Goal: Information Seeking & Learning: Learn about a topic

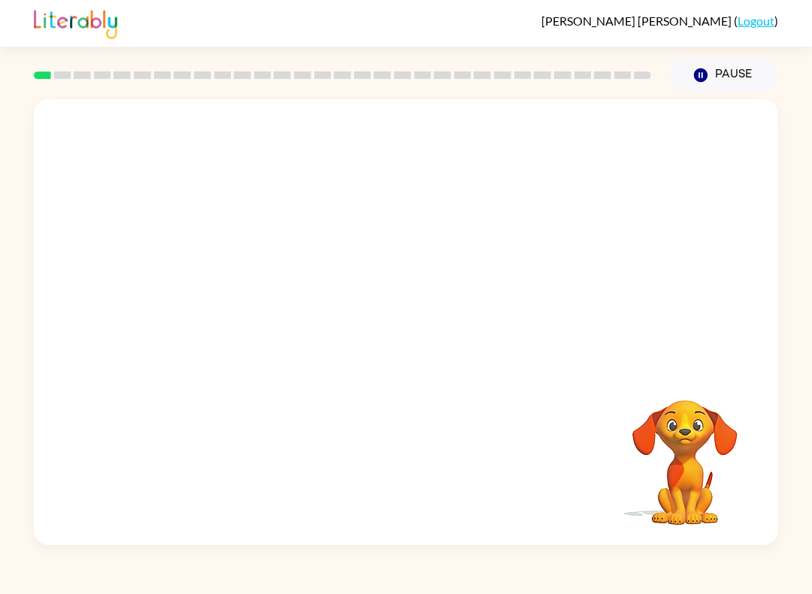
click at [359, 232] on video "Your browser must support playing .mp4 files to use Literably. Please try using…" at bounding box center [406, 233] width 744 height 269
click at [404, 350] on button "button" at bounding box center [406, 329] width 96 height 55
click at [563, 350] on div at bounding box center [406, 233] width 744 height 269
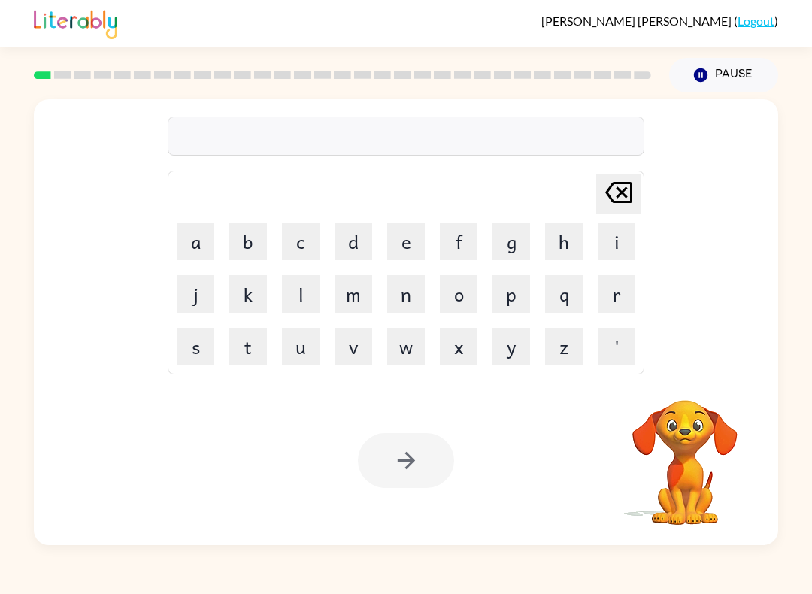
click at [195, 343] on button "s" at bounding box center [196, 347] width 38 height 38
click at [562, 237] on button "h" at bounding box center [564, 242] width 38 height 38
click at [309, 336] on button "u" at bounding box center [301, 347] width 38 height 38
click at [204, 332] on button "s" at bounding box center [196, 347] width 38 height 38
click at [564, 244] on button "h" at bounding box center [564, 242] width 38 height 38
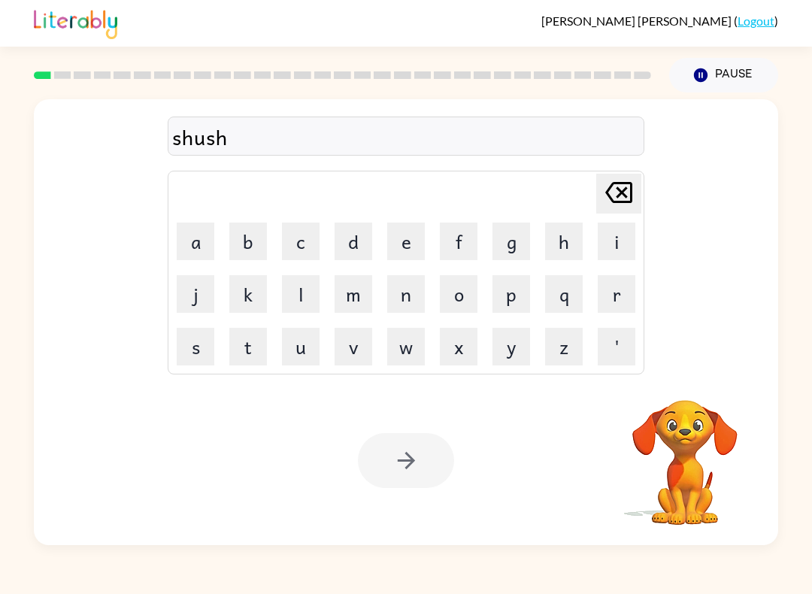
click at [426, 453] on div at bounding box center [406, 460] width 96 height 55
click at [432, 451] on div at bounding box center [406, 460] width 96 height 55
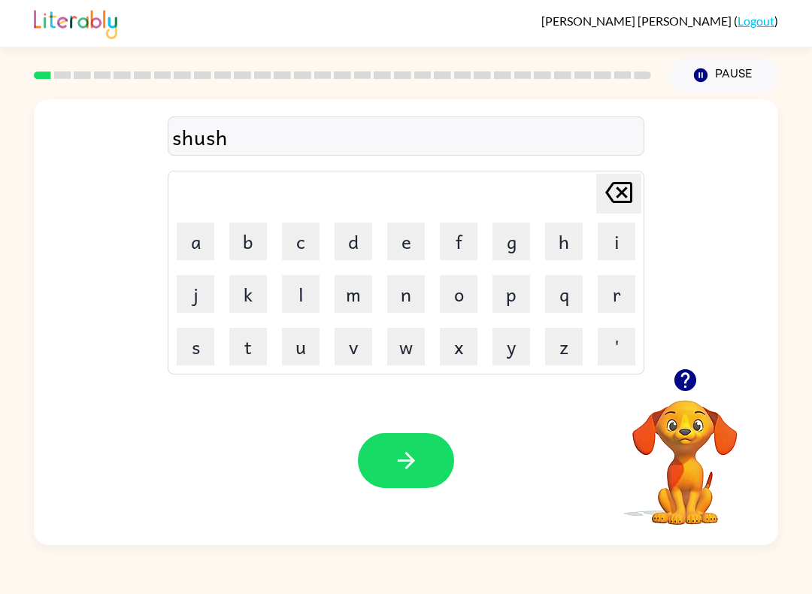
click at [420, 455] on button "button" at bounding box center [406, 460] width 96 height 55
click at [202, 238] on button "a" at bounding box center [196, 242] width 38 height 38
click at [525, 295] on button "p" at bounding box center [511, 294] width 38 height 38
click at [524, 294] on button "p" at bounding box center [511, 294] width 38 height 38
click at [390, 243] on button "e" at bounding box center [406, 242] width 38 height 38
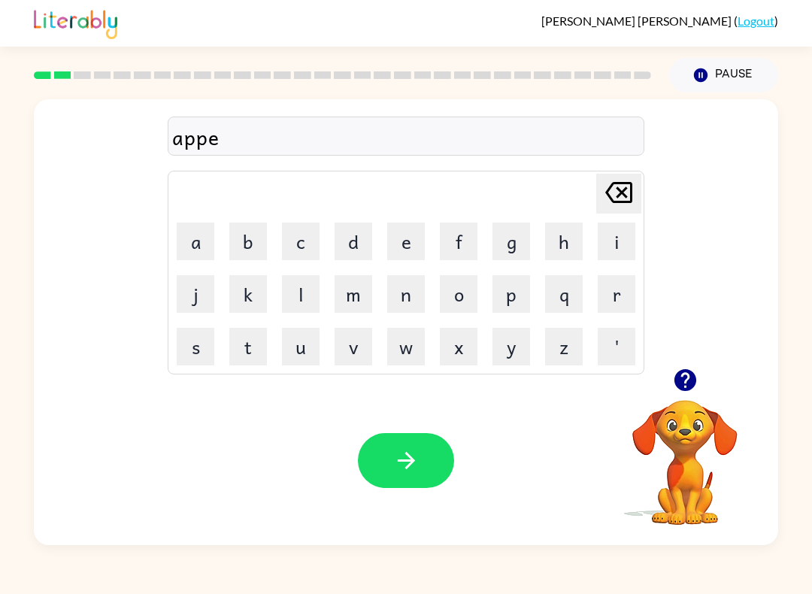
click at [625, 294] on button "r" at bounding box center [617, 294] width 38 height 38
click at [410, 244] on button "e" at bounding box center [406, 242] width 38 height 38
click at [412, 298] on button "n" at bounding box center [406, 294] width 38 height 38
click at [303, 246] on button "c" at bounding box center [301, 242] width 38 height 38
click at [424, 225] on button "e" at bounding box center [406, 242] width 38 height 38
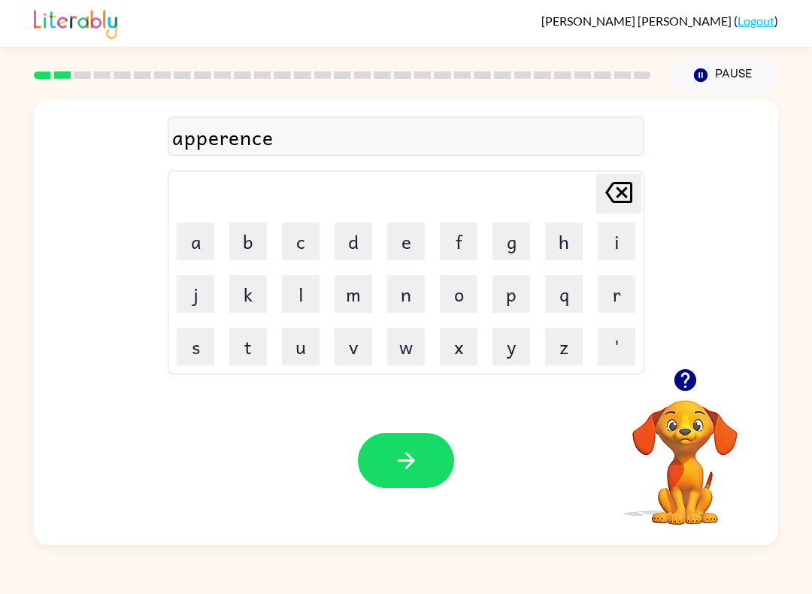
click at [202, 347] on button "s" at bounding box center [196, 347] width 38 height 38
click at [417, 456] on icon "button" at bounding box center [406, 460] width 26 height 26
click at [617, 289] on button "r" at bounding box center [617, 294] width 38 height 38
click at [414, 246] on button "e" at bounding box center [406, 242] width 38 height 38
click at [208, 230] on button "a" at bounding box center [196, 242] width 38 height 38
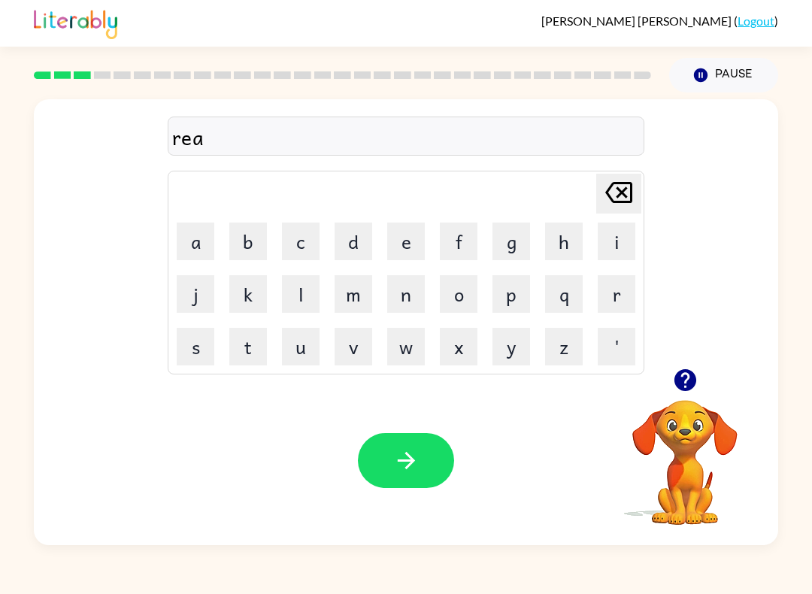
click at [292, 286] on button "l" at bounding box center [301, 294] width 38 height 38
click at [623, 235] on button "i" at bounding box center [617, 242] width 38 height 38
click at [249, 337] on button "t" at bounding box center [248, 347] width 38 height 38
click at [529, 341] on button "y" at bounding box center [511, 347] width 38 height 38
click at [386, 463] on button "button" at bounding box center [406, 460] width 96 height 55
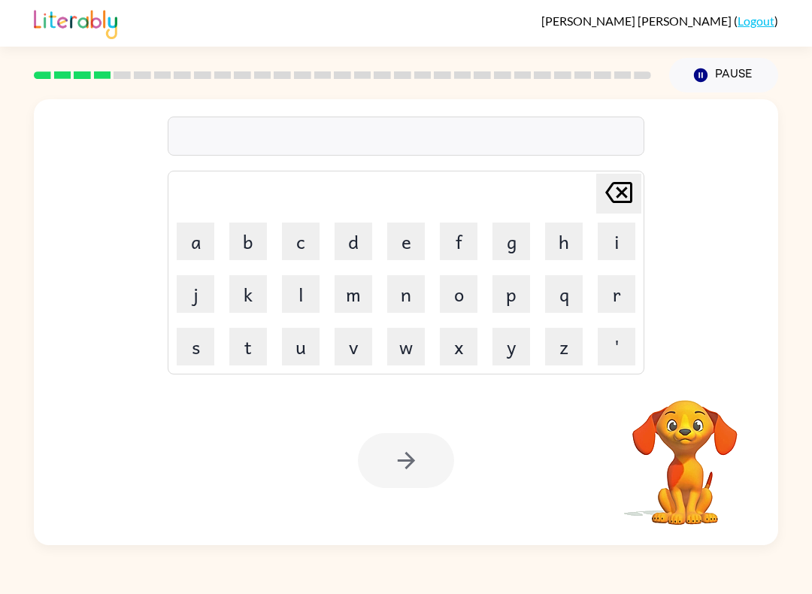
click at [401, 241] on button "e" at bounding box center [406, 242] width 38 height 38
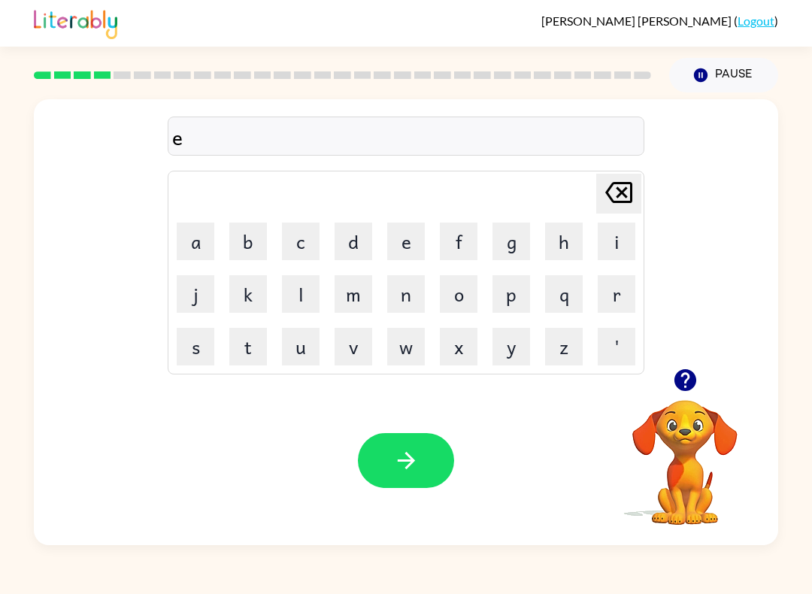
click at [294, 305] on button "l" at bounding box center [301, 294] width 38 height 38
click at [612, 232] on button "i" at bounding box center [617, 242] width 38 height 38
click at [350, 281] on button "m" at bounding box center [354, 294] width 38 height 38
click at [623, 232] on button "i" at bounding box center [617, 242] width 38 height 38
click at [694, 379] on icon "button" at bounding box center [685, 380] width 22 height 22
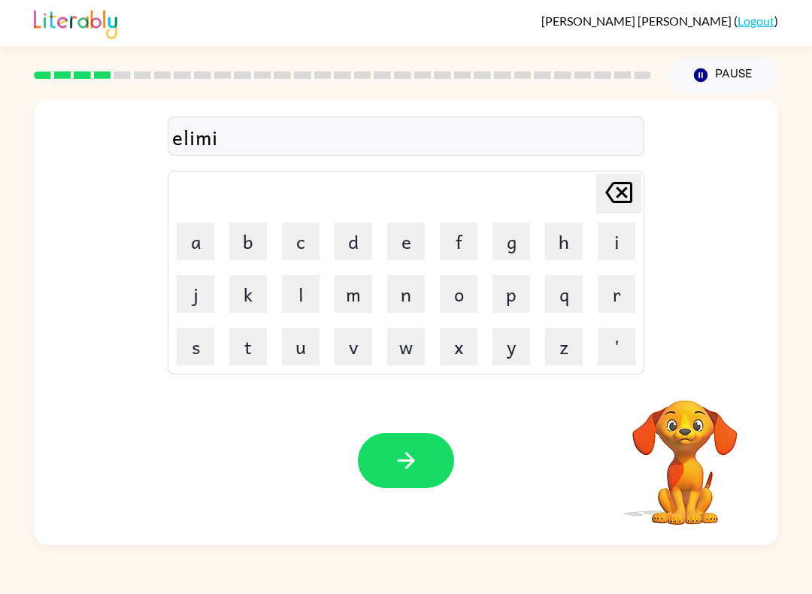
click at [417, 285] on button "n" at bounding box center [406, 294] width 38 height 38
click at [189, 235] on button "a" at bounding box center [196, 242] width 38 height 38
click at [250, 356] on button "t" at bounding box center [248, 347] width 38 height 38
click at [399, 242] on button "e" at bounding box center [406, 242] width 38 height 38
click at [408, 470] on icon "button" at bounding box center [406, 460] width 26 height 26
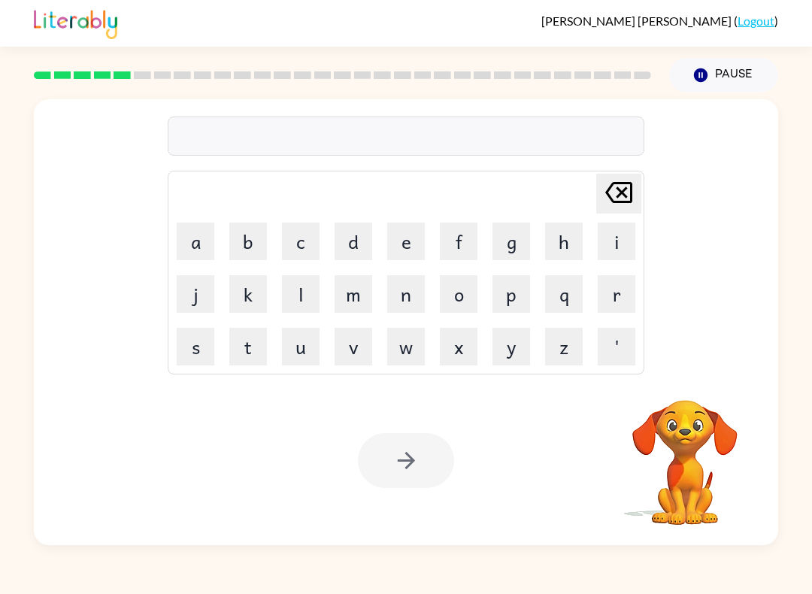
click at [366, 240] on button "d" at bounding box center [354, 242] width 38 height 38
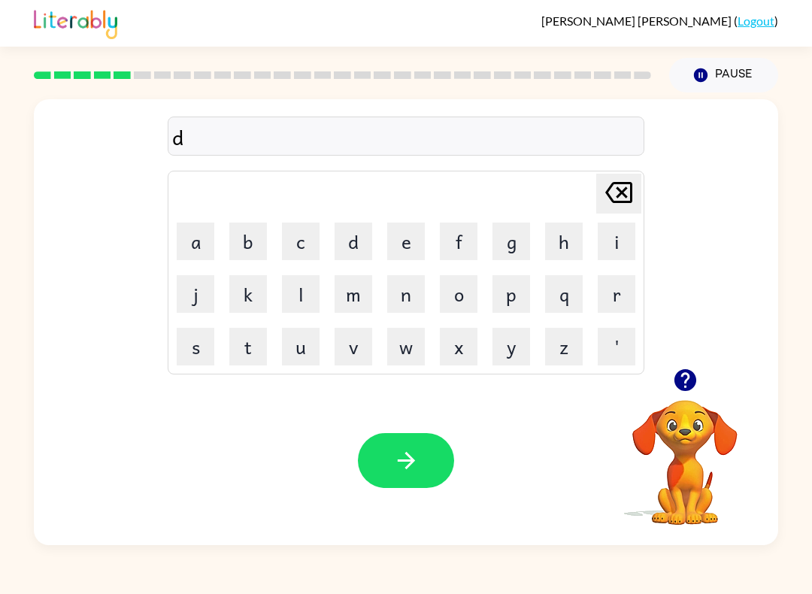
click at [306, 340] on button "u" at bounding box center [301, 347] width 38 height 38
click at [527, 297] on button "p" at bounding box center [511, 294] width 38 height 38
click at [302, 278] on button "l" at bounding box center [301, 294] width 38 height 38
click at [617, 232] on button "i" at bounding box center [617, 242] width 38 height 38
click at [298, 232] on button "c" at bounding box center [301, 242] width 38 height 38
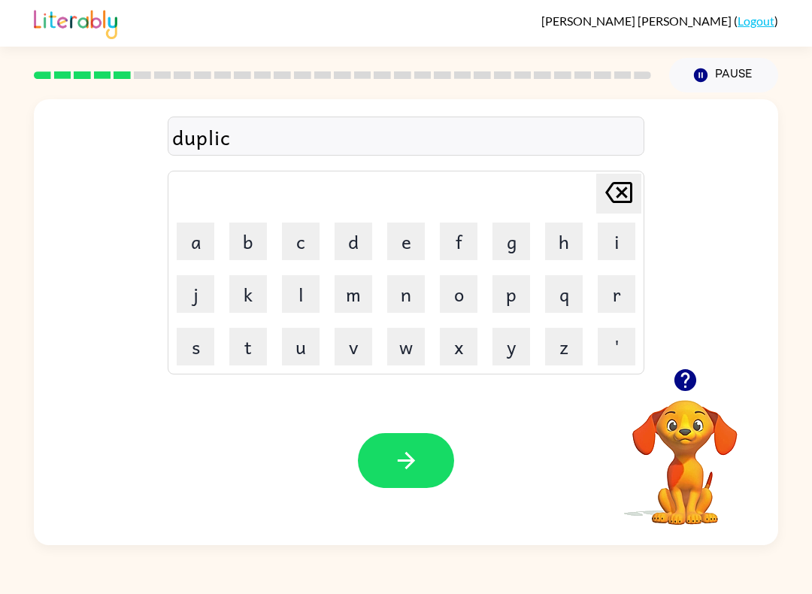
click at [208, 234] on button "a" at bounding box center [196, 242] width 38 height 38
click at [257, 332] on button "t" at bounding box center [248, 347] width 38 height 38
click at [415, 245] on button "e" at bounding box center [406, 242] width 38 height 38
click at [415, 451] on icon "button" at bounding box center [406, 460] width 26 height 26
click at [340, 333] on button "v" at bounding box center [354, 347] width 38 height 38
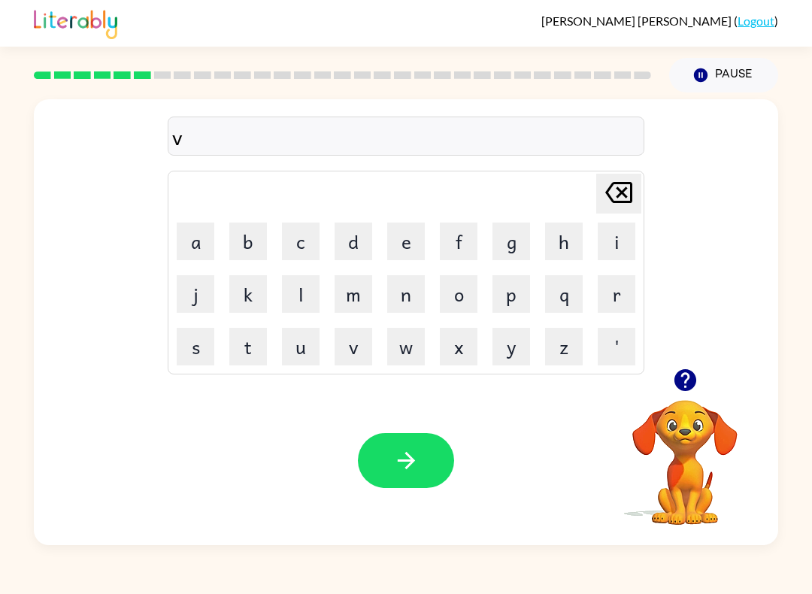
click at [197, 232] on button "a" at bounding box center [196, 242] width 38 height 38
click at [297, 232] on button "c" at bounding box center [301, 242] width 38 height 38
click at [185, 341] on button "s" at bounding box center [196, 347] width 38 height 38
click at [614, 203] on icon at bounding box center [618, 192] width 27 height 21
click at [190, 239] on button "a" at bounding box center [196, 242] width 38 height 38
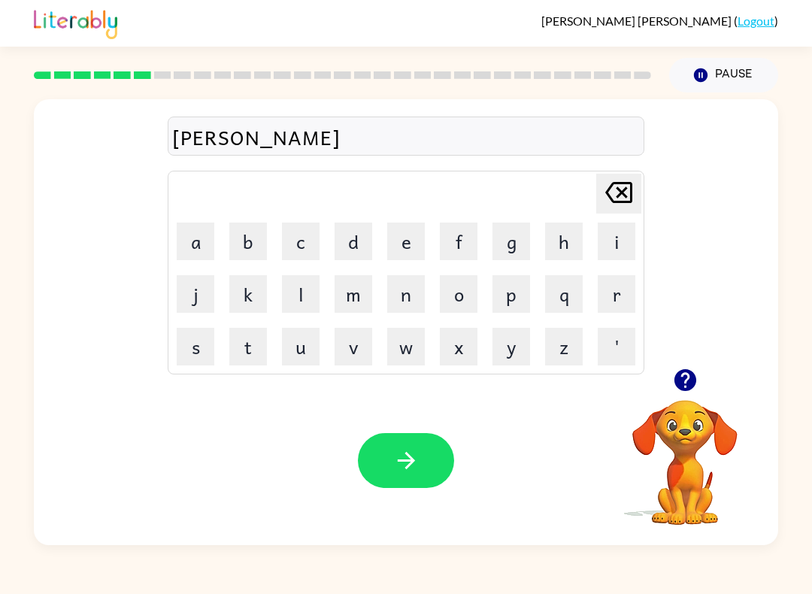
click at [252, 354] on button "t" at bounding box center [248, 347] width 38 height 38
click at [620, 232] on button "i" at bounding box center [617, 242] width 38 height 38
click at [468, 301] on button "o" at bounding box center [459, 294] width 38 height 38
click at [398, 282] on button "n" at bounding box center [406, 294] width 38 height 38
click at [403, 444] on button "button" at bounding box center [406, 460] width 96 height 55
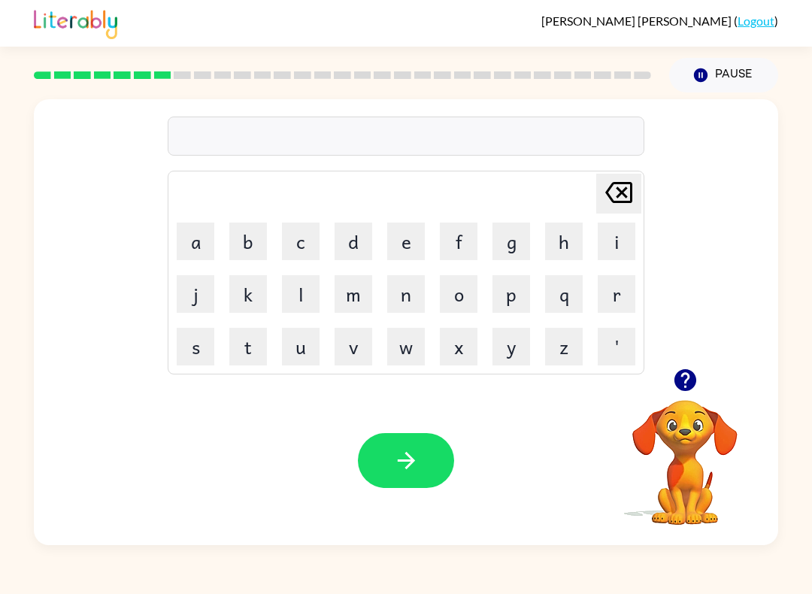
click at [514, 283] on button "p" at bounding box center [511, 294] width 38 height 38
click at [286, 340] on button "u" at bounding box center [301, 347] width 38 height 38
click at [242, 338] on button "t" at bounding box center [248, 347] width 38 height 38
click at [300, 283] on button "l" at bounding box center [301, 294] width 38 height 38
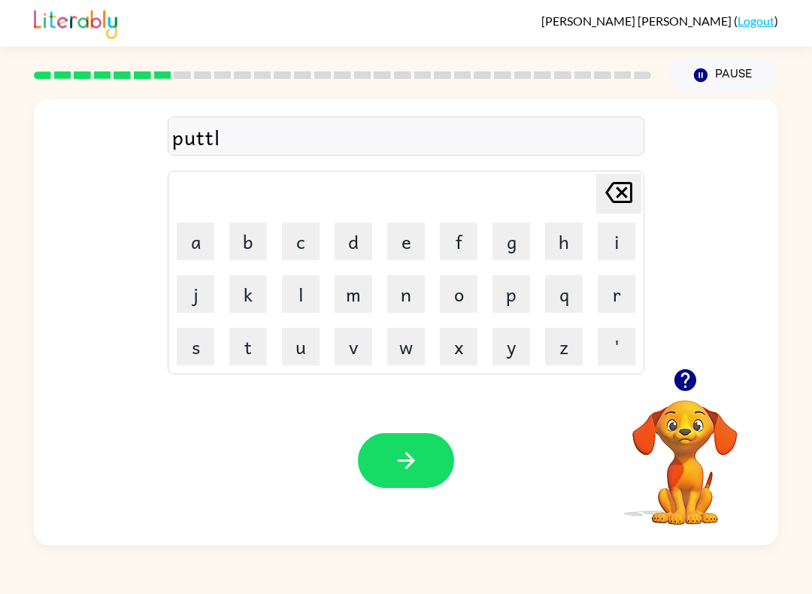
click at [399, 232] on button "e" at bounding box center [406, 242] width 38 height 38
click at [404, 453] on icon "button" at bounding box center [406, 460] width 26 height 26
click at [521, 287] on button "p" at bounding box center [511, 294] width 38 height 38
click at [201, 255] on button "a" at bounding box center [196, 242] width 38 height 38
click at [611, 290] on button "r" at bounding box center [617, 294] width 38 height 38
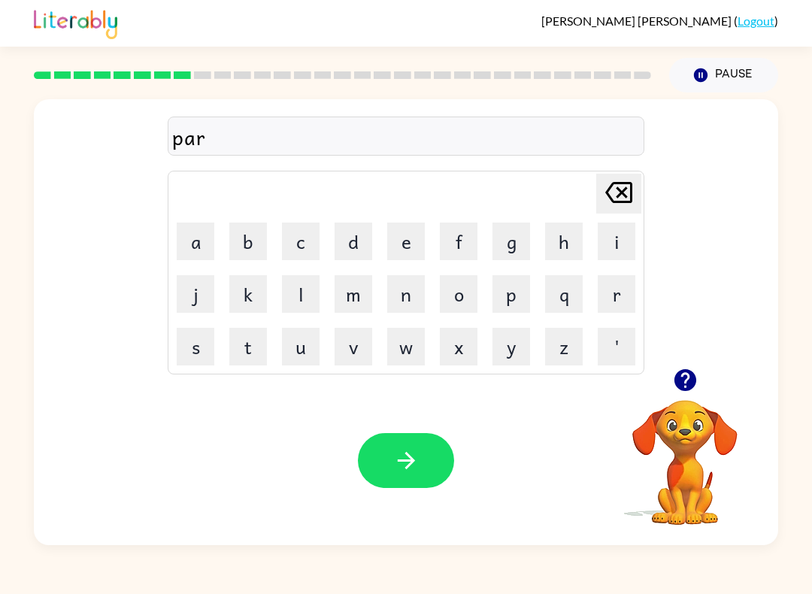
click at [253, 329] on button "t" at bounding box center [248, 347] width 38 height 38
click at [627, 226] on button "i" at bounding box center [617, 242] width 38 height 38
click at [305, 242] on button "c" at bounding box center [301, 242] width 38 height 38
click at [182, 245] on button "a" at bounding box center [196, 242] width 38 height 38
click at [289, 298] on button "l" at bounding box center [301, 294] width 38 height 38
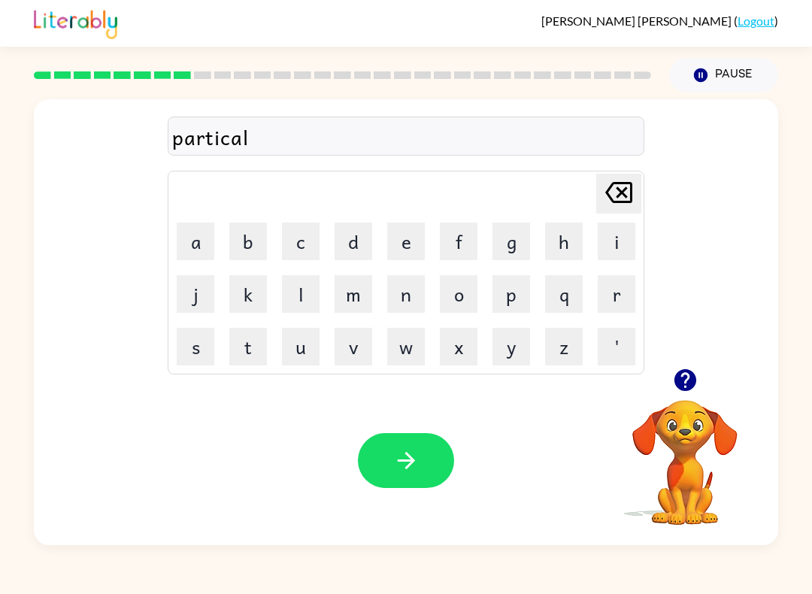
click at [410, 466] on icon "button" at bounding box center [405, 460] width 17 height 17
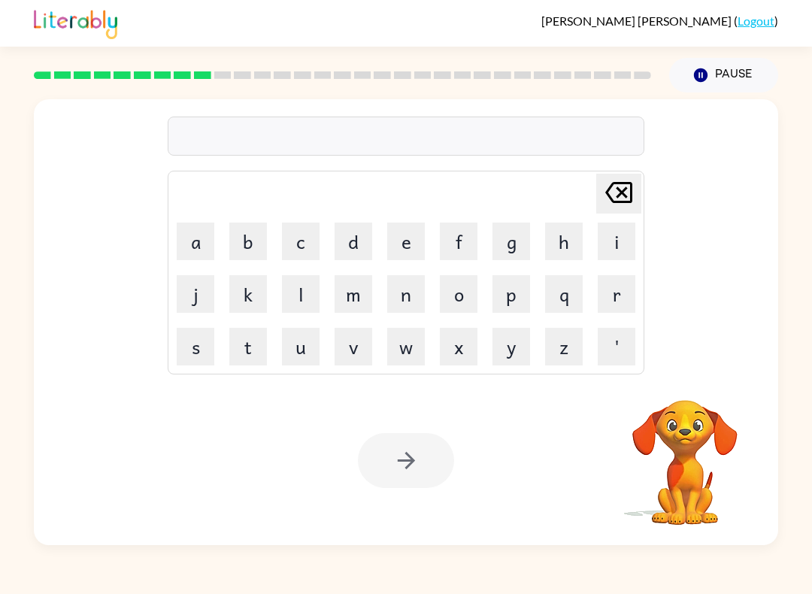
click at [623, 283] on button "r" at bounding box center [617, 294] width 38 height 38
click at [403, 236] on button "e" at bounding box center [406, 242] width 38 height 38
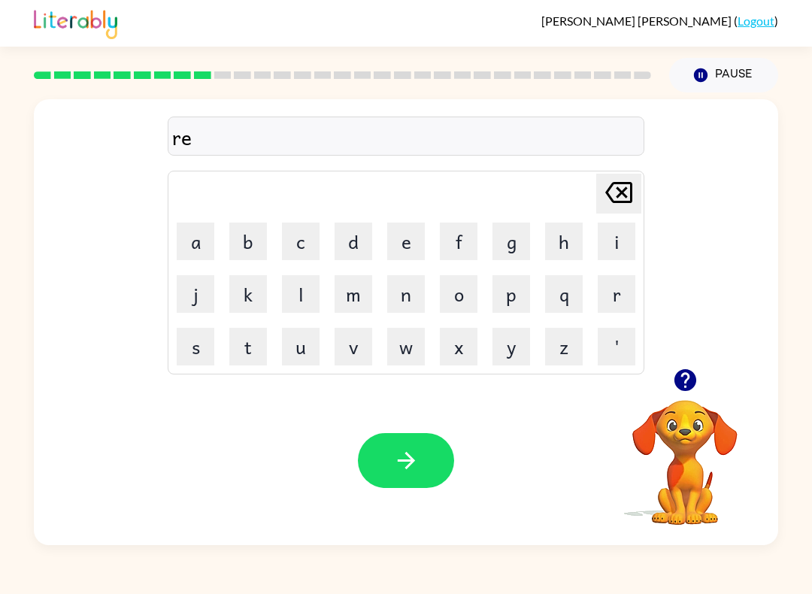
click at [296, 238] on button "c" at bounding box center [301, 242] width 38 height 38
click at [194, 239] on button "a" at bounding box center [196, 242] width 38 height 38
click at [515, 286] on button "p" at bounding box center [511, 294] width 38 height 38
click at [697, 368] on icon "button" at bounding box center [685, 380] width 26 height 26
click at [610, 197] on icon "Delete Delete last character input" at bounding box center [619, 192] width 36 height 36
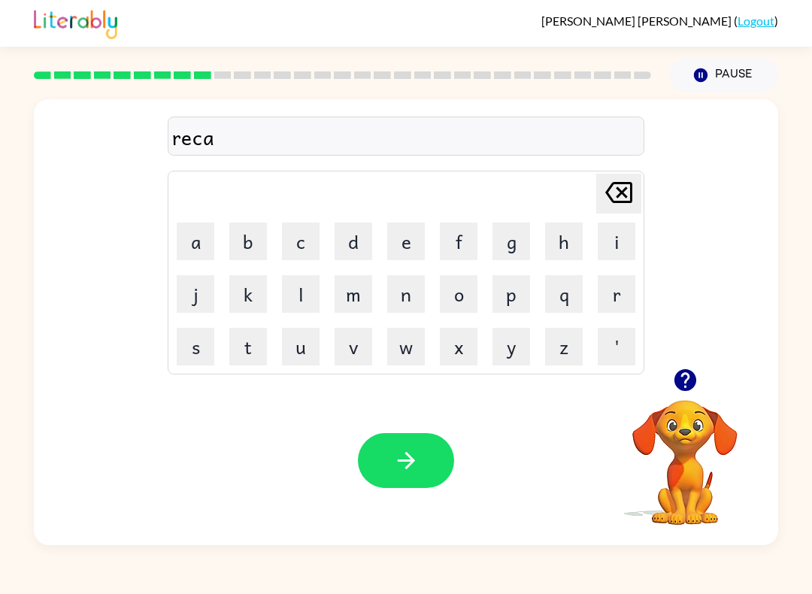
click at [301, 239] on button "c" at bounding box center [301, 242] width 38 height 38
click at [411, 289] on button "n" at bounding box center [406, 294] width 38 height 38
click at [604, 189] on icon "Delete Delete last character input" at bounding box center [619, 192] width 36 height 36
click at [574, 253] on button "h" at bounding box center [564, 242] width 38 height 38
click at [286, 335] on button "u" at bounding box center [301, 347] width 38 height 38
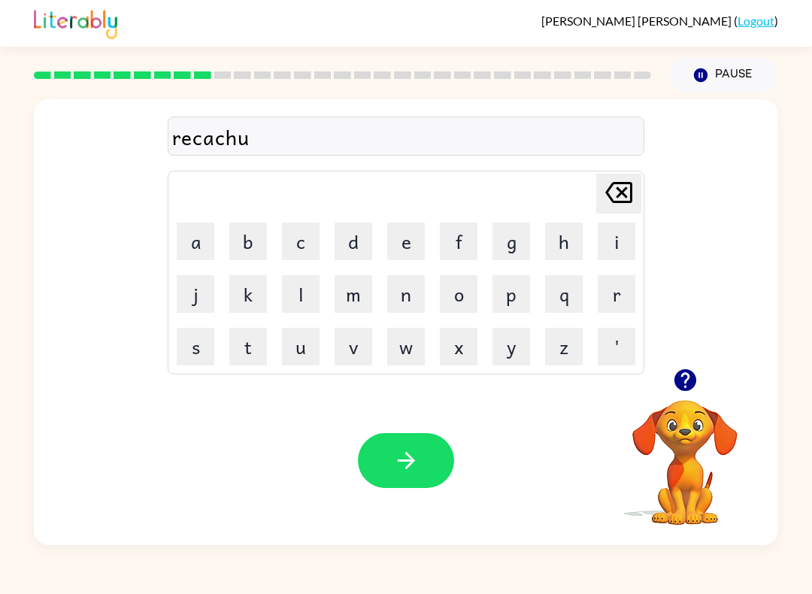
click at [612, 294] on button "r" at bounding box center [617, 294] width 38 height 38
click at [396, 477] on button "button" at bounding box center [406, 460] width 96 height 55
click at [520, 291] on button "p" at bounding box center [511, 294] width 38 height 38
click at [406, 231] on button "e" at bounding box center [406, 242] width 38 height 38
click at [193, 350] on button "s" at bounding box center [196, 347] width 38 height 38
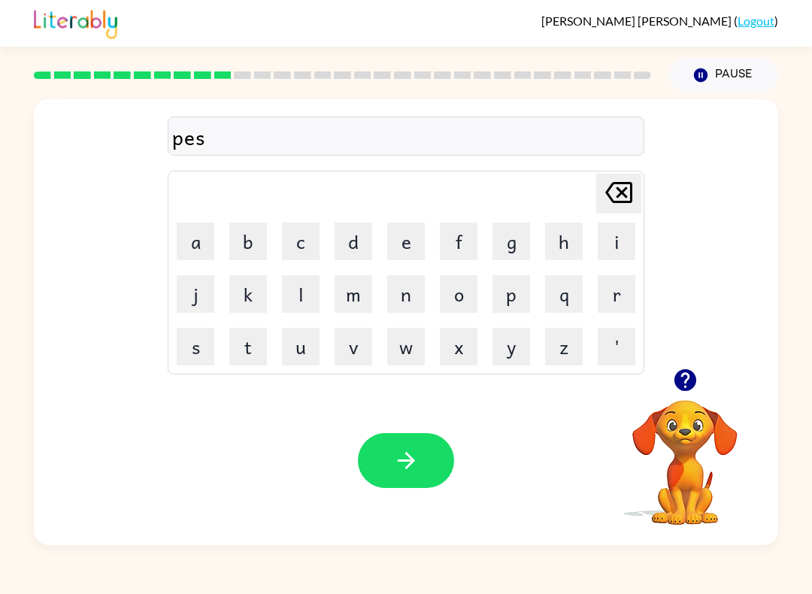
click at [620, 183] on icon at bounding box center [618, 192] width 27 height 21
click at [619, 182] on icon "Delete Delete last character input" at bounding box center [619, 192] width 36 height 36
click at [620, 188] on icon "Delete Delete last character input" at bounding box center [619, 192] width 36 height 36
click at [522, 286] on button "p" at bounding box center [511, 294] width 38 height 38
click at [614, 282] on button "r" at bounding box center [617, 294] width 38 height 38
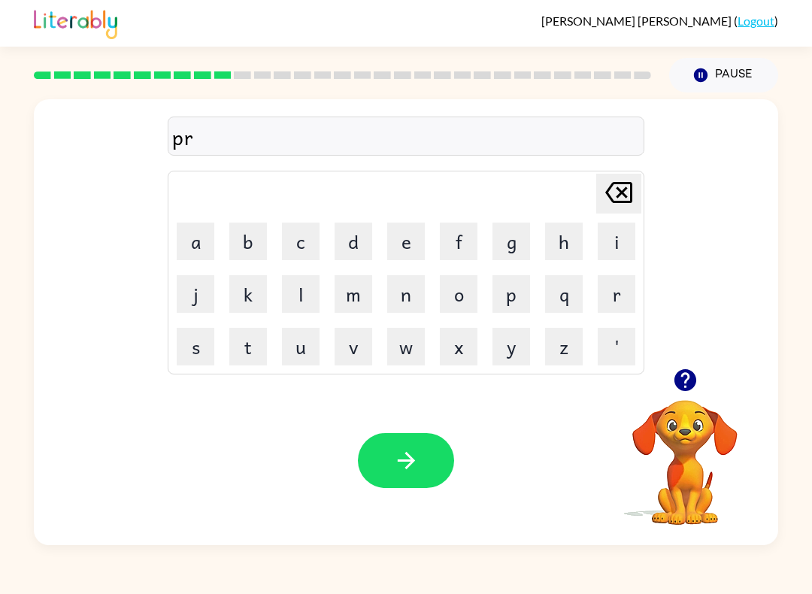
click at [404, 234] on button "e" at bounding box center [406, 242] width 38 height 38
click at [210, 345] on button "s" at bounding box center [196, 347] width 38 height 38
click at [559, 233] on button "h" at bounding box center [564, 242] width 38 height 38
click at [566, 349] on button "z" at bounding box center [564, 347] width 38 height 38
click at [618, 189] on icon "Delete Delete last character input" at bounding box center [619, 192] width 36 height 36
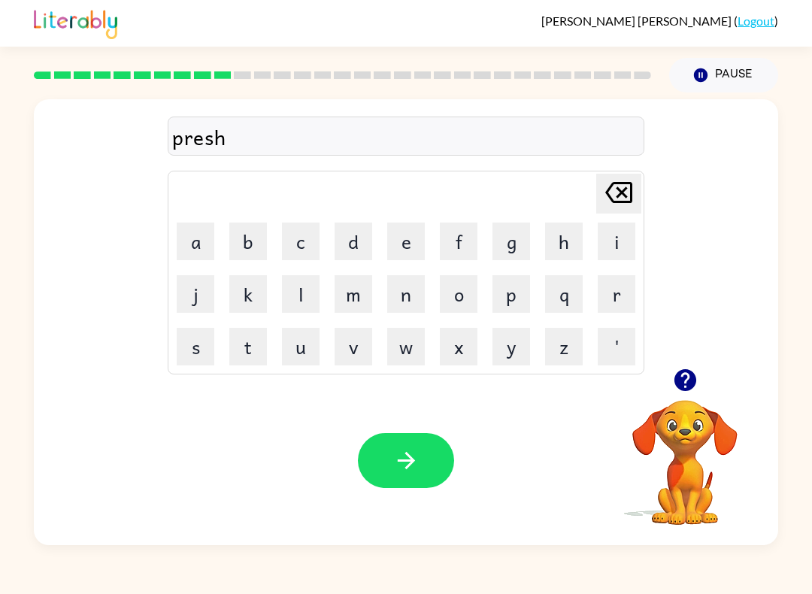
click at [467, 286] on button "o" at bounding box center [459, 294] width 38 height 38
click at [306, 286] on button "l" at bounding box center [301, 294] width 38 height 38
click at [395, 474] on button "button" at bounding box center [406, 460] width 96 height 55
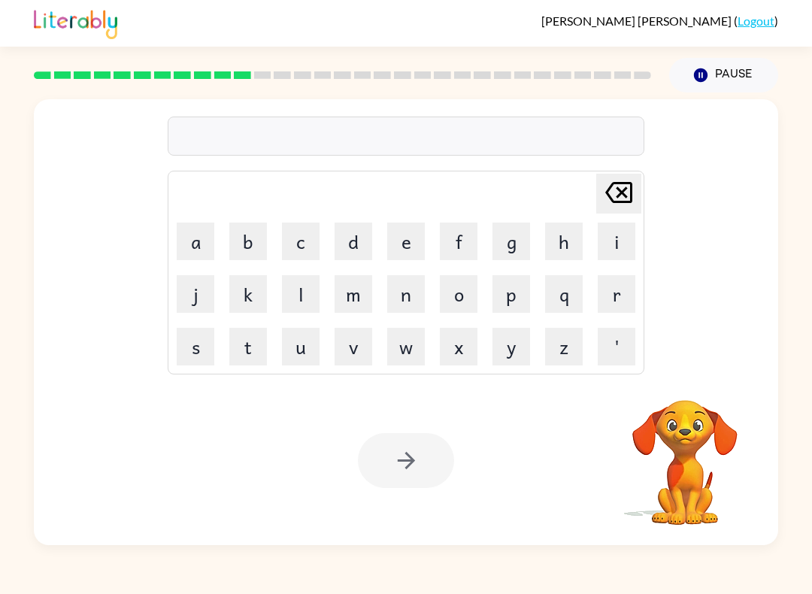
click at [311, 239] on button "c" at bounding box center [301, 242] width 38 height 38
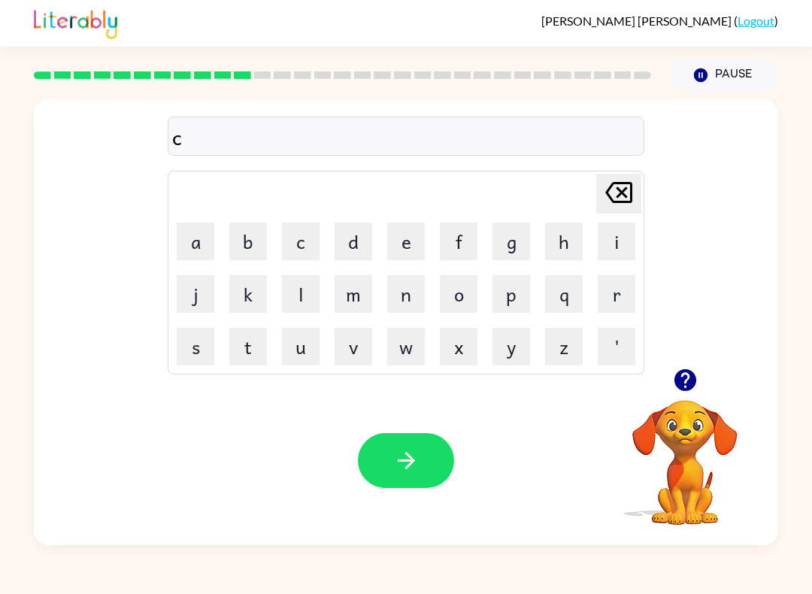
click at [614, 283] on button "r" at bounding box center [617, 294] width 38 height 38
click at [205, 259] on button "a" at bounding box center [196, 242] width 38 height 38
click at [351, 343] on button "v" at bounding box center [354, 347] width 38 height 38
click at [293, 234] on button "c" at bounding box center [301, 242] width 38 height 38
click at [624, 198] on icon "Delete Delete last character input" at bounding box center [619, 192] width 36 height 36
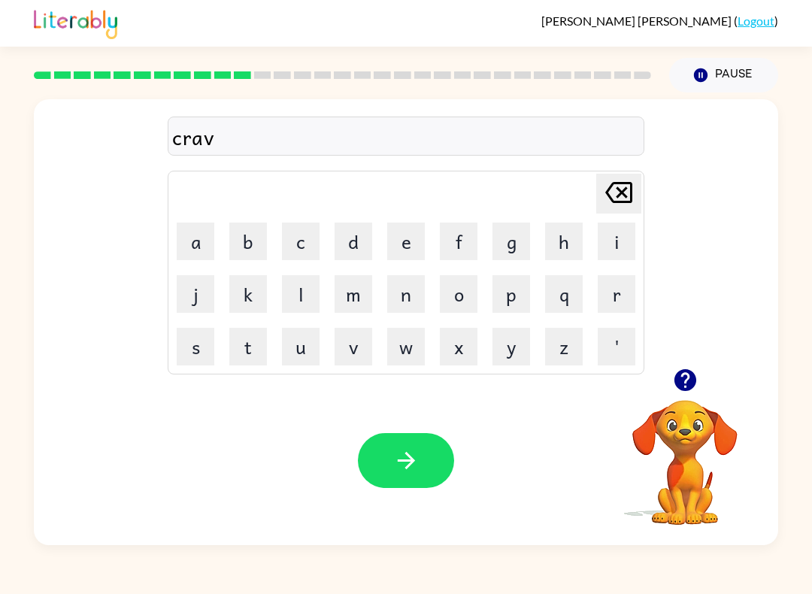
click at [409, 245] on button "e" at bounding box center [406, 242] width 38 height 38
click at [361, 477] on div at bounding box center [406, 460] width 96 height 55
click at [361, 476] on div at bounding box center [406, 460] width 96 height 55
click at [387, 464] on button "button" at bounding box center [406, 460] width 96 height 55
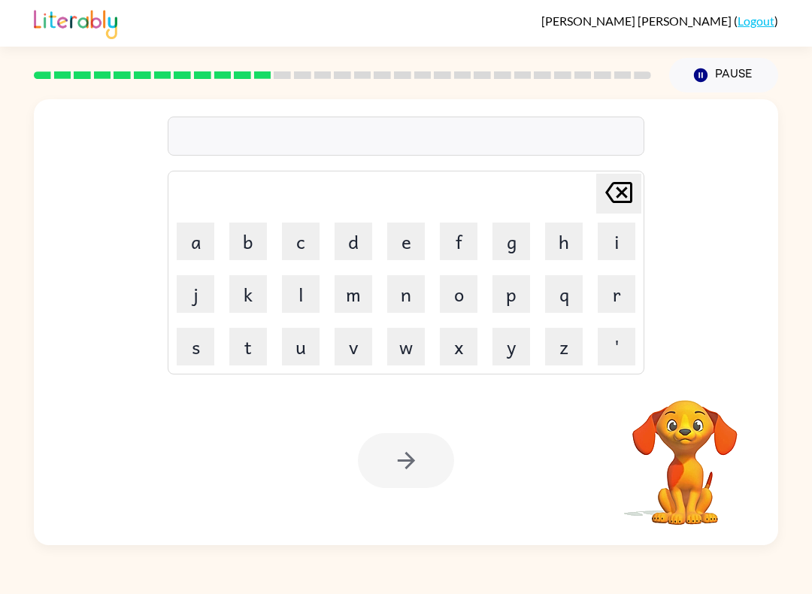
click at [353, 235] on button "d" at bounding box center [354, 242] width 38 height 38
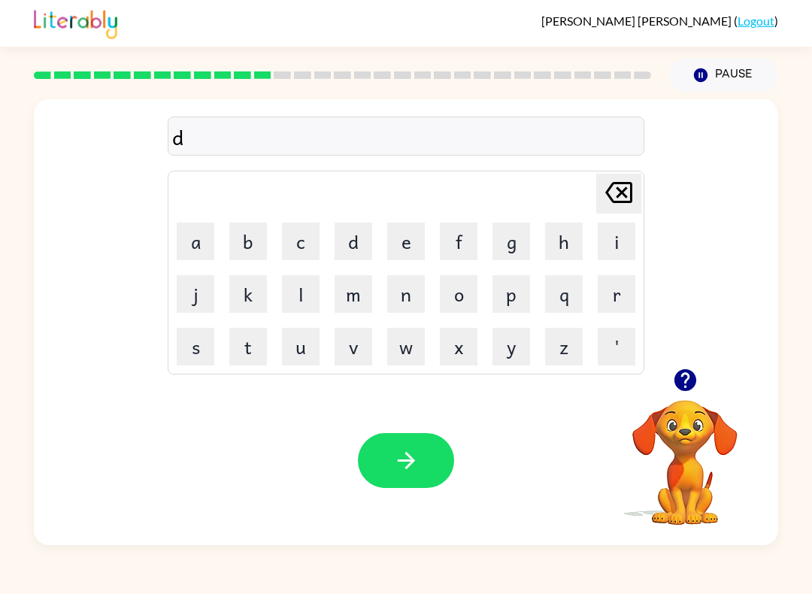
click at [623, 243] on button "i" at bounding box center [617, 242] width 38 height 38
click at [201, 348] on button "s" at bounding box center [196, 347] width 38 height 38
click at [621, 179] on icon "Delete Delete last character input" at bounding box center [619, 192] width 36 height 36
click at [301, 235] on button "c" at bounding box center [301, 242] width 38 height 38
click at [440, 259] on button "f" at bounding box center [459, 242] width 38 height 38
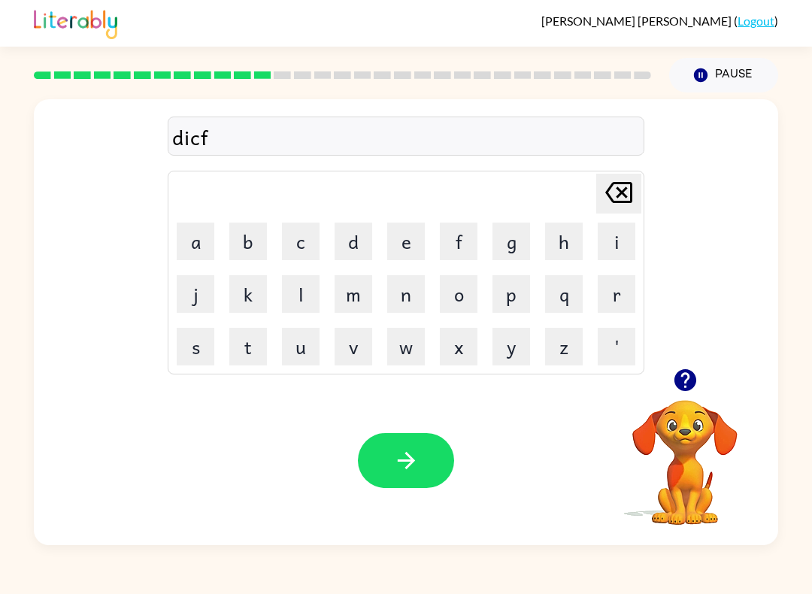
click at [623, 187] on icon "Delete Delete last character input" at bounding box center [619, 192] width 36 height 36
click at [238, 341] on button "t" at bounding box center [248, 347] width 38 height 38
click at [202, 244] on button "a" at bounding box center [196, 242] width 38 height 38
click at [244, 344] on button "t" at bounding box center [248, 347] width 38 height 38
click at [405, 233] on button "e" at bounding box center [406, 242] width 38 height 38
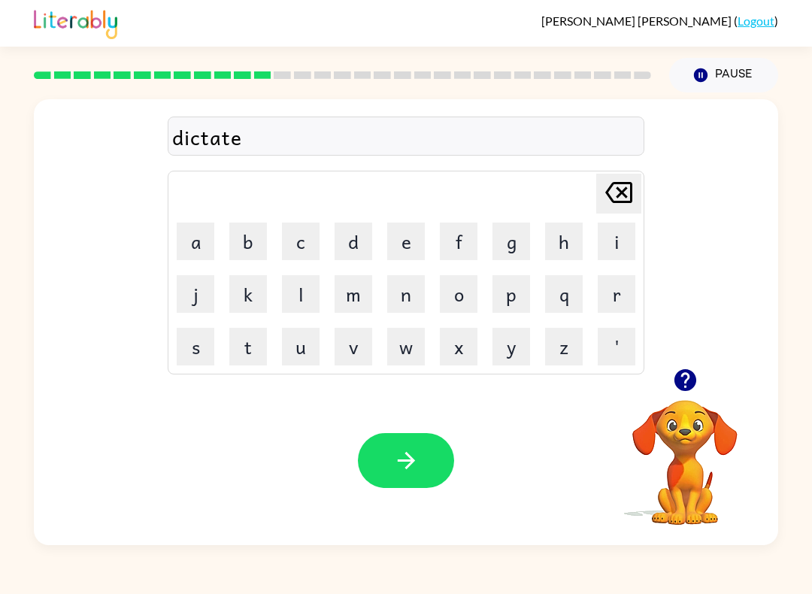
click at [387, 450] on button "button" at bounding box center [406, 460] width 96 height 55
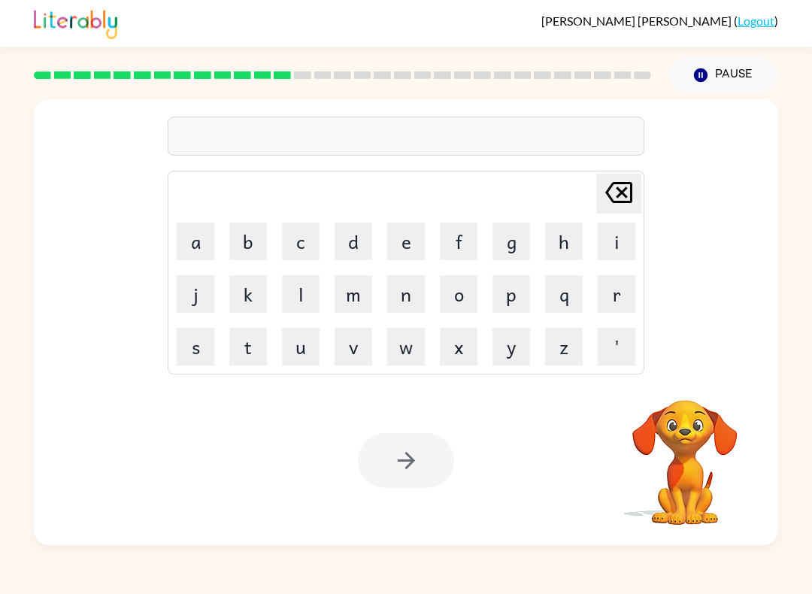
click at [514, 285] on button "p" at bounding box center [511, 294] width 38 height 38
click at [193, 228] on button "a" at bounding box center [196, 242] width 38 height 38
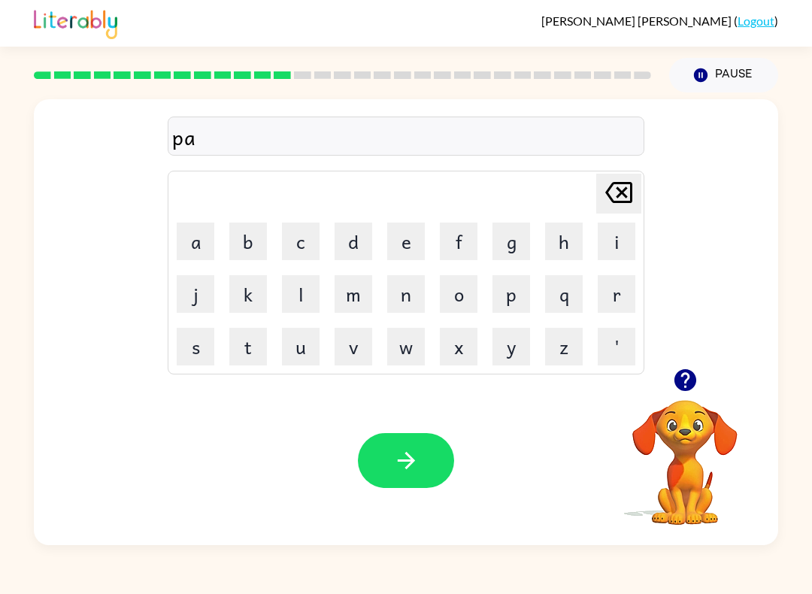
click at [349, 286] on button "m" at bounding box center [354, 294] width 38 height 38
click at [681, 376] on icon "button" at bounding box center [685, 380] width 26 height 26
click at [622, 180] on icon "Delete Delete last character input" at bounding box center [619, 192] width 36 height 36
click at [506, 342] on button "y" at bounding box center [511, 347] width 38 height 38
click at [398, 335] on button "w" at bounding box center [406, 347] width 38 height 38
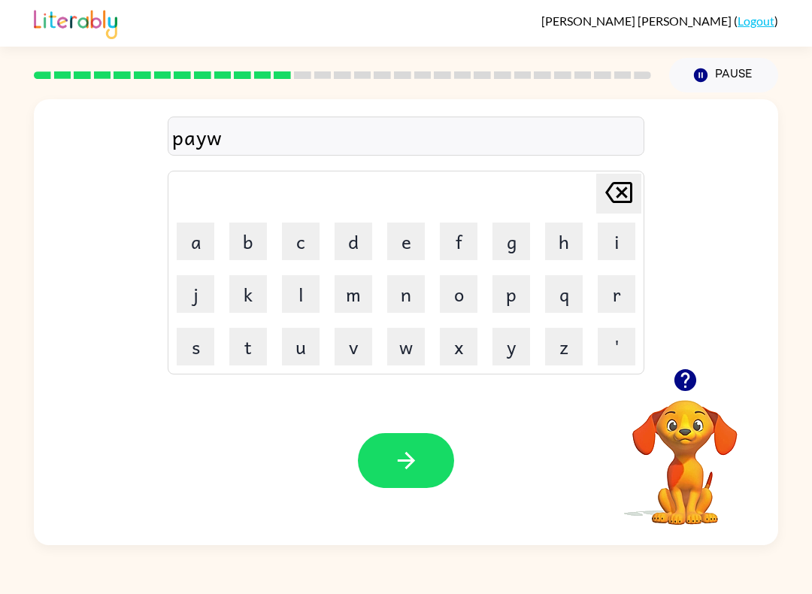
click at [615, 183] on icon at bounding box center [618, 192] width 27 height 21
click at [358, 298] on button "m" at bounding box center [354, 294] width 38 height 38
click at [408, 235] on button "e" at bounding box center [406, 242] width 38 height 38
click at [408, 286] on button "n" at bounding box center [406, 294] width 38 height 38
click at [240, 337] on button "t" at bounding box center [248, 347] width 38 height 38
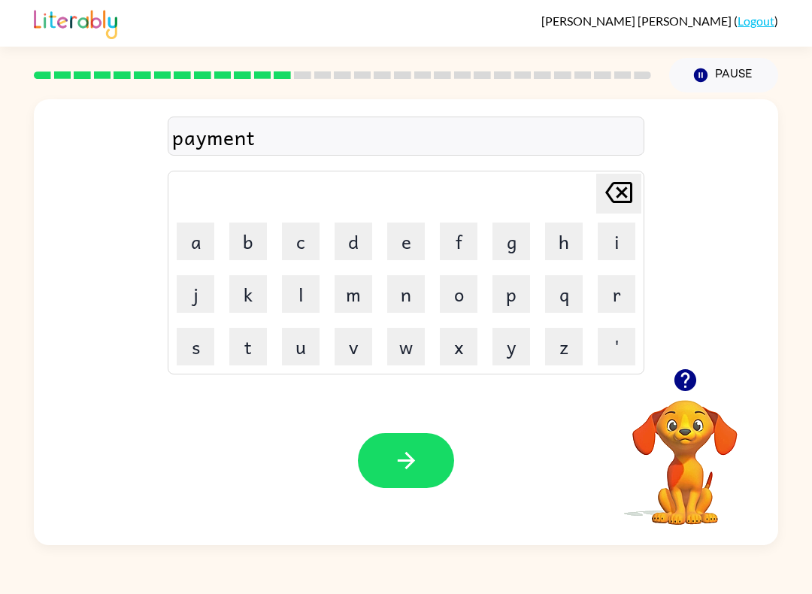
click at [414, 477] on button "button" at bounding box center [406, 460] width 96 height 55
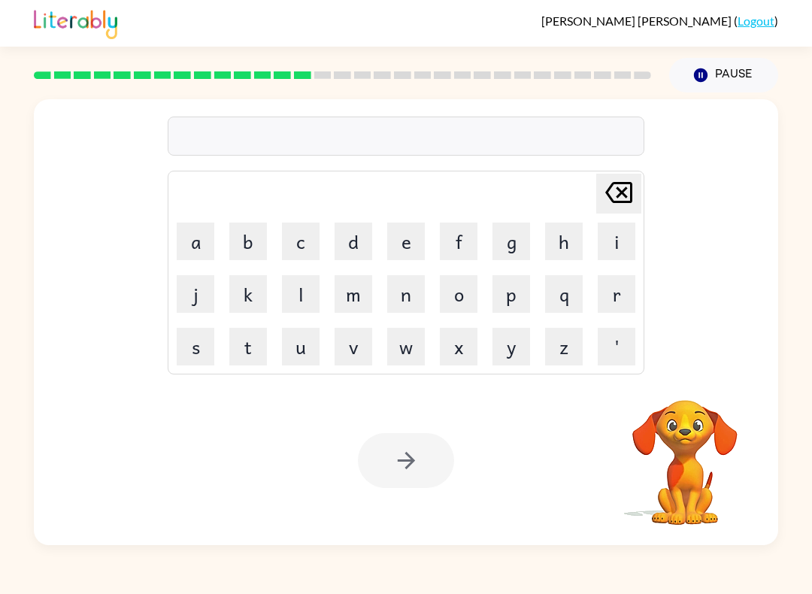
click at [335, 82] on div at bounding box center [342, 75] width 635 height 53
click at [362, 292] on button "m" at bounding box center [354, 294] width 38 height 38
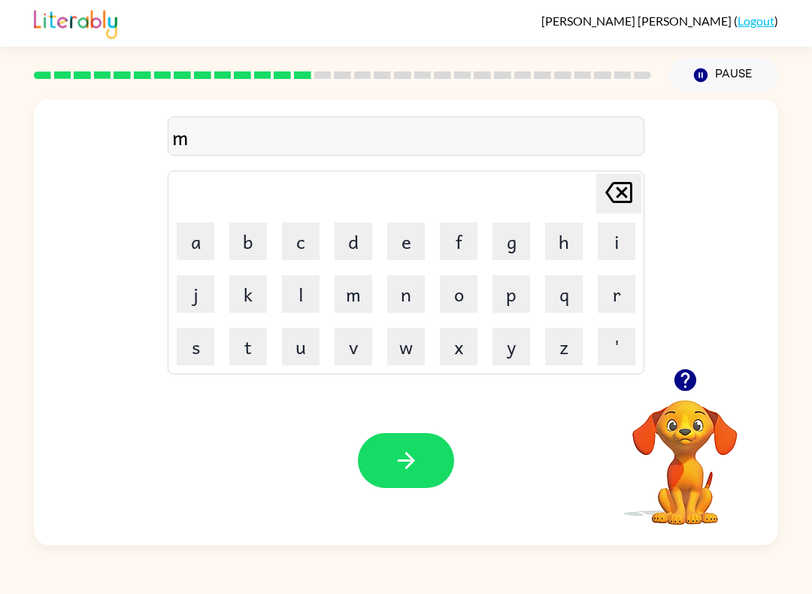
click at [211, 229] on button "a" at bounding box center [196, 242] width 38 height 38
click at [198, 292] on button "j" at bounding box center [196, 294] width 38 height 38
click at [451, 285] on button "o" at bounding box center [459, 294] width 38 height 38
click at [689, 377] on icon "button" at bounding box center [685, 380] width 26 height 26
click at [625, 280] on button "r" at bounding box center [617, 294] width 38 height 38
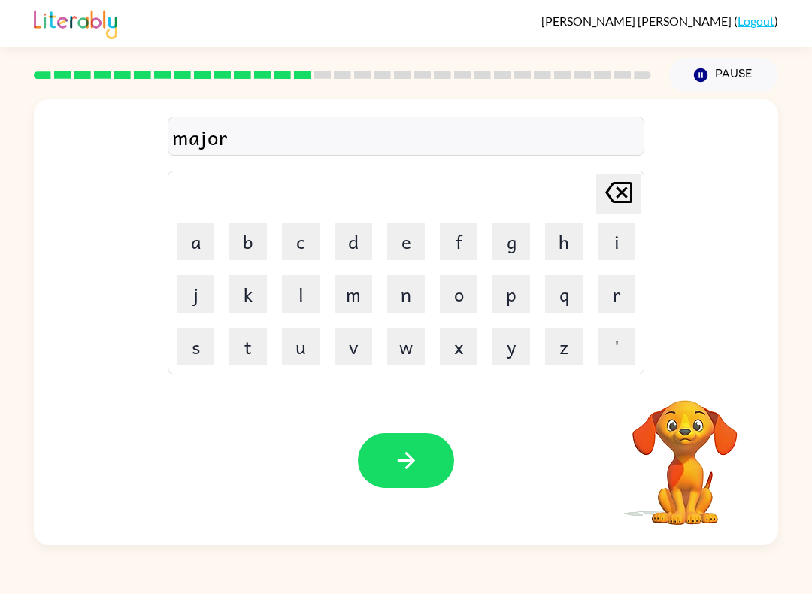
click at [429, 449] on button "button" at bounding box center [406, 460] width 96 height 55
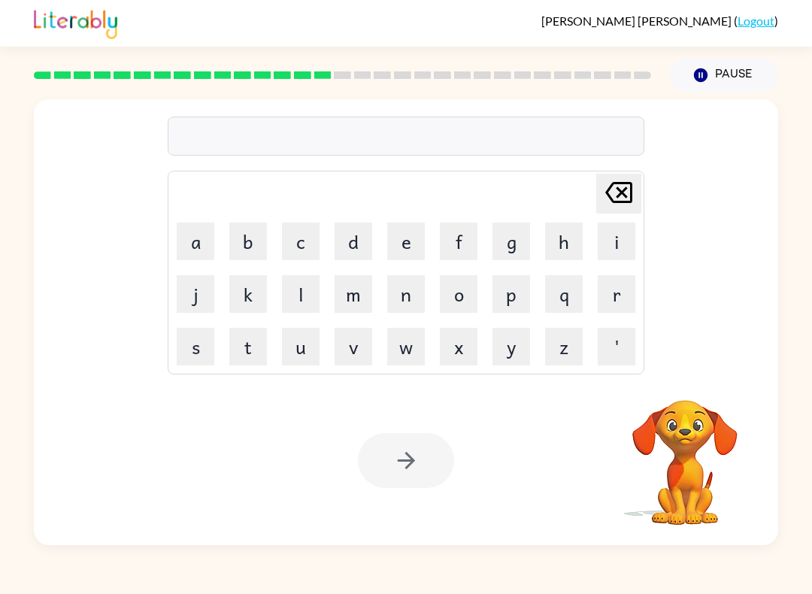
click at [191, 339] on button "s" at bounding box center [196, 347] width 38 height 38
click at [514, 296] on button "p" at bounding box center [511, 294] width 38 height 38
click at [198, 238] on button "a" at bounding box center [196, 242] width 38 height 38
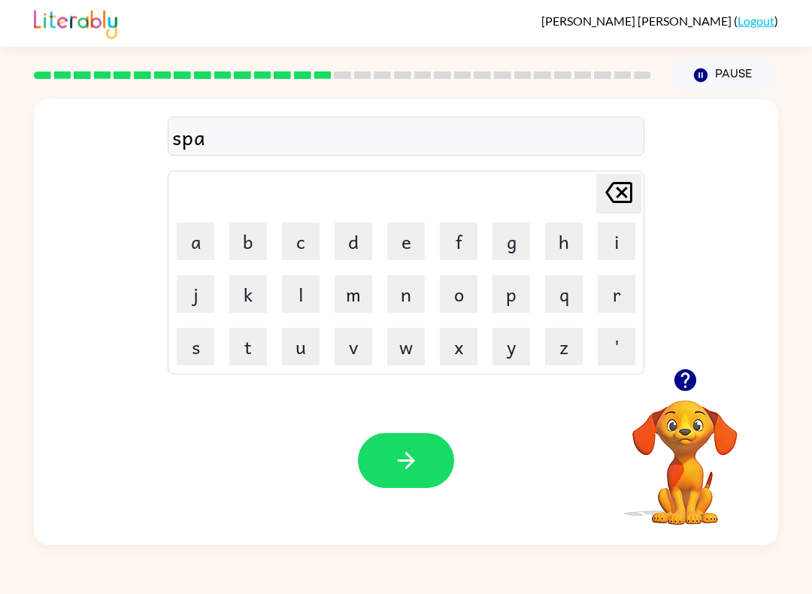
click at [625, 280] on button "r" at bounding box center [617, 294] width 38 height 38
click at [565, 233] on button "h" at bounding box center [564, 242] width 38 height 38
click at [619, 180] on icon "Delete Delete last character input" at bounding box center [619, 192] width 36 height 36
click at [247, 301] on button "k" at bounding box center [248, 294] width 38 height 38
click at [397, 469] on icon "button" at bounding box center [406, 460] width 26 height 26
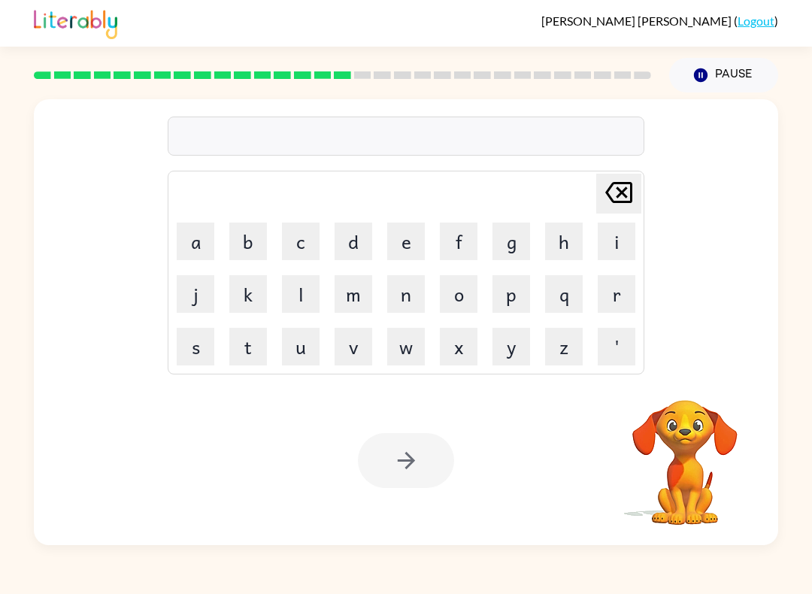
click at [692, 383] on video "Your browser must support playing .mp4 files to use Literably. Please try using…" at bounding box center [685, 452] width 150 height 150
click at [517, 295] on button "p" at bounding box center [511, 294] width 38 height 38
click at [204, 237] on button "a" at bounding box center [196, 242] width 38 height 38
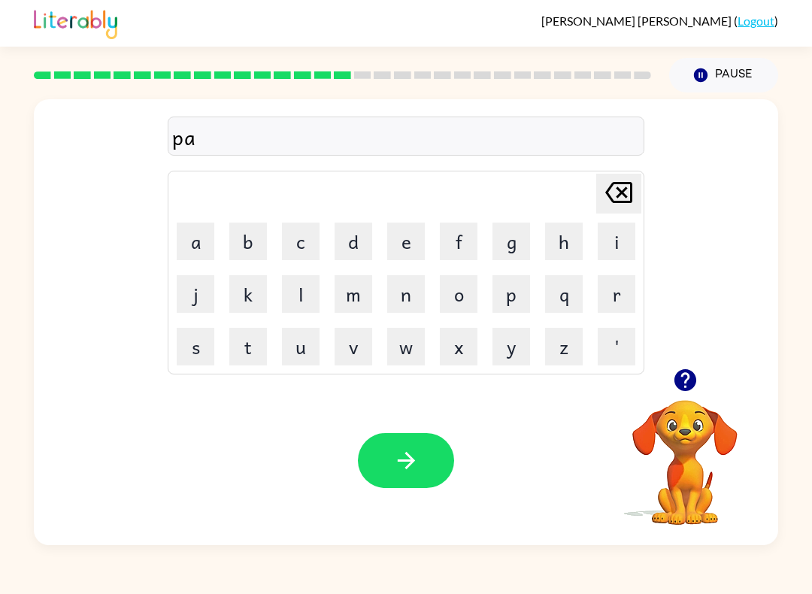
click at [293, 309] on button "l" at bounding box center [301, 294] width 38 height 38
click at [412, 471] on icon "button" at bounding box center [406, 460] width 26 height 26
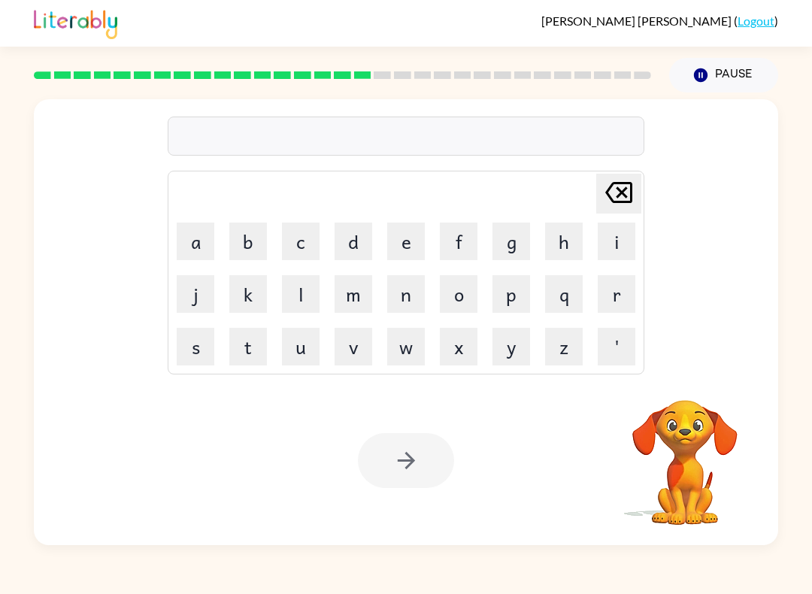
click at [197, 332] on button "s" at bounding box center [196, 347] width 38 height 38
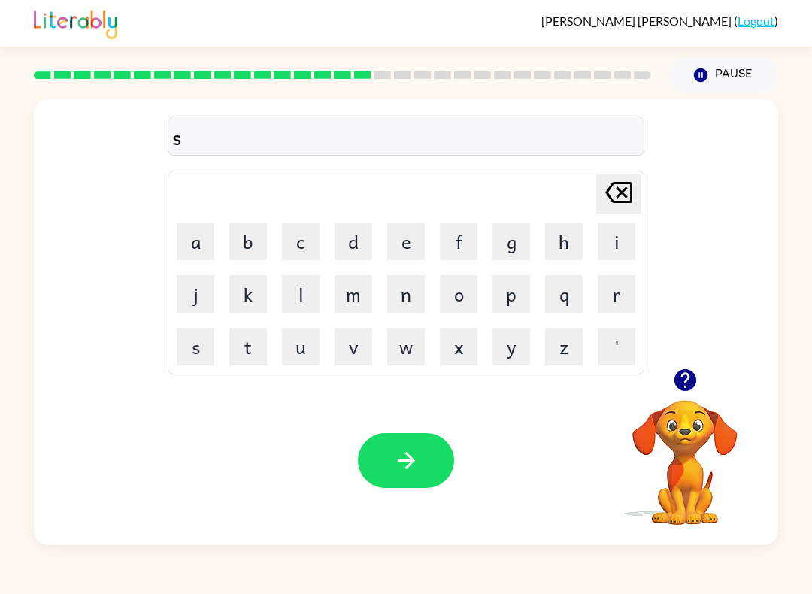
click at [607, 235] on button "i" at bounding box center [617, 242] width 38 height 38
click at [612, 196] on icon "Delete Delete last character input" at bounding box center [619, 192] width 36 height 36
click at [520, 292] on button "p" at bounding box center [511, 294] width 38 height 38
click at [620, 232] on button "i" at bounding box center [617, 242] width 38 height 38
click at [402, 289] on button "n" at bounding box center [406, 294] width 38 height 38
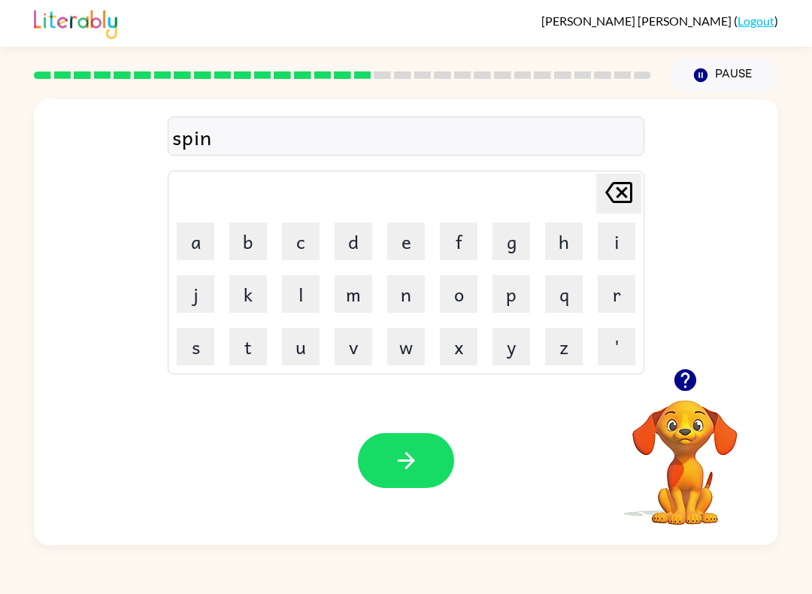
click at [620, 240] on button "i" at bounding box center [617, 242] width 38 height 38
click at [393, 284] on button "n" at bounding box center [406, 294] width 38 height 38
click at [509, 244] on button "g" at bounding box center [511, 242] width 38 height 38
click at [377, 461] on button "button" at bounding box center [406, 460] width 96 height 55
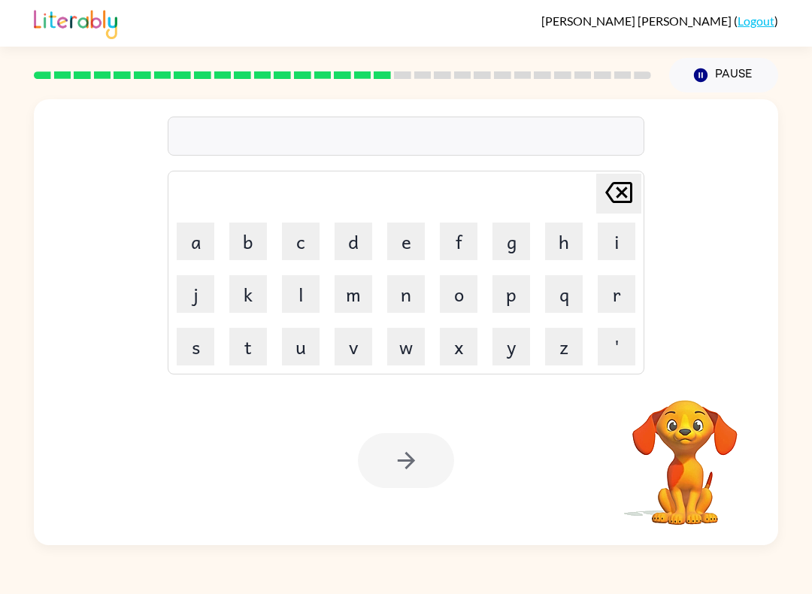
click at [517, 295] on button "p" at bounding box center [511, 294] width 38 height 38
click at [640, 186] on button "Delete Delete last character input" at bounding box center [618, 194] width 45 height 40
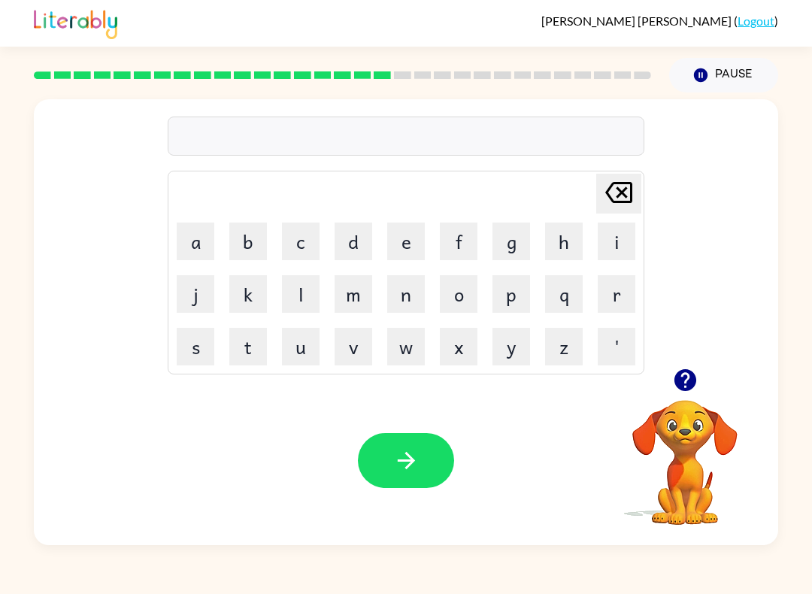
click at [518, 245] on button "g" at bounding box center [511, 242] width 38 height 38
click at [621, 292] on button "r" at bounding box center [617, 294] width 38 height 38
click at [460, 295] on button "o" at bounding box center [459, 294] width 38 height 38
click at [413, 286] on button "n" at bounding box center [406, 294] width 38 height 38
click at [497, 287] on button "p" at bounding box center [511, 294] width 38 height 38
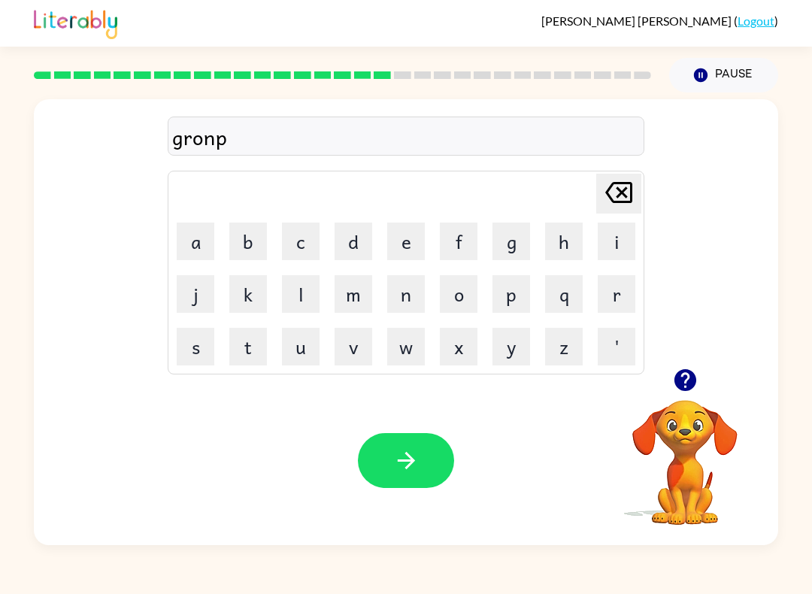
click at [617, 241] on button "i" at bounding box center [617, 242] width 38 height 38
click at [422, 244] on button "e" at bounding box center [406, 242] width 38 height 38
click at [205, 351] on button "s" at bounding box center [196, 347] width 38 height 38
click at [253, 338] on button "t" at bounding box center [248, 347] width 38 height 38
click at [612, 180] on icon "Delete Delete last character input" at bounding box center [619, 192] width 36 height 36
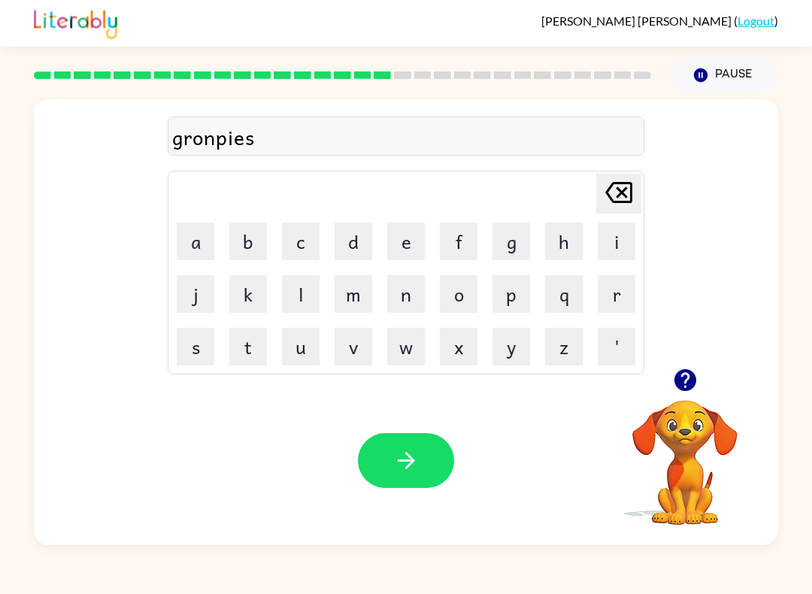
click at [612, 179] on icon "Delete Delete last character input" at bounding box center [619, 192] width 36 height 36
click at [631, 180] on icon "Delete Delete last character input" at bounding box center [619, 192] width 36 height 36
click at [635, 180] on button "Delete Delete last character input" at bounding box center [618, 194] width 45 height 40
click at [634, 179] on button "Delete Delete last character input" at bounding box center [618, 194] width 45 height 40
click at [622, 182] on icon "Delete Delete last character input" at bounding box center [619, 192] width 36 height 36
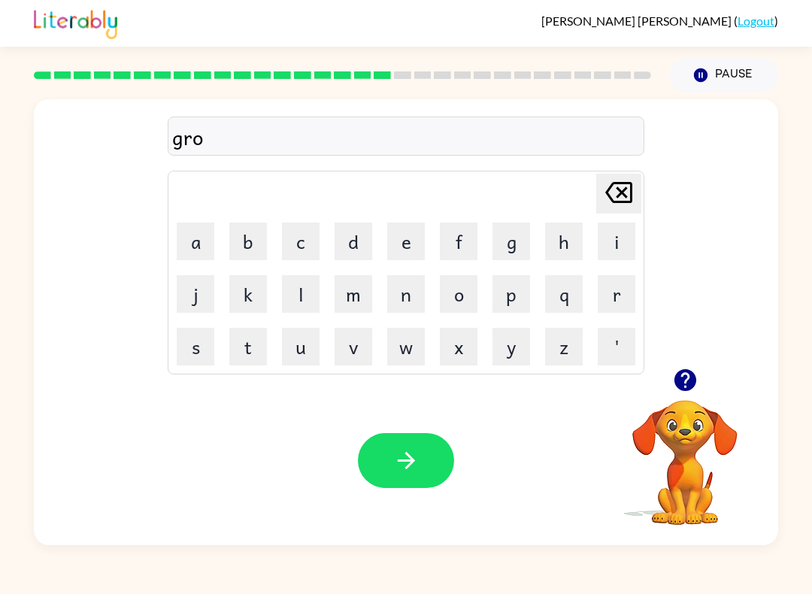
click at [350, 296] on button "m" at bounding box center [354, 294] width 38 height 38
click at [523, 293] on button "p" at bounding box center [511, 294] width 38 height 38
click at [605, 235] on button "i" at bounding box center [617, 242] width 38 height 38
click at [401, 239] on button "e" at bounding box center [406, 242] width 38 height 38
click at [195, 344] on button "s" at bounding box center [196, 347] width 38 height 38
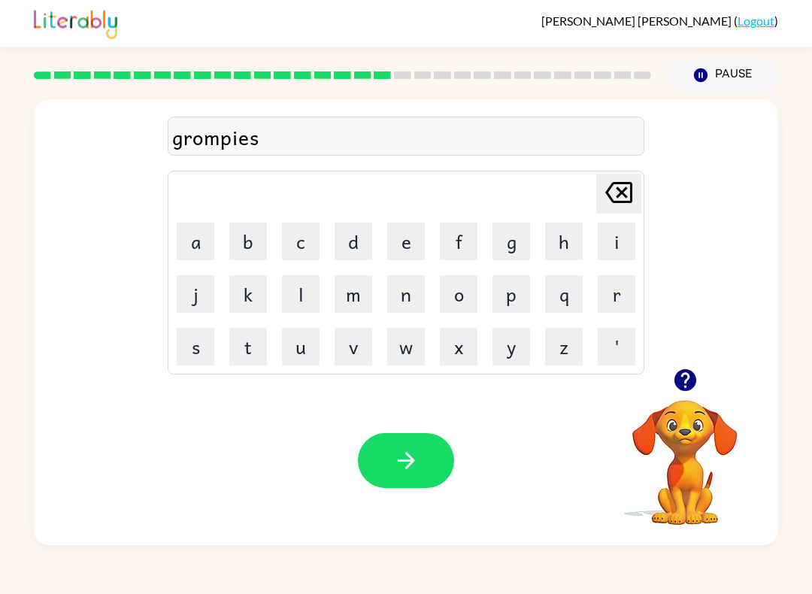
click at [235, 347] on button "t" at bounding box center [248, 347] width 38 height 38
click at [393, 468] on icon "button" at bounding box center [406, 460] width 26 height 26
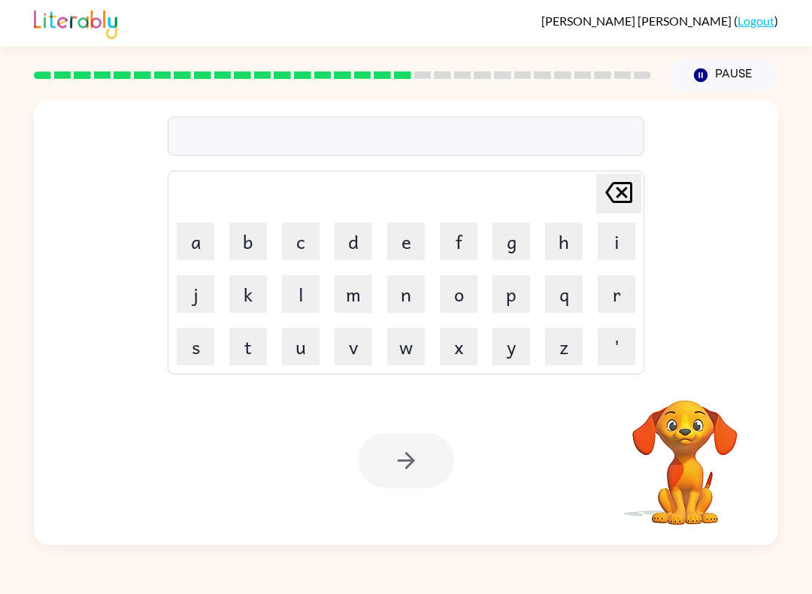
click at [614, 234] on button "i" at bounding box center [617, 242] width 38 height 38
click at [402, 295] on button "n" at bounding box center [406, 294] width 38 height 38
click at [298, 241] on button "c" at bounding box center [301, 242] width 38 height 38
click at [629, 290] on button "r" at bounding box center [617, 294] width 38 height 38
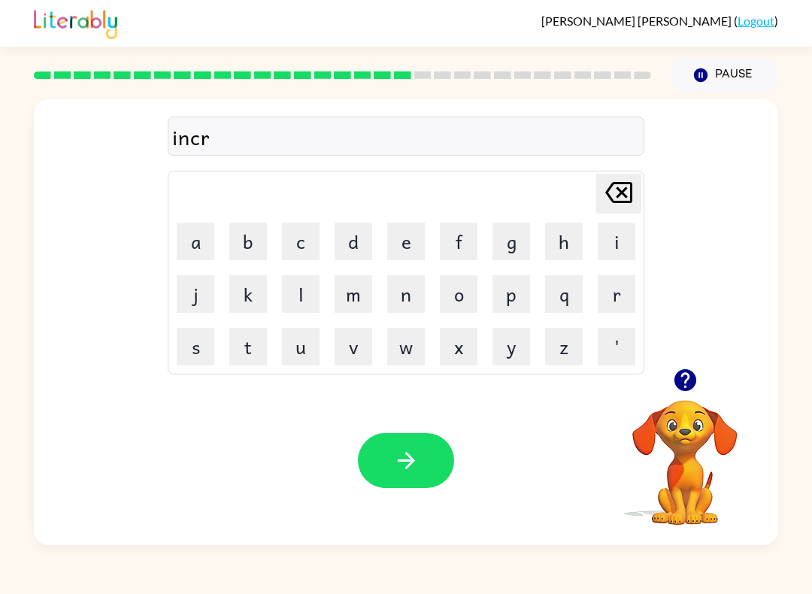
click at [407, 243] on button "e" at bounding box center [406, 242] width 38 height 38
click at [347, 241] on button "d" at bounding box center [354, 242] width 38 height 38
click at [623, 237] on button "i" at bounding box center [617, 242] width 38 height 38
click at [250, 238] on button "b" at bounding box center [248, 242] width 38 height 38
click at [308, 286] on button "l" at bounding box center [301, 294] width 38 height 38
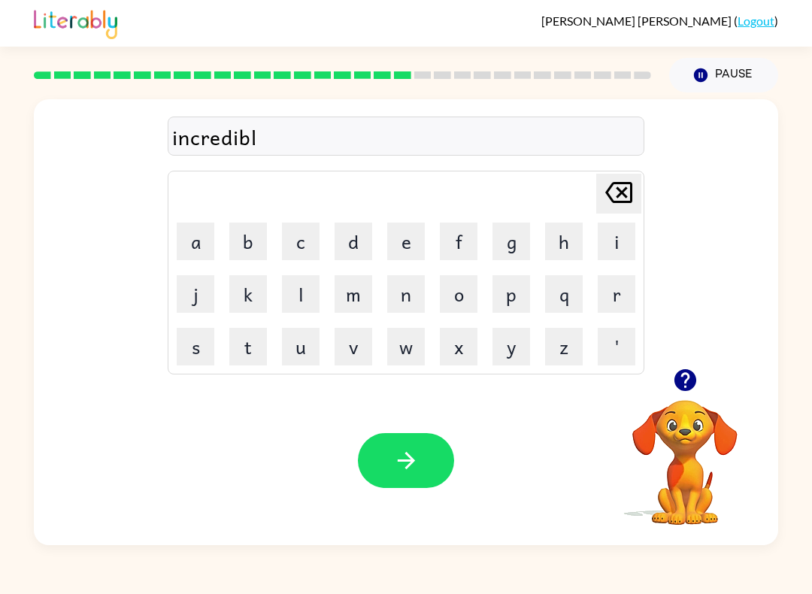
click at [415, 243] on button "e" at bounding box center [406, 242] width 38 height 38
click at [381, 475] on button "button" at bounding box center [406, 460] width 96 height 55
click at [687, 362] on button "button" at bounding box center [685, 380] width 38 height 38
click at [295, 292] on button "l" at bounding box center [301, 294] width 38 height 38
click at [621, 235] on button "i" at bounding box center [617, 242] width 38 height 38
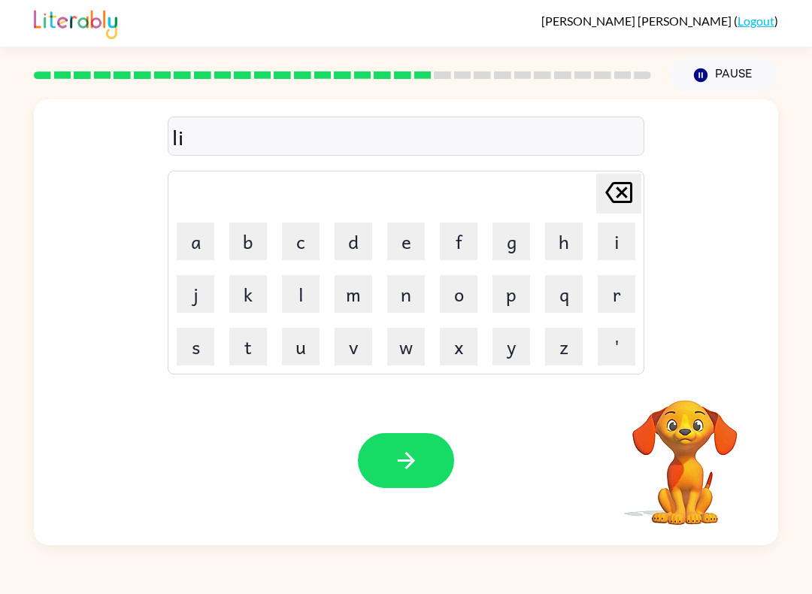
click at [195, 343] on button "s" at bounding box center [196, 347] width 38 height 38
click at [252, 344] on button "t" at bounding box center [248, 347] width 38 height 38
click at [408, 234] on button "e" at bounding box center [406, 242] width 38 height 38
click at [401, 295] on button "n" at bounding box center [406, 294] width 38 height 38
click at [395, 477] on button "button" at bounding box center [406, 460] width 96 height 55
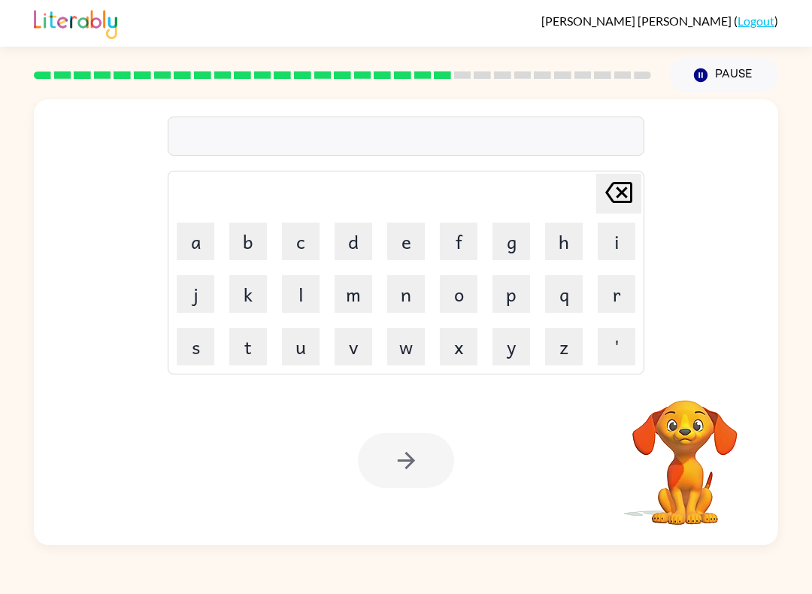
click at [408, 285] on button "n" at bounding box center [406, 294] width 38 height 38
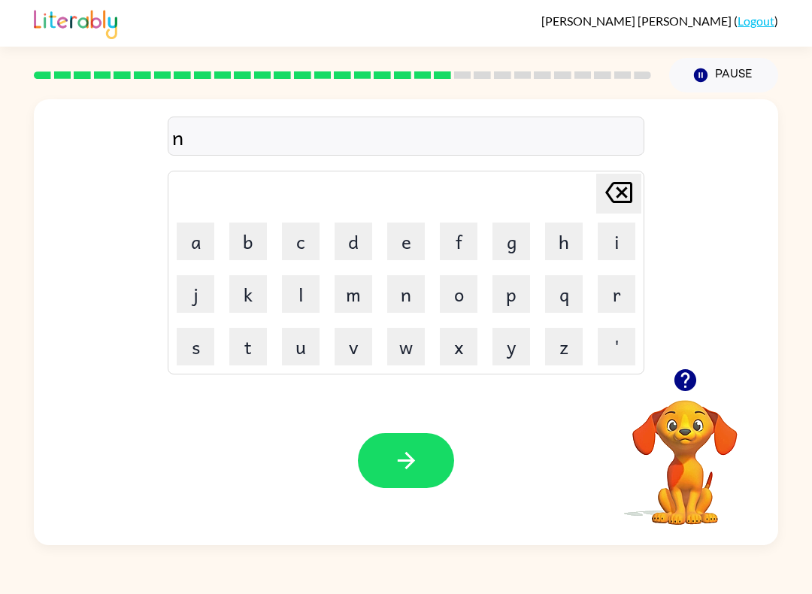
click at [441, 283] on button "o" at bounding box center [459, 294] width 38 height 38
click at [349, 290] on button "m" at bounding box center [354, 294] width 38 height 38
click at [615, 228] on button "i" at bounding box center [617, 242] width 38 height 38
click at [408, 288] on button "n" at bounding box center [406, 294] width 38 height 38
click at [398, 232] on button "e" at bounding box center [406, 242] width 38 height 38
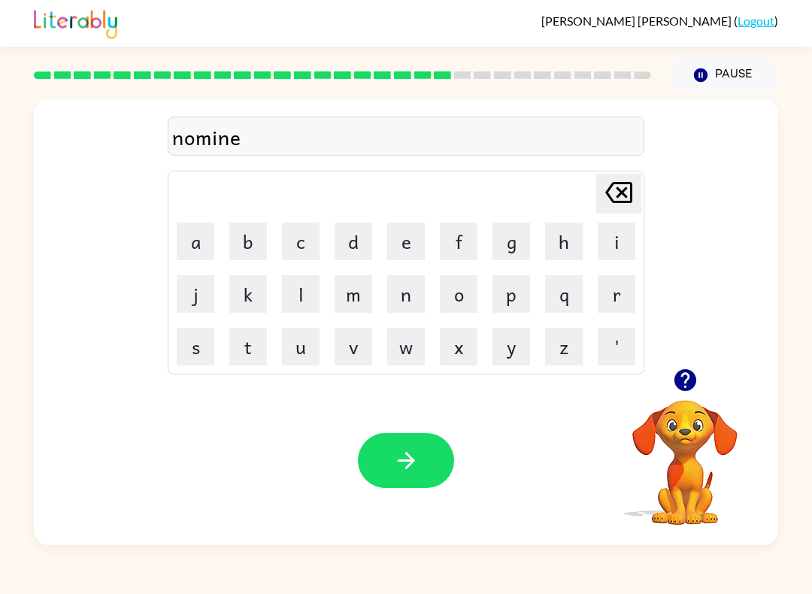
click at [408, 299] on button "n" at bounding box center [406, 294] width 38 height 38
click at [256, 338] on button "t" at bounding box center [248, 347] width 38 height 38
click at [392, 474] on button "button" at bounding box center [406, 460] width 96 height 55
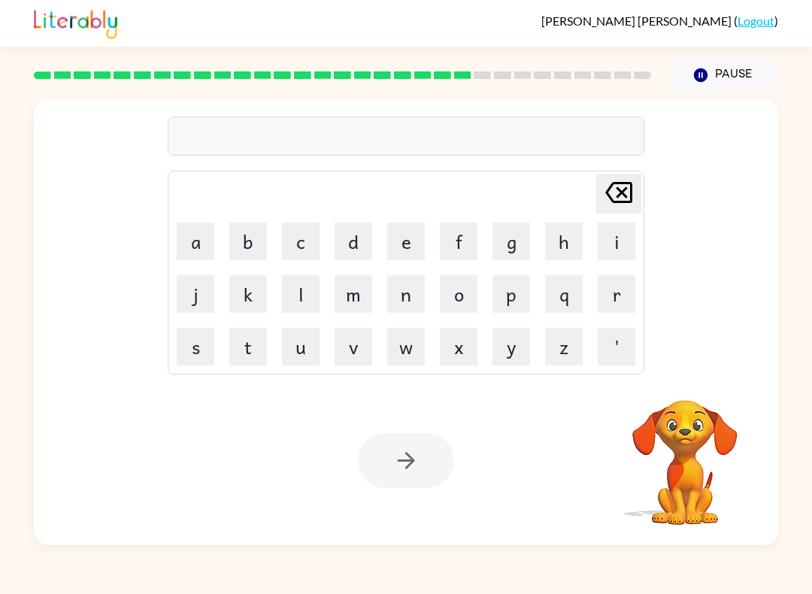
click at [198, 354] on button "s" at bounding box center [196, 347] width 38 height 38
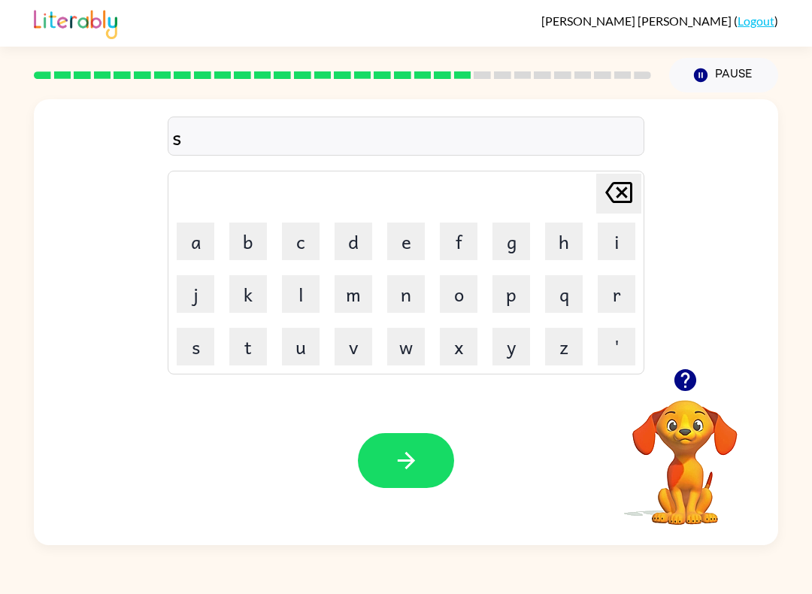
click at [293, 347] on button "u" at bounding box center [301, 347] width 38 height 38
click at [187, 333] on button "s" at bounding box center [196, 347] width 38 height 38
click at [237, 335] on button "t" at bounding box center [248, 347] width 38 height 38
click at [392, 237] on button "e" at bounding box center [406, 242] width 38 height 38
click at [634, 225] on button "i" at bounding box center [617, 242] width 38 height 38
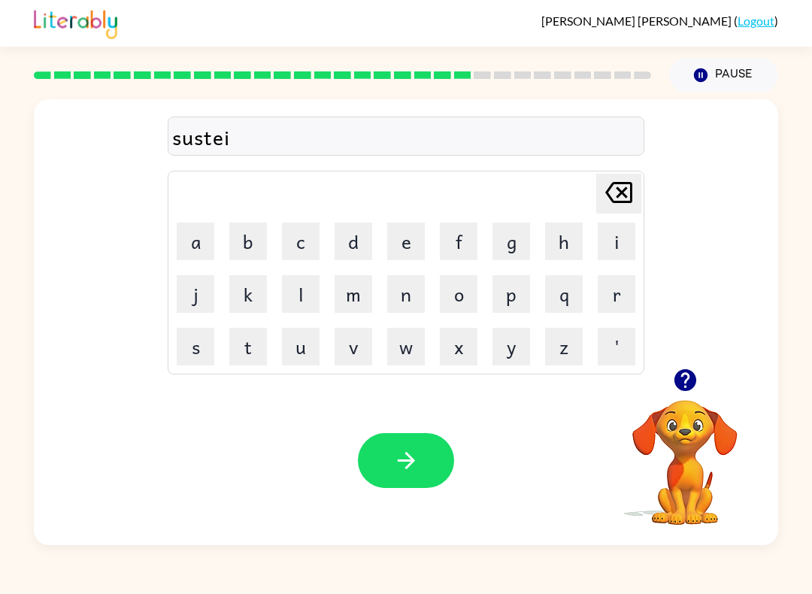
click at [414, 298] on button "n" at bounding box center [406, 294] width 38 height 38
click at [382, 457] on button "button" at bounding box center [406, 460] width 96 height 55
click at [698, 373] on button "button" at bounding box center [685, 380] width 38 height 38
click at [401, 350] on button "w" at bounding box center [406, 347] width 38 height 38
click at [449, 290] on button "o" at bounding box center [459, 294] width 38 height 38
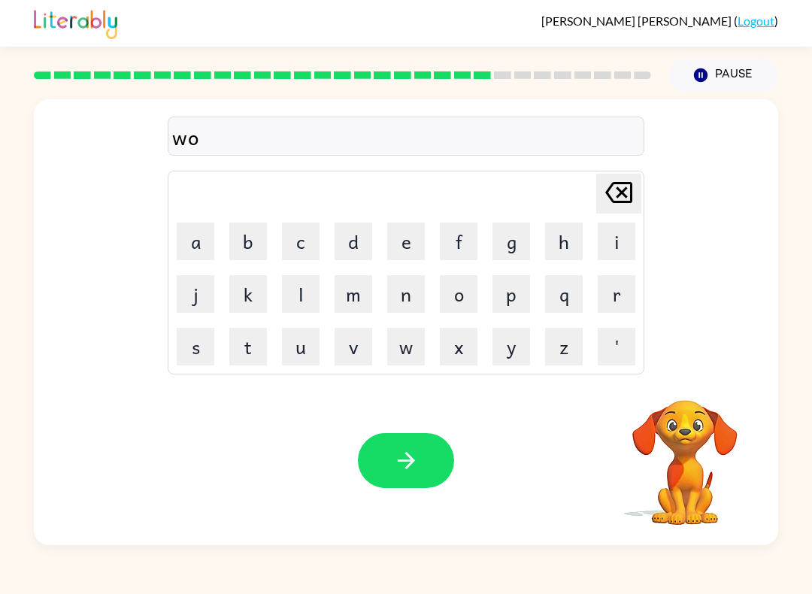
click at [448, 289] on button "o" at bounding box center [459, 294] width 38 height 38
click at [616, 195] on icon at bounding box center [618, 192] width 27 height 21
click at [620, 283] on button "r" at bounding box center [617, 294] width 38 height 38
click at [365, 237] on button "d" at bounding box center [354, 242] width 38 height 38
click at [510, 341] on button "y" at bounding box center [511, 347] width 38 height 38
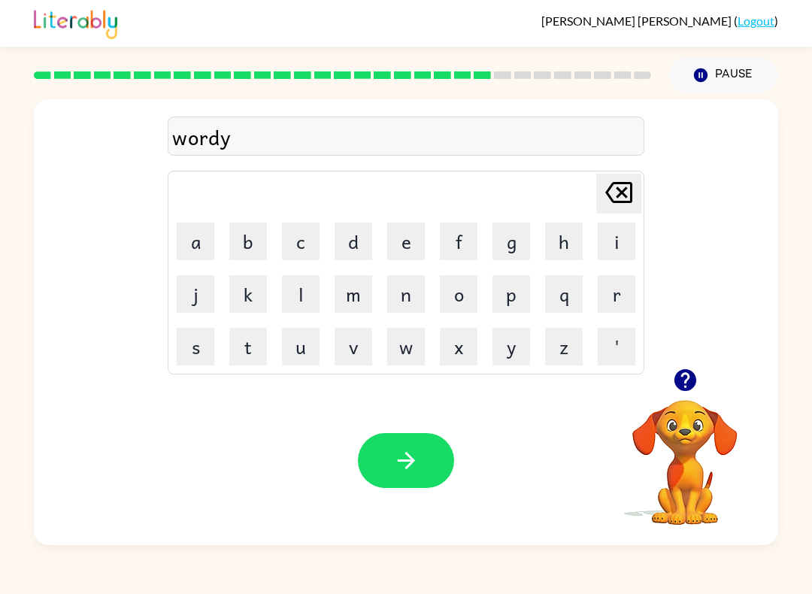
click at [374, 477] on button "button" at bounding box center [406, 460] width 96 height 55
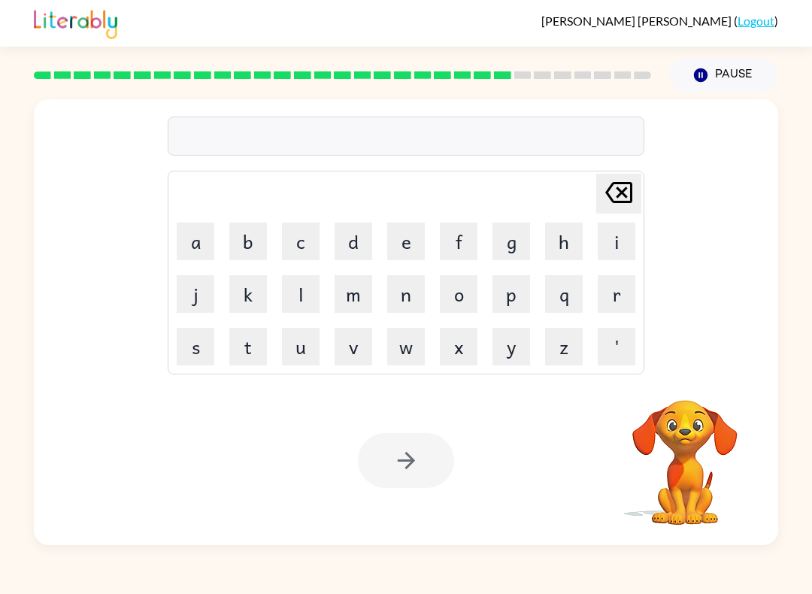
click at [617, 283] on button "r" at bounding box center [617, 294] width 38 height 38
click at [415, 246] on button "e" at bounding box center [406, 242] width 38 height 38
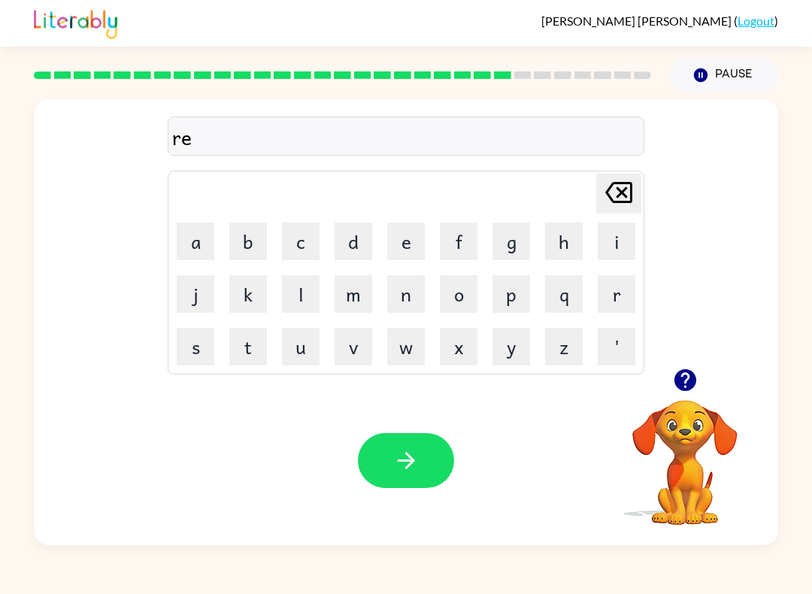
click at [303, 281] on button "l" at bounding box center [301, 294] width 38 height 38
click at [192, 241] on button "a" at bounding box center [196, 242] width 38 height 38
click at [258, 338] on button "t" at bounding box center [248, 347] width 38 height 38
click at [293, 241] on button "c" at bounding box center [301, 242] width 38 height 38
click at [611, 189] on icon "Delete Delete last character input" at bounding box center [619, 192] width 36 height 36
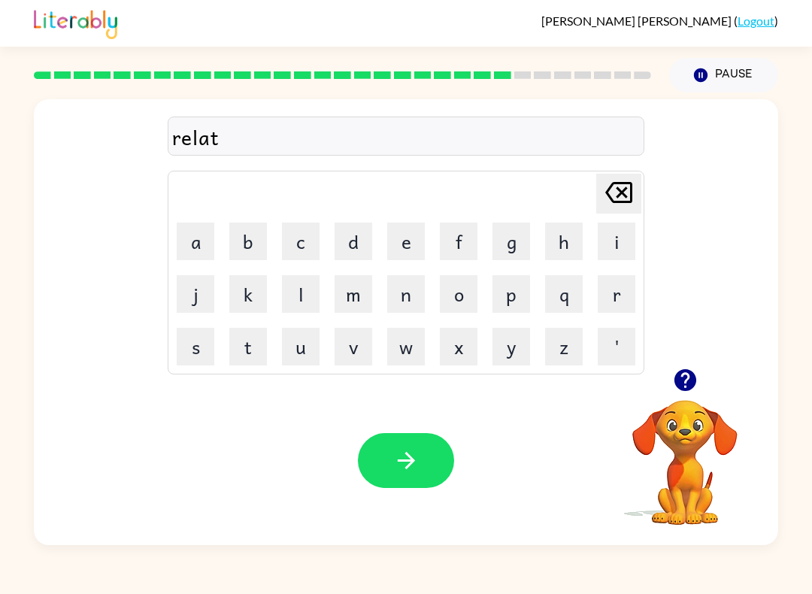
click at [408, 238] on button "e" at bounding box center [406, 242] width 38 height 38
click at [341, 236] on button "d" at bounding box center [354, 242] width 38 height 38
click at [395, 453] on icon "button" at bounding box center [406, 460] width 26 height 26
click at [703, 385] on button "button" at bounding box center [685, 380] width 38 height 38
click at [246, 289] on button "k" at bounding box center [248, 294] width 38 height 38
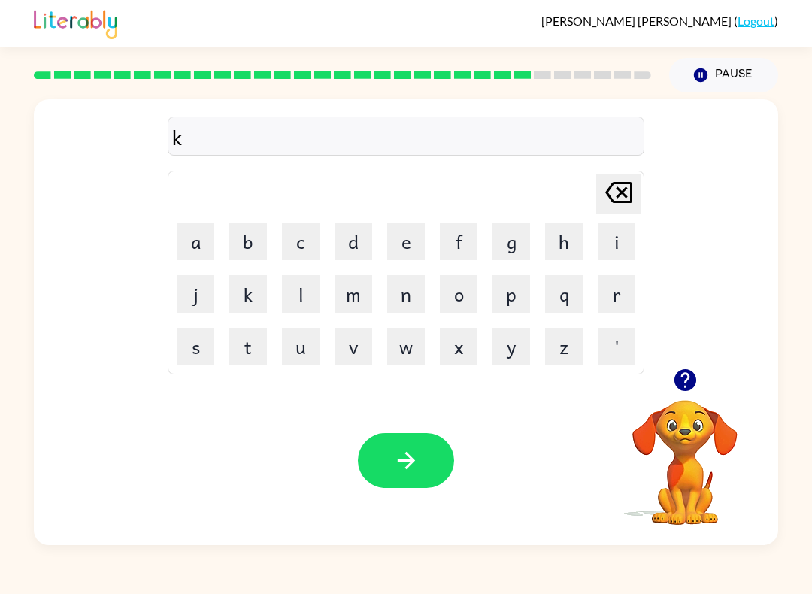
click at [625, 241] on button "i" at bounding box center [617, 242] width 38 height 38
click at [250, 347] on button "t" at bounding box center [248, 347] width 38 height 38
click at [249, 347] on button "t" at bounding box center [248, 347] width 38 height 38
click at [413, 243] on button "e" at bounding box center [406, 242] width 38 height 38
click at [395, 282] on button "n" at bounding box center [406, 294] width 38 height 38
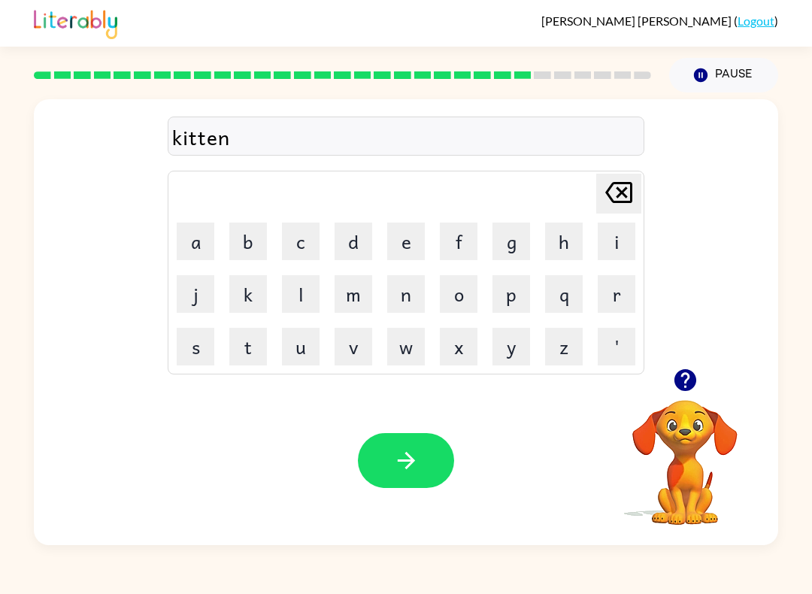
click at [408, 438] on button "button" at bounding box center [406, 460] width 96 height 55
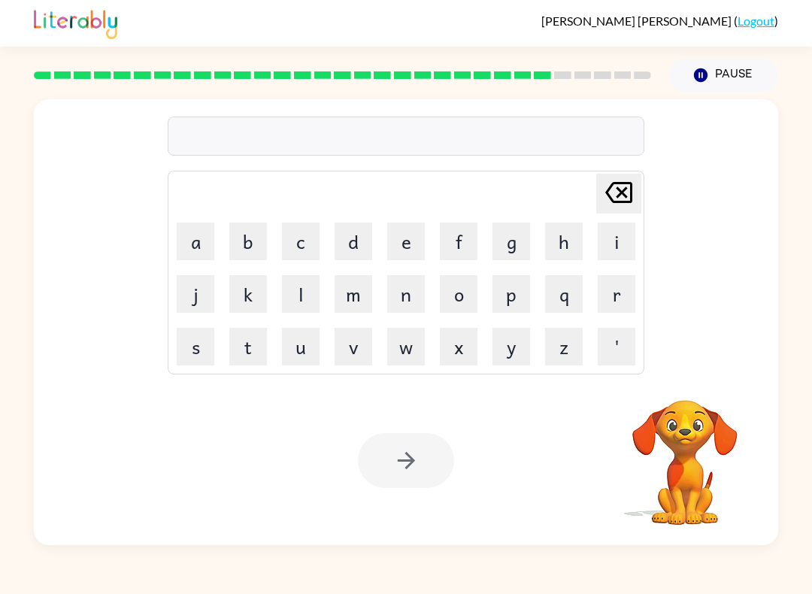
click at [195, 240] on button "a" at bounding box center [196, 242] width 38 height 38
click at [513, 290] on button "p" at bounding box center [511, 294] width 38 height 38
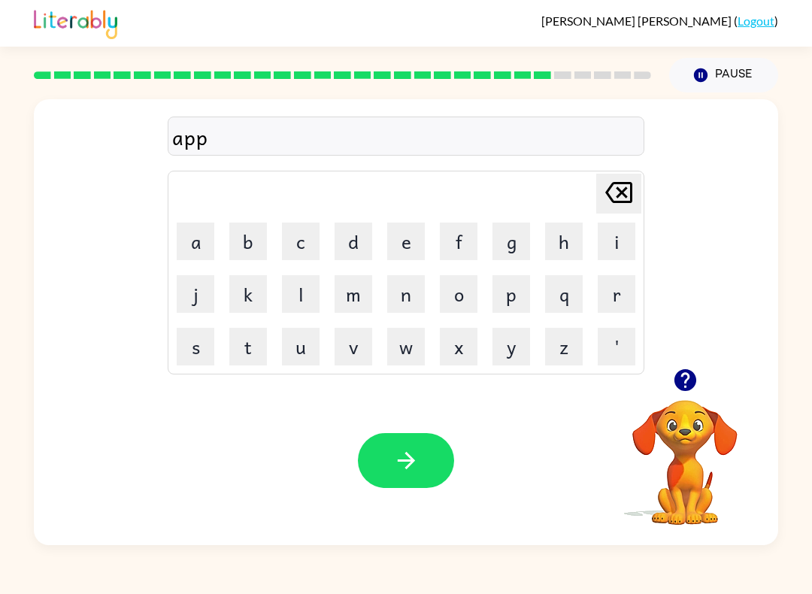
click at [209, 247] on button "a" at bounding box center [196, 242] width 38 height 38
click at [618, 286] on button "r" at bounding box center [617, 294] width 38 height 38
click at [255, 360] on button "t" at bounding box center [248, 347] width 38 height 38
click at [351, 283] on button "m" at bounding box center [354, 294] width 38 height 38
click at [396, 231] on button "e" at bounding box center [406, 242] width 38 height 38
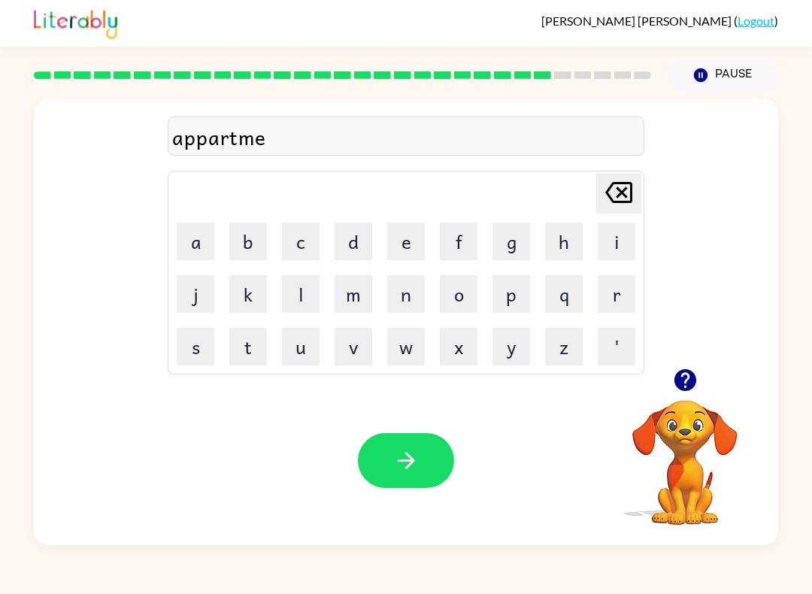
click at [397, 287] on button "n" at bounding box center [406, 294] width 38 height 38
click at [235, 332] on button "t" at bounding box center [248, 347] width 38 height 38
click at [395, 477] on button "button" at bounding box center [406, 460] width 96 height 55
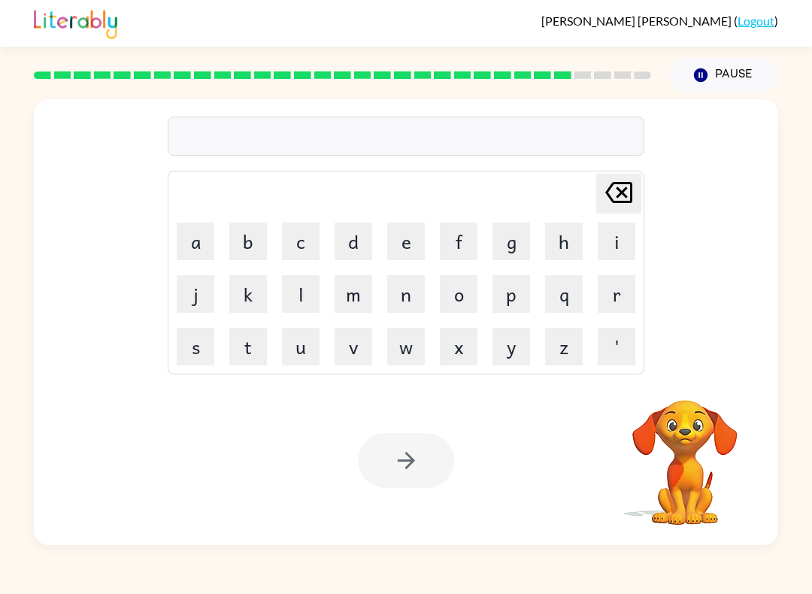
click at [193, 341] on button "s" at bounding box center [196, 347] width 38 height 38
click at [300, 283] on button "l" at bounding box center [301, 294] width 38 height 38
click at [626, 245] on button "i" at bounding box center [617, 242] width 38 height 38
click at [507, 245] on button "g" at bounding box center [511, 242] width 38 height 38
click at [571, 237] on button "h" at bounding box center [564, 242] width 38 height 38
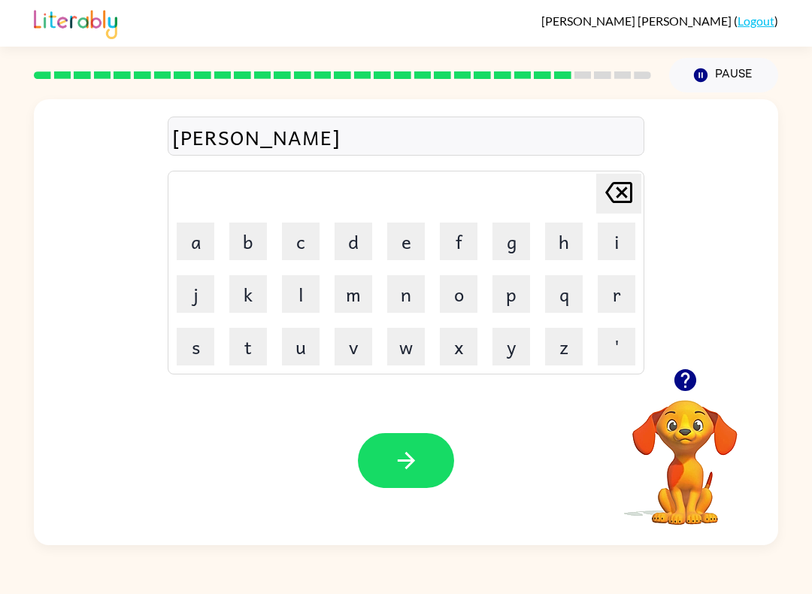
click at [249, 337] on button "t" at bounding box center [248, 347] width 38 height 38
click at [431, 470] on button "button" at bounding box center [406, 460] width 96 height 55
click at [686, 382] on icon "button" at bounding box center [685, 380] width 26 height 26
click at [287, 348] on button "u" at bounding box center [301, 347] width 38 height 38
click at [405, 292] on button "n" at bounding box center [406, 294] width 38 height 38
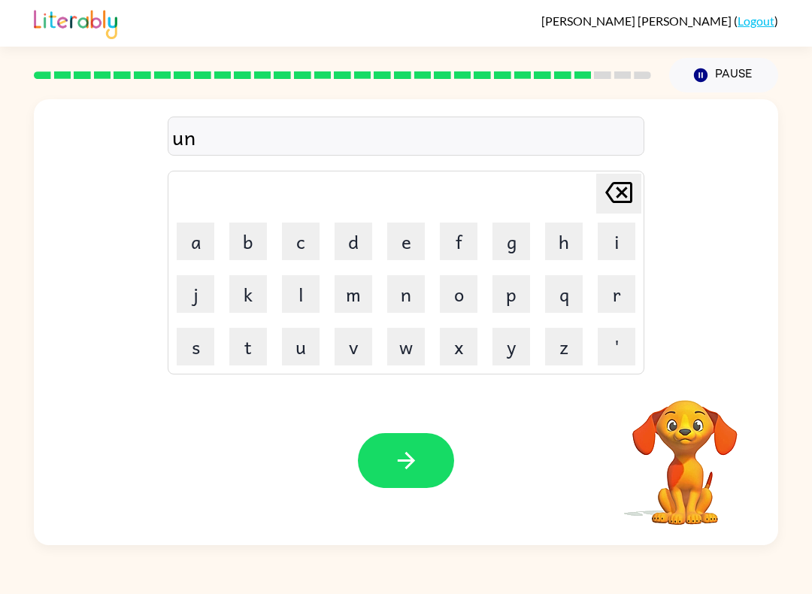
click at [616, 231] on button "i" at bounding box center [617, 242] width 38 height 38
click at [358, 356] on button "v" at bounding box center [354, 347] width 38 height 38
click at [294, 243] on button "c" at bounding box center [301, 242] width 38 height 38
click at [618, 183] on icon at bounding box center [618, 192] width 27 height 21
click at [404, 234] on button "e" at bounding box center [406, 242] width 38 height 38
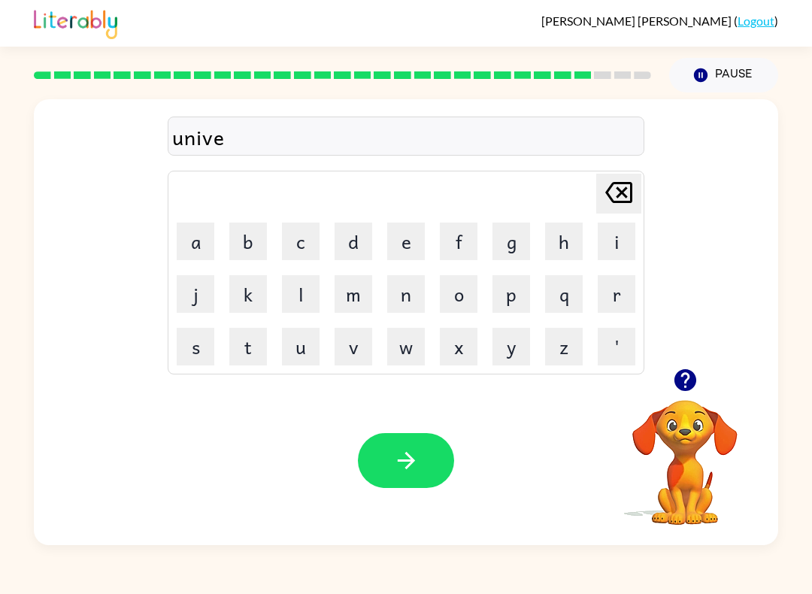
click at [620, 292] on button "r" at bounding box center [617, 294] width 38 height 38
click at [202, 334] on button "s" at bounding box center [196, 347] width 38 height 38
click at [205, 231] on button "a" at bounding box center [196, 242] width 38 height 38
click at [298, 285] on button "l" at bounding box center [301, 294] width 38 height 38
click at [409, 467] on icon "button" at bounding box center [405, 460] width 17 height 17
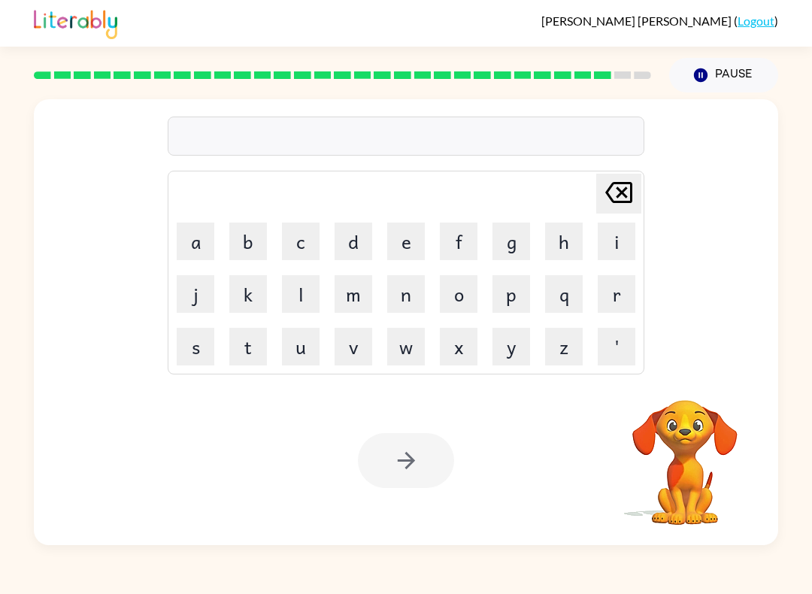
click at [193, 345] on button "s" at bounding box center [196, 347] width 38 height 38
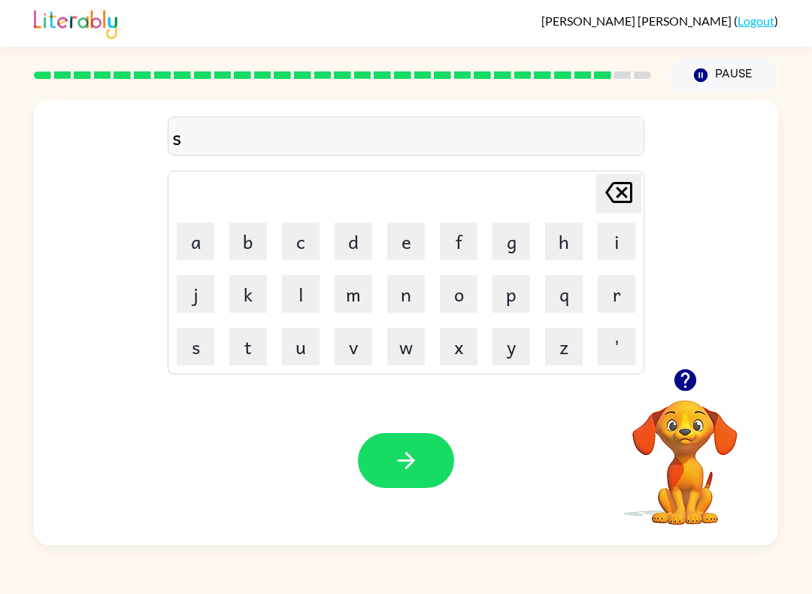
click at [612, 238] on button "i" at bounding box center [617, 242] width 38 height 38
click at [300, 288] on button "l" at bounding box center [301, 294] width 38 height 38
click at [353, 340] on button "v" at bounding box center [354, 347] width 38 height 38
click at [401, 238] on button "e" at bounding box center [406, 242] width 38 height 38
click at [626, 287] on button "r" at bounding box center [617, 294] width 38 height 38
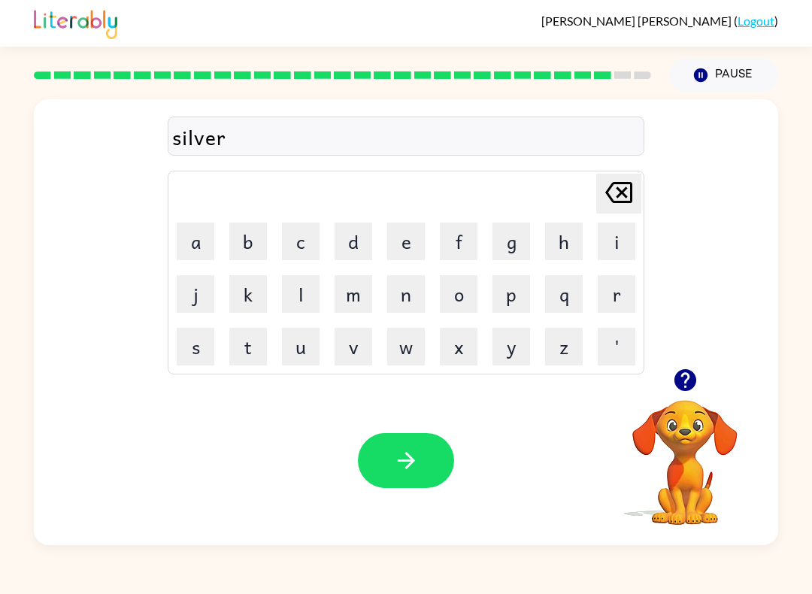
click at [686, 363] on button "button" at bounding box center [685, 380] width 38 height 38
click at [401, 353] on button "w" at bounding box center [406, 347] width 38 height 38
click at [405, 248] on button "e" at bounding box center [406, 242] width 38 height 38
click at [621, 283] on button "r" at bounding box center [617, 294] width 38 height 38
click at [408, 238] on button "e" at bounding box center [406, 242] width 38 height 38
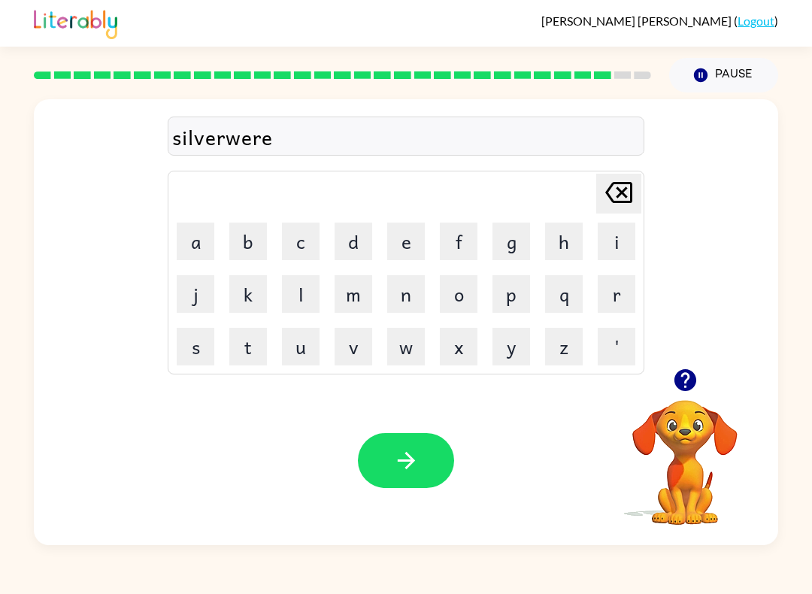
click at [386, 480] on button "button" at bounding box center [406, 460] width 96 height 55
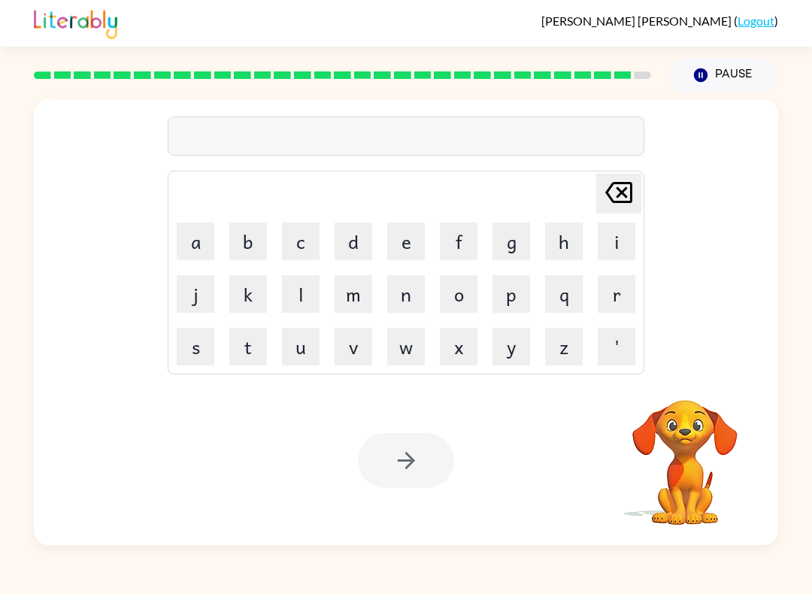
click at [404, 234] on button "e" at bounding box center [406, 242] width 38 height 38
click at [387, 285] on button "n" at bounding box center [406, 294] width 38 height 38
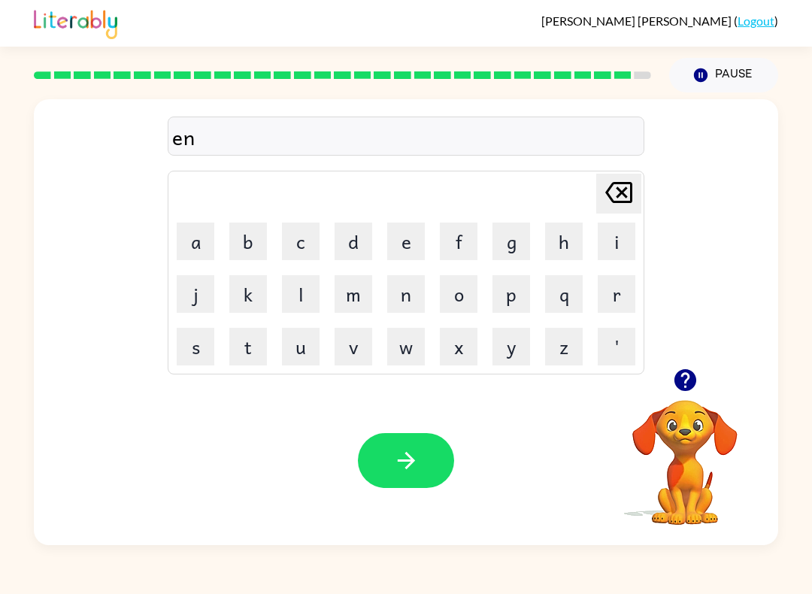
click at [293, 239] on button "c" at bounding box center [301, 242] width 38 height 38
click at [460, 286] on button "o" at bounding box center [459, 294] width 38 height 38
click at [317, 345] on button "u" at bounding box center [301, 347] width 38 height 38
click at [404, 286] on button "n" at bounding box center [406, 294] width 38 height 38
click at [265, 344] on button "t" at bounding box center [248, 347] width 38 height 38
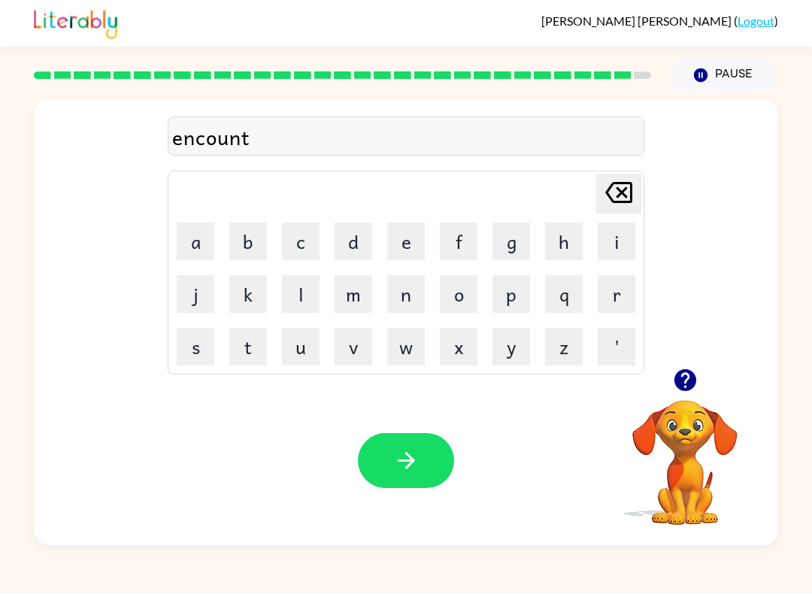
click at [402, 241] on button "e" at bounding box center [406, 242] width 38 height 38
click at [611, 291] on button "r" at bounding box center [617, 294] width 38 height 38
click at [364, 445] on button "button" at bounding box center [406, 460] width 96 height 55
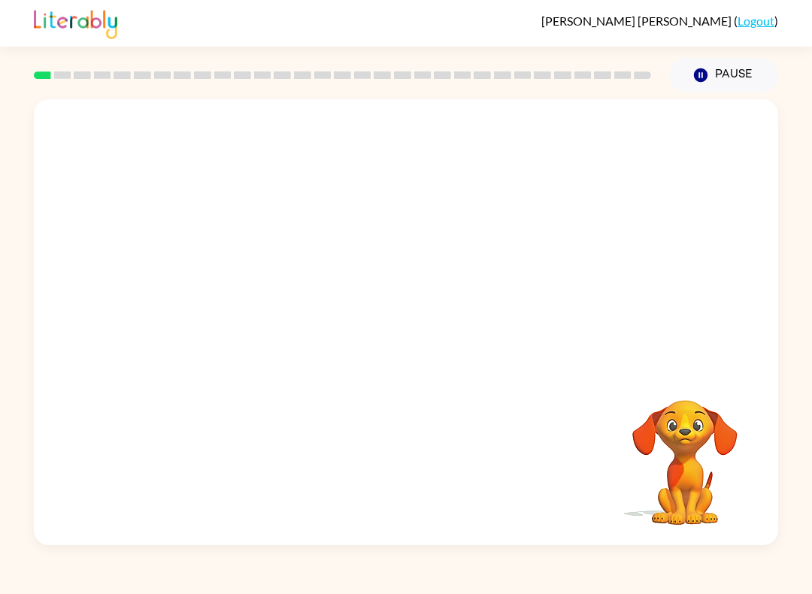
click at [218, 288] on video "Your browser must support playing .mp4 files to use Literably. Please try using…" at bounding box center [406, 233] width 744 height 269
click at [209, 283] on video "Your browser must support playing .mp4 files to use Literably. Please try using…" at bounding box center [406, 233] width 744 height 269
click at [202, 298] on video "Your browser must support playing .mp4 files to use Literably. Please try using…" at bounding box center [406, 233] width 744 height 269
click at [223, 286] on div at bounding box center [406, 322] width 744 height 446
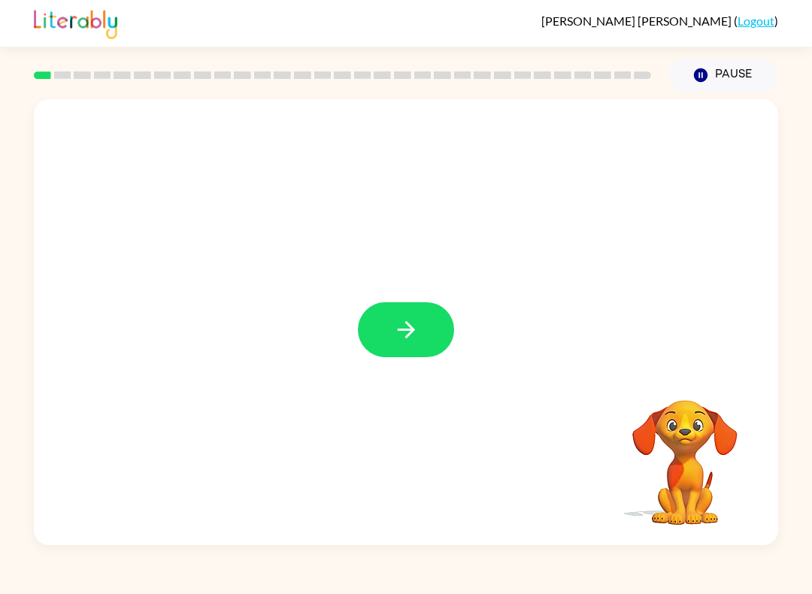
click at [369, 360] on div at bounding box center [406, 322] width 744 height 446
click at [392, 295] on div at bounding box center [406, 322] width 744 height 446
click at [421, 338] on button "button" at bounding box center [406, 329] width 96 height 55
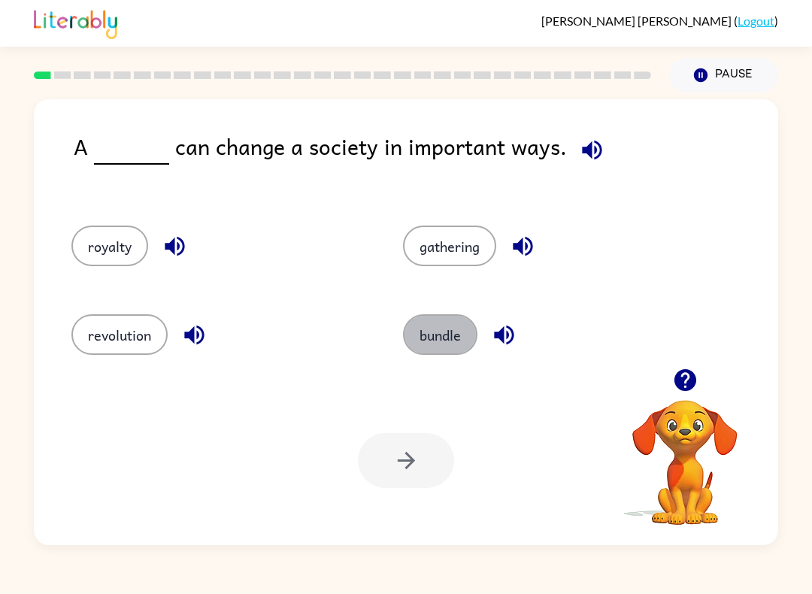
click at [449, 331] on button "bundle" at bounding box center [440, 334] width 74 height 41
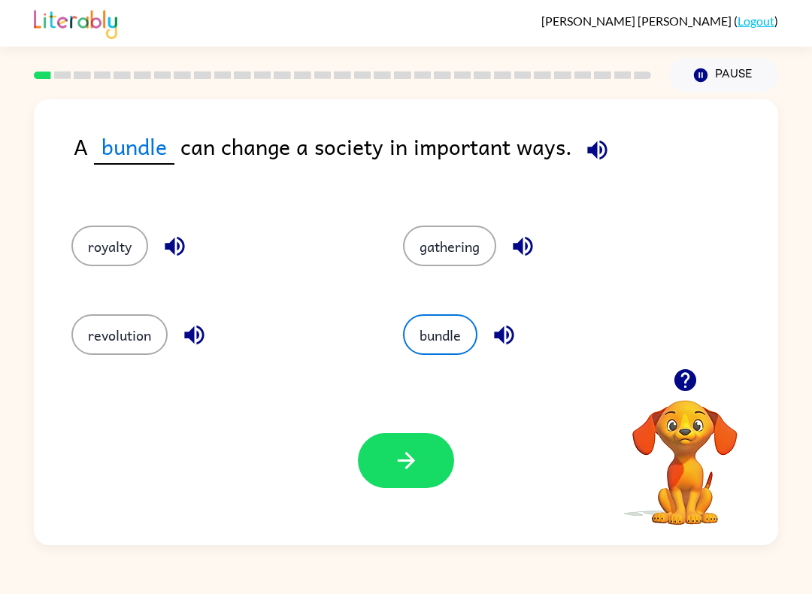
click at [110, 309] on div "revolution" at bounding box center [209, 330] width 332 height 89
click at [107, 331] on button "revolution" at bounding box center [119, 334] width 96 height 41
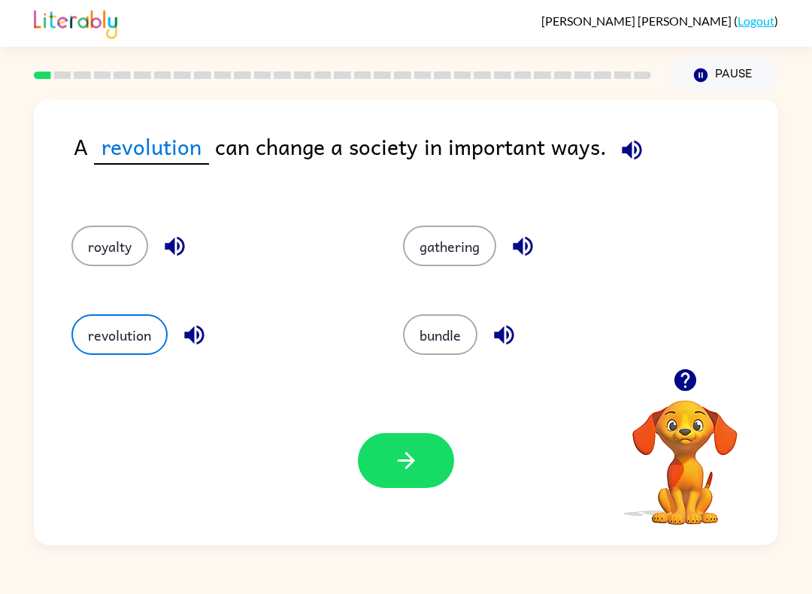
click at [459, 348] on button "bundle" at bounding box center [440, 334] width 74 height 41
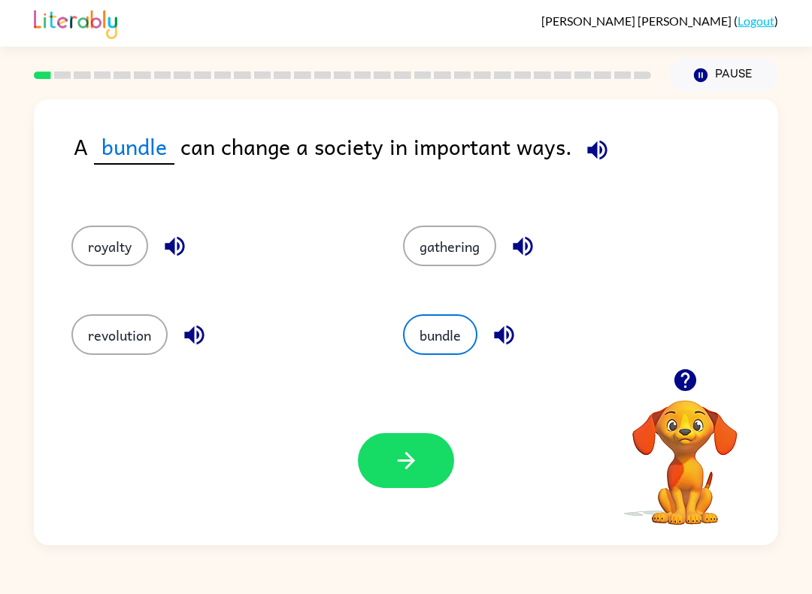
click at [415, 453] on icon "button" at bounding box center [406, 460] width 26 height 26
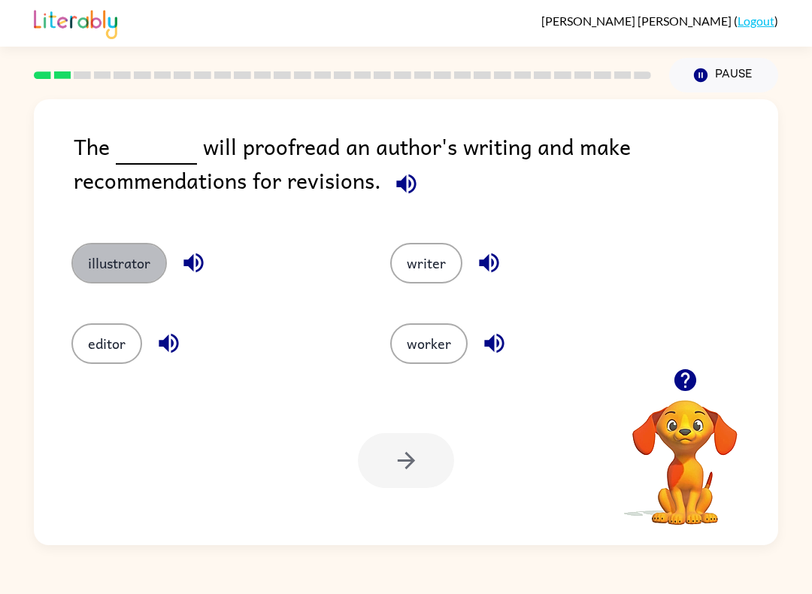
click at [119, 280] on button "illustrator" at bounding box center [118, 263] width 95 height 41
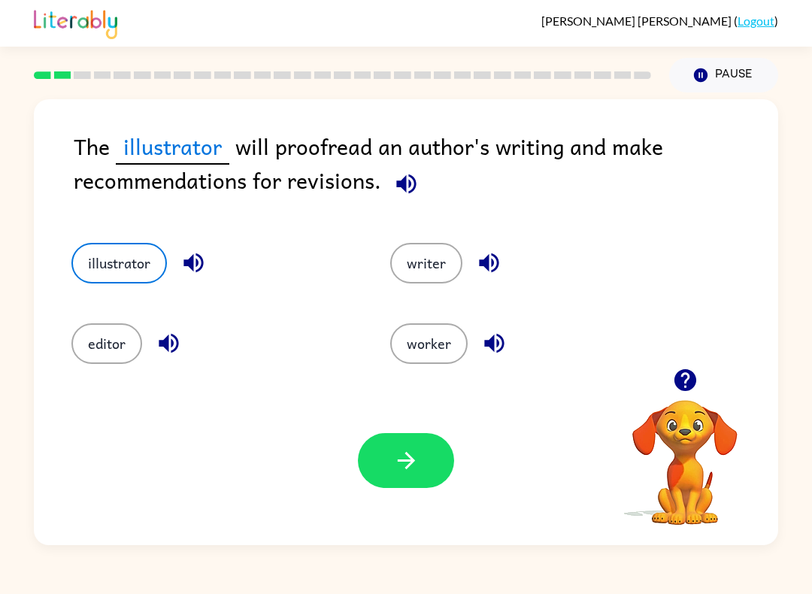
click at [438, 259] on button "writer" at bounding box center [426, 263] width 72 height 41
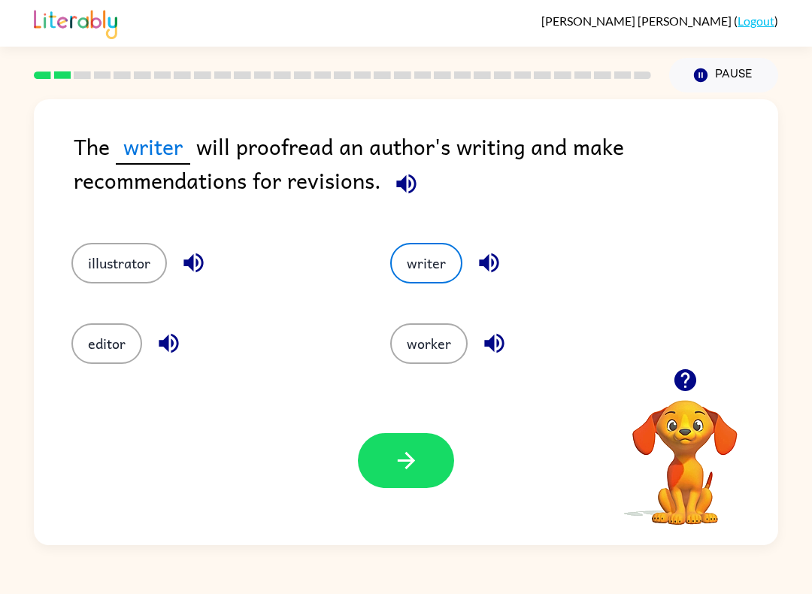
click at [418, 451] on icon "button" at bounding box center [406, 460] width 26 height 26
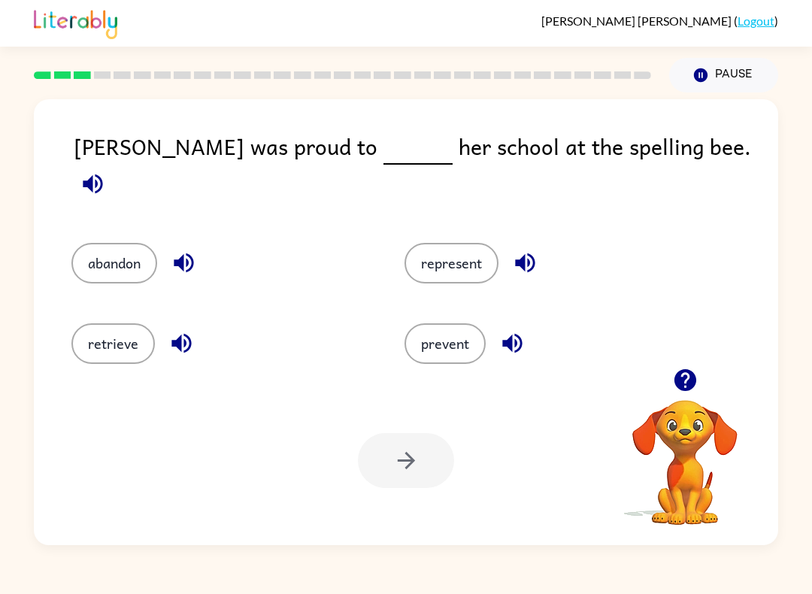
click at [457, 244] on button "represent" at bounding box center [451, 263] width 94 height 41
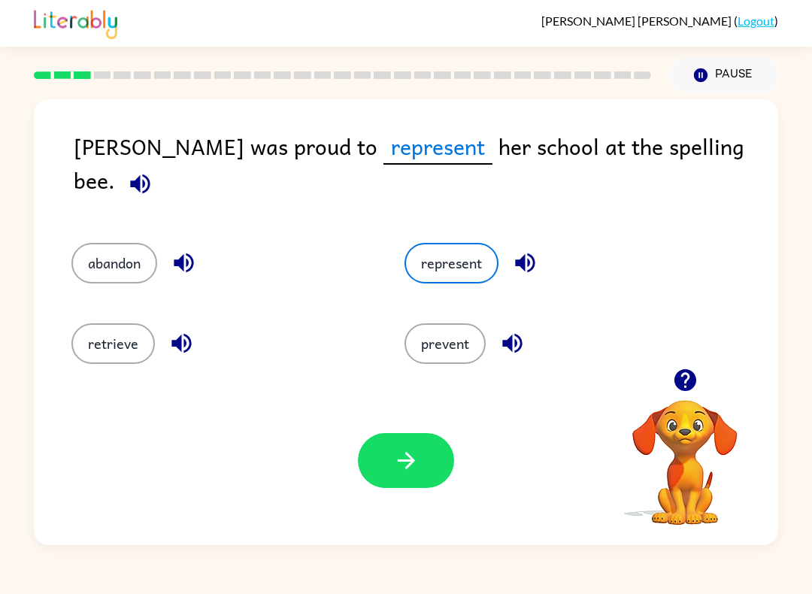
click at [368, 475] on button "button" at bounding box center [406, 460] width 96 height 55
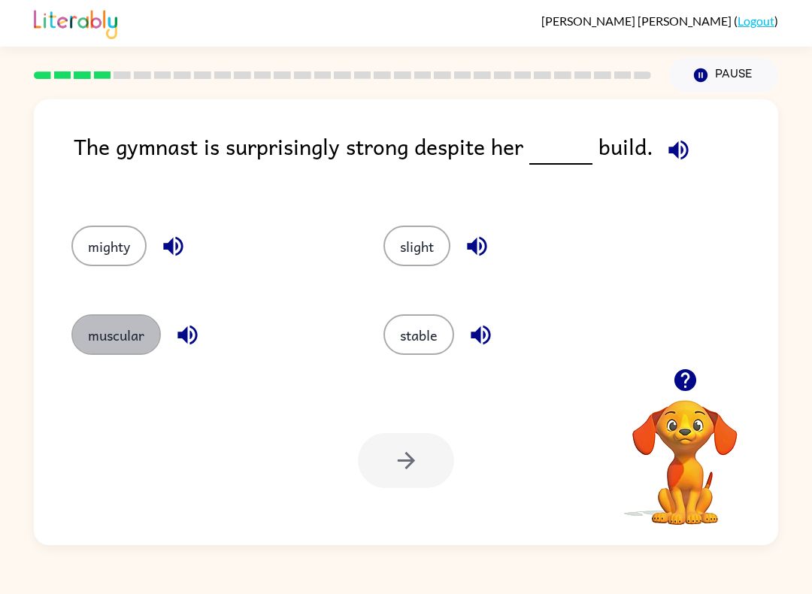
click at [109, 336] on button "muscular" at bounding box center [115, 334] width 89 height 41
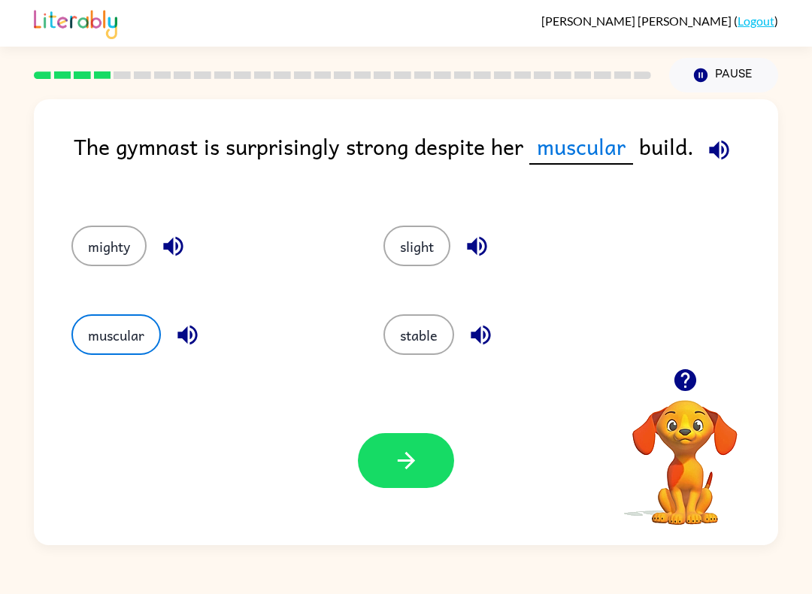
click at [426, 500] on div "Your browser must support playing .mp4 files to use Literably. Please try using…" at bounding box center [406, 460] width 744 height 169
click at [425, 500] on div "Your browser must support playing .mp4 files to use Literably. Please try using…" at bounding box center [406, 460] width 744 height 169
click at [679, 379] on icon "button" at bounding box center [685, 380] width 22 height 22
click at [395, 465] on icon "button" at bounding box center [406, 460] width 26 height 26
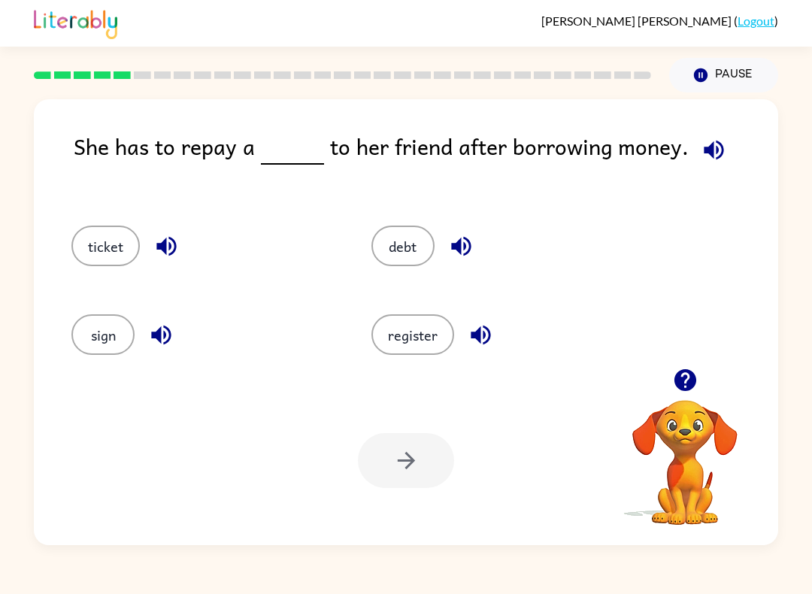
click at [689, 383] on icon "button" at bounding box center [685, 380] width 22 height 22
click at [695, 379] on video "Your browser must support playing .mp4 files to use Literably. Please try using…" at bounding box center [685, 452] width 150 height 150
click at [697, 378] on video "Your browser must support playing .mp4 files to use Literably. Please try using…" at bounding box center [685, 452] width 150 height 150
click at [700, 374] on div "She has to repay a to her friend after borrowing money. ticket debt sign regist…" at bounding box center [406, 322] width 744 height 446
click at [704, 368] on div "ticket debt sign register" at bounding box center [406, 285] width 714 height 165
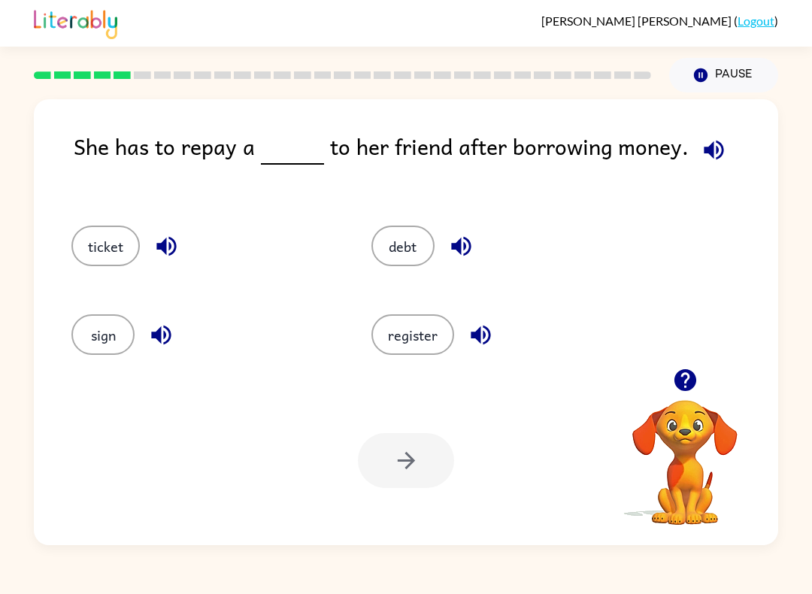
click at [707, 369] on div at bounding box center [685, 380] width 150 height 38
click at [697, 380] on icon "button" at bounding box center [685, 380] width 26 height 26
click at [697, 380] on video "Your browser must support playing .mp4 files to use Literably. Please try using…" at bounding box center [685, 452] width 150 height 150
click at [692, 384] on video "Your browser must support playing .mp4 files to use Literably. Please try using…" at bounding box center [685, 452] width 150 height 150
click at [94, 239] on button "ticket" at bounding box center [105, 246] width 68 height 41
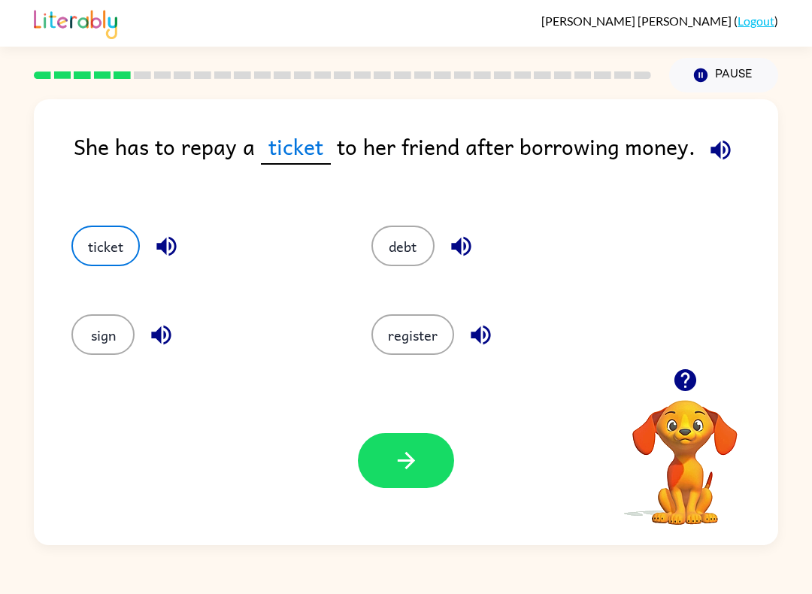
click at [384, 256] on button "debt" at bounding box center [402, 246] width 63 height 41
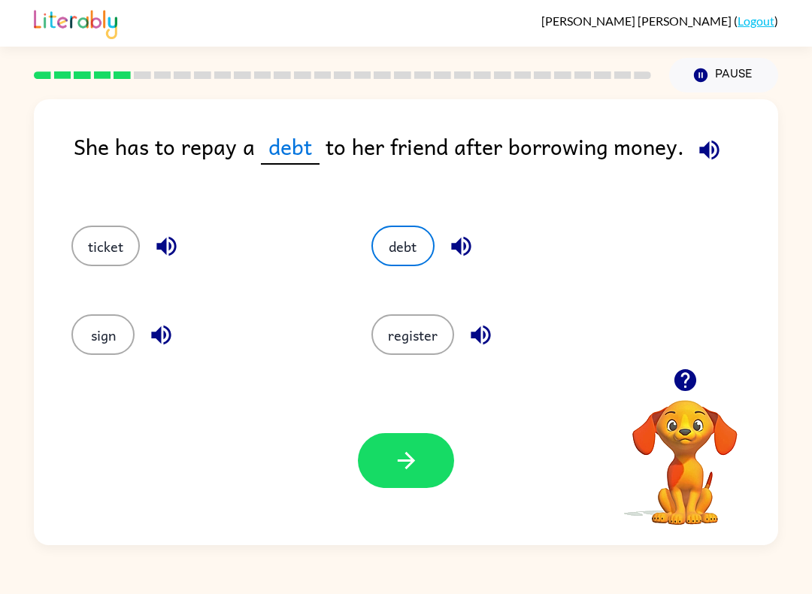
click at [413, 470] on icon "button" at bounding box center [406, 460] width 26 height 26
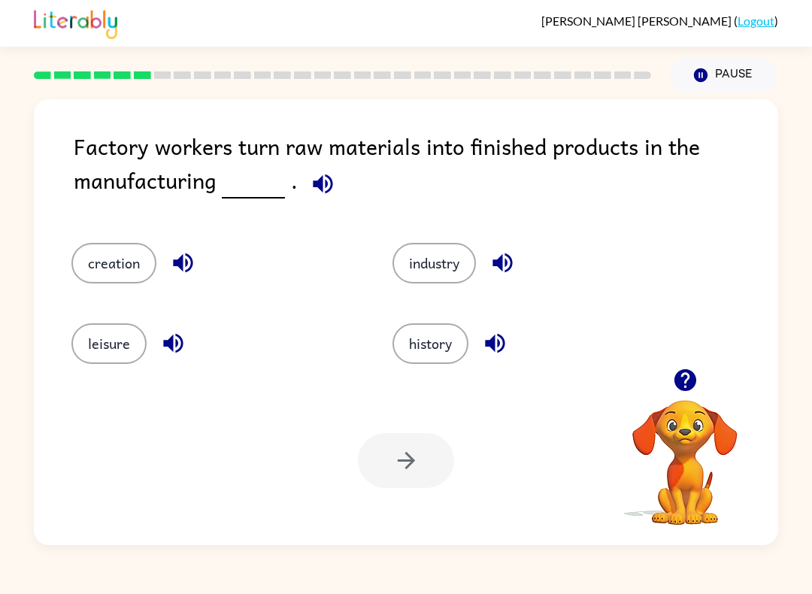
click at [440, 265] on button "industry" at bounding box center [433, 263] width 83 height 41
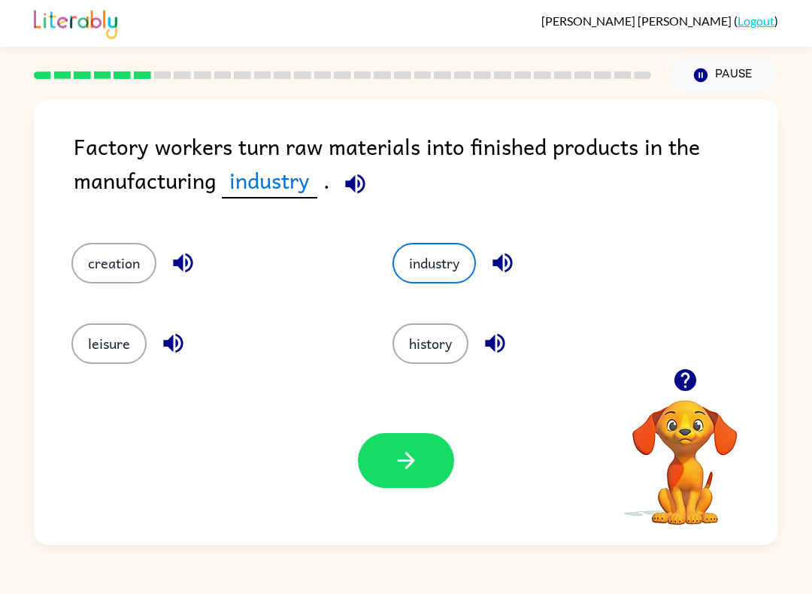
click at [377, 462] on button "button" at bounding box center [406, 460] width 96 height 55
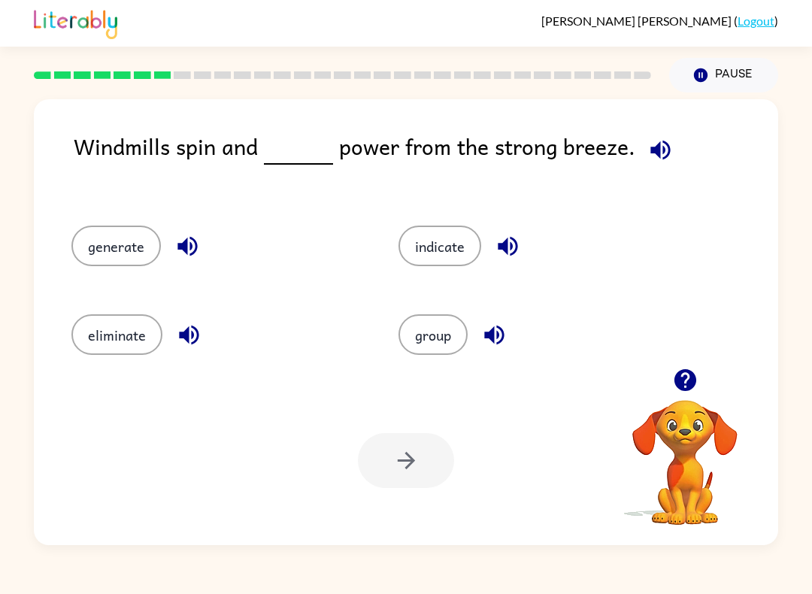
click at [126, 247] on button "generate" at bounding box center [115, 246] width 89 height 41
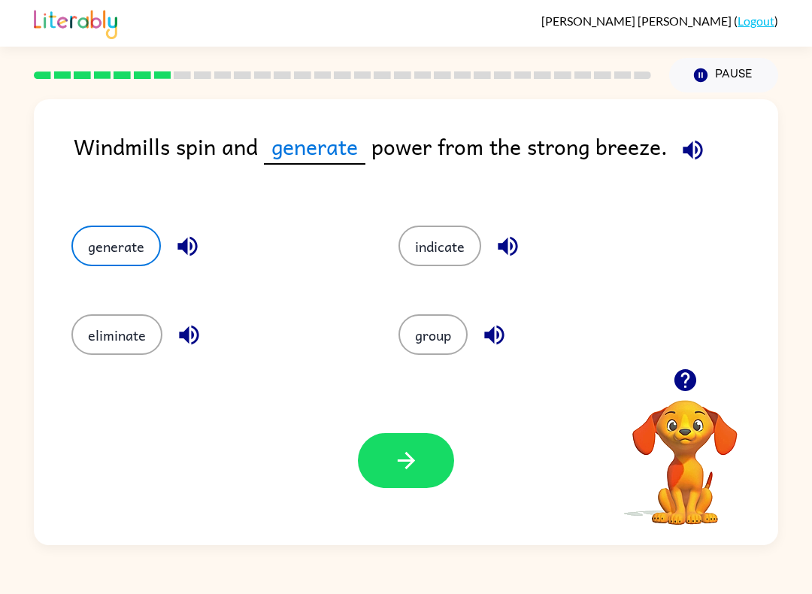
click at [386, 435] on button "button" at bounding box center [406, 460] width 96 height 55
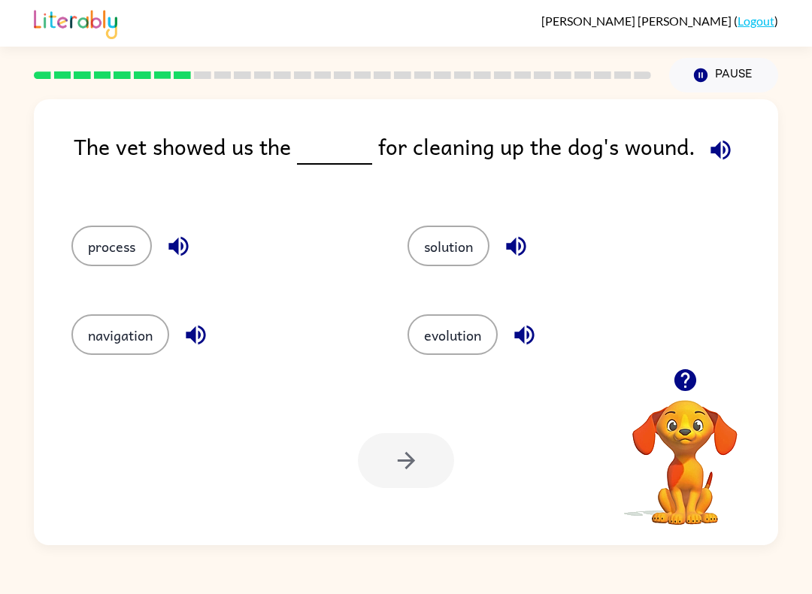
click at [106, 236] on button "process" at bounding box center [111, 246] width 80 height 41
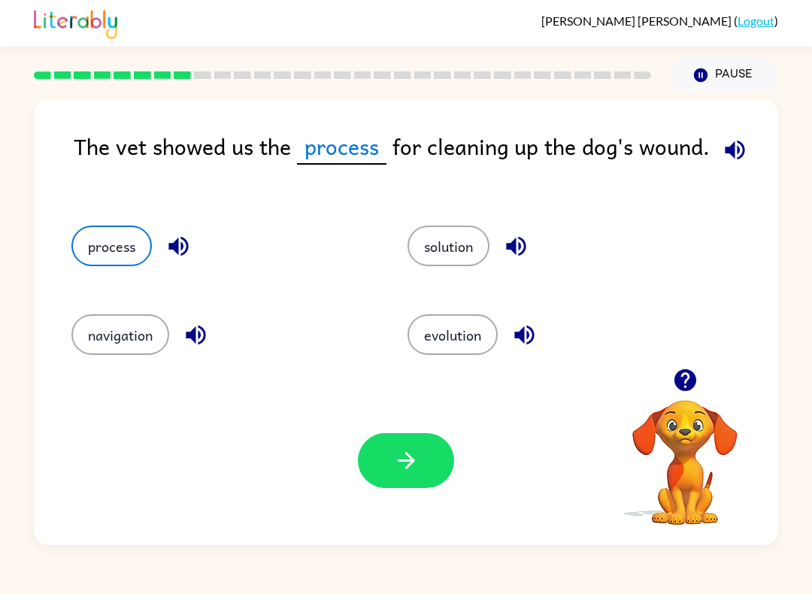
click at [398, 472] on icon "button" at bounding box center [406, 460] width 26 height 26
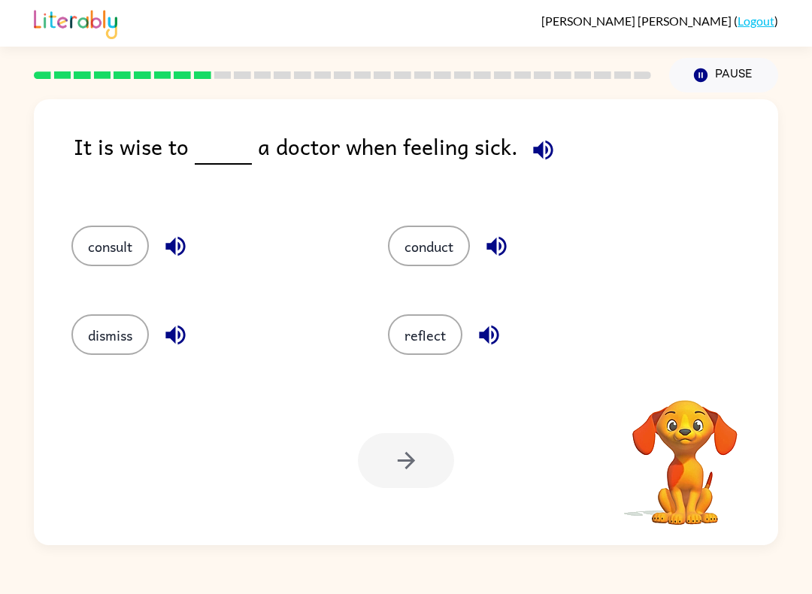
click at [90, 231] on button "consult" at bounding box center [109, 246] width 77 height 41
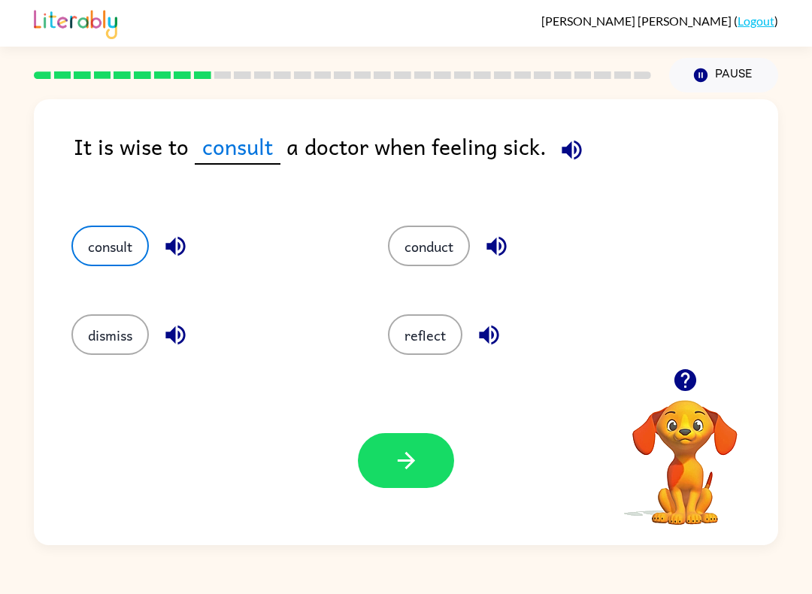
click at [396, 460] on icon "button" at bounding box center [406, 460] width 26 height 26
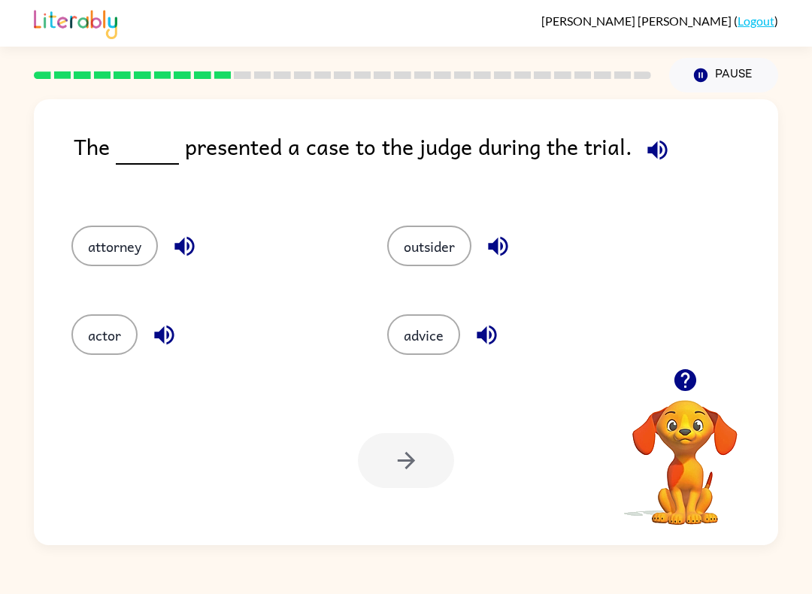
click at [114, 342] on button "actor" at bounding box center [104, 334] width 66 height 41
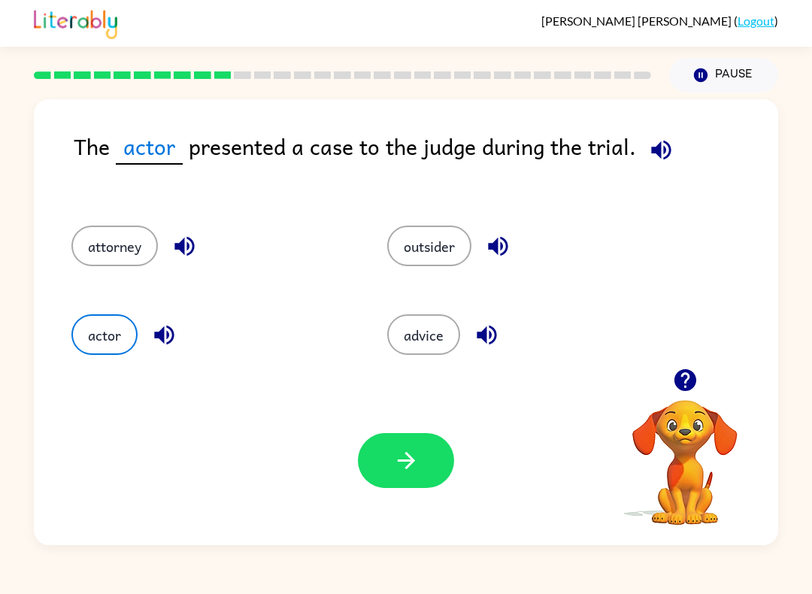
click at [447, 455] on button "button" at bounding box center [406, 460] width 96 height 55
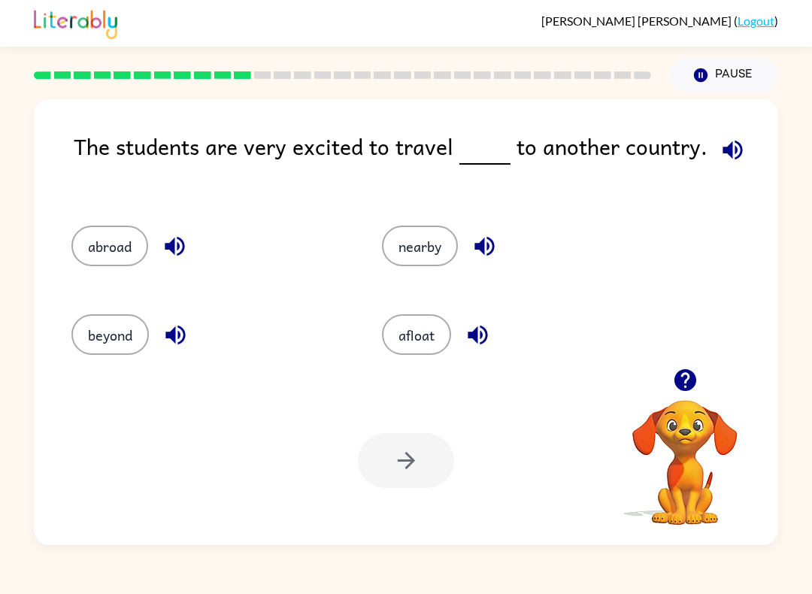
click at [428, 248] on button "nearby" at bounding box center [420, 246] width 76 height 41
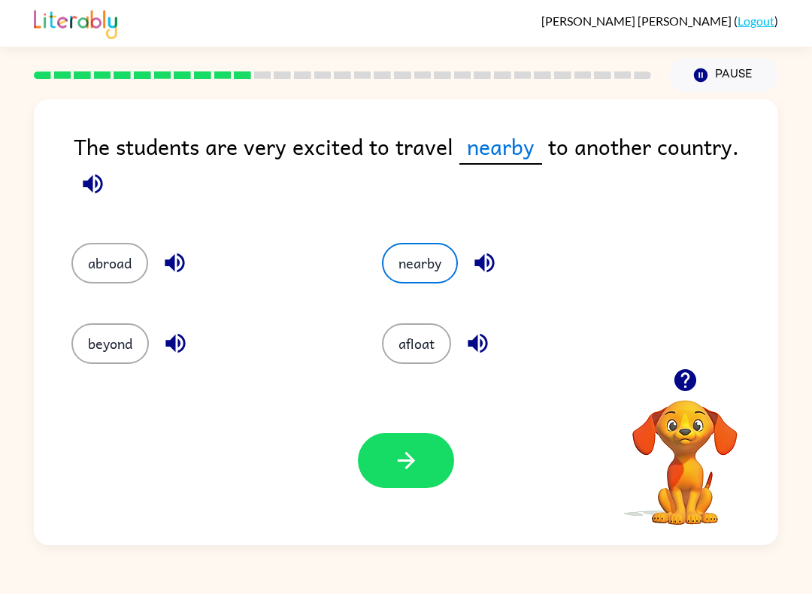
click at [414, 348] on button "afloat" at bounding box center [416, 343] width 69 height 41
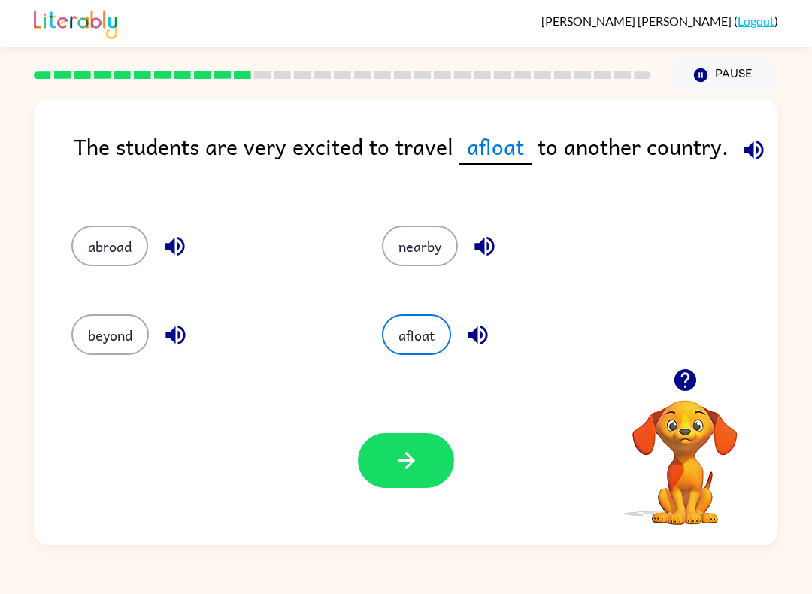
click at [98, 376] on div "The students are very excited to travel afloat to another country. abroad nearb…" at bounding box center [406, 322] width 744 height 446
click at [102, 350] on button "beyond" at bounding box center [109, 334] width 77 height 41
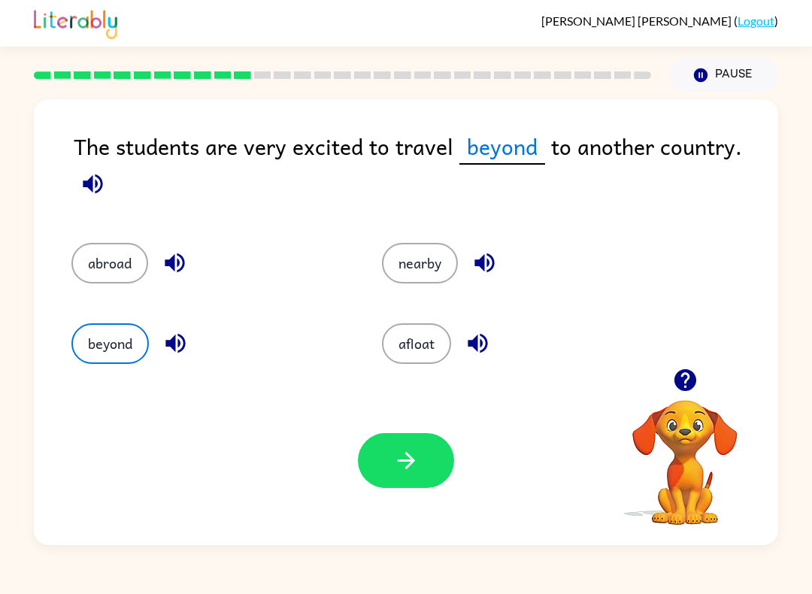
click at [109, 261] on button "abroad" at bounding box center [109, 263] width 77 height 41
click at [108, 346] on button "beyond" at bounding box center [109, 343] width 77 height 41
click at [414, 471] on icon "button" at bounding box center [406, 460] width 26 height 26
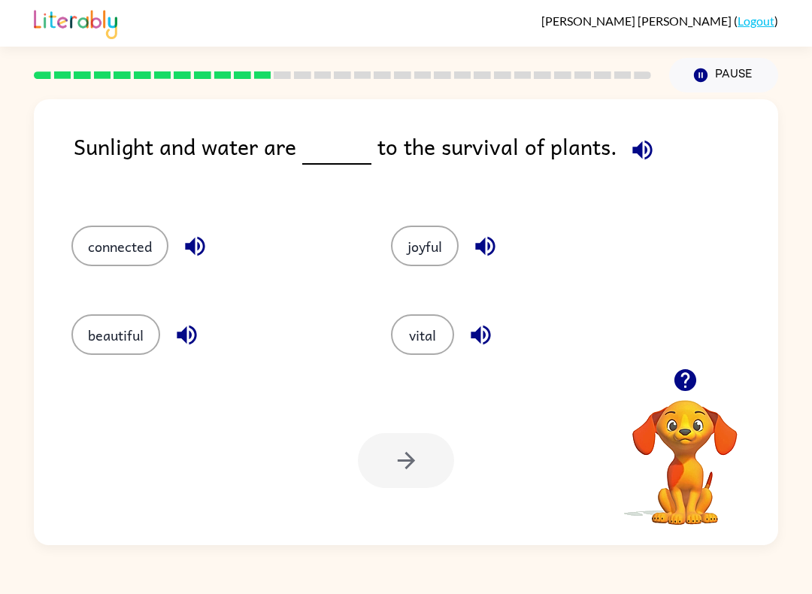
click at [97, 237] on button "connected" at bounding box center [119, 246] width 97 height 41
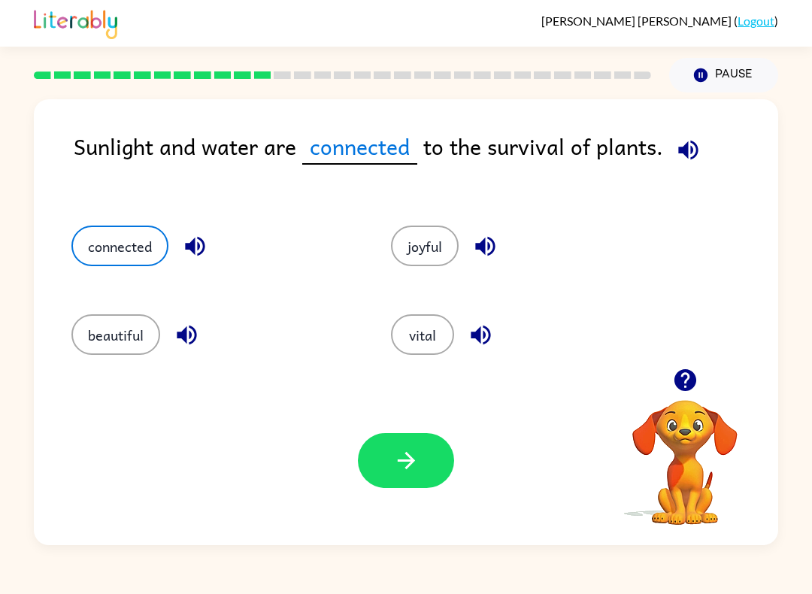
click at [125, 336] on button "beautiful" at bounding box center [115, 334] width 89 height 41
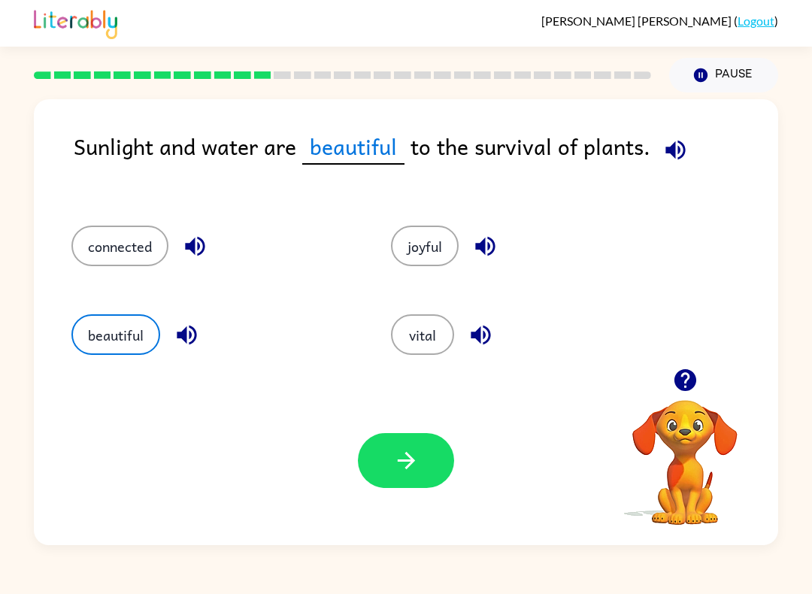
click at [394, 456] on icon "button" at bounding box center [406, 460] width 26 height 26
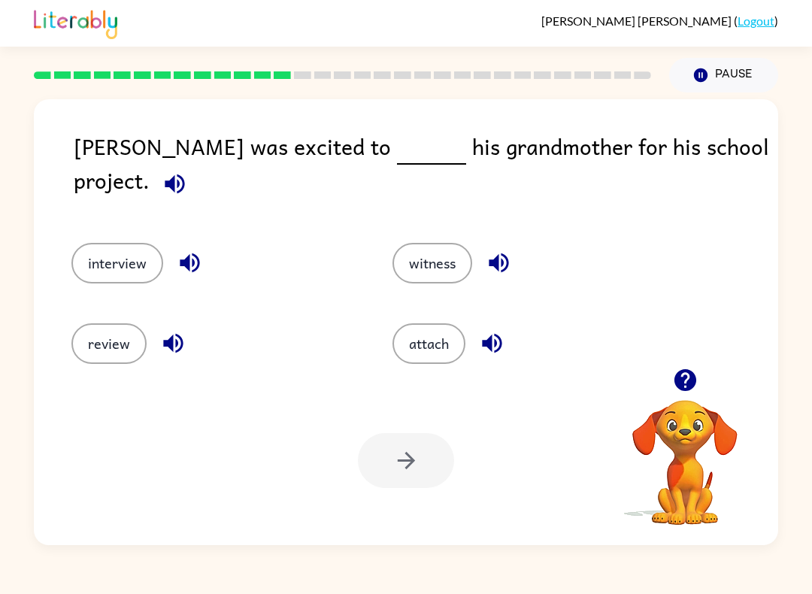
click at [108, 335] on button "review" at bounding box center [108, 343] width 75 height 41
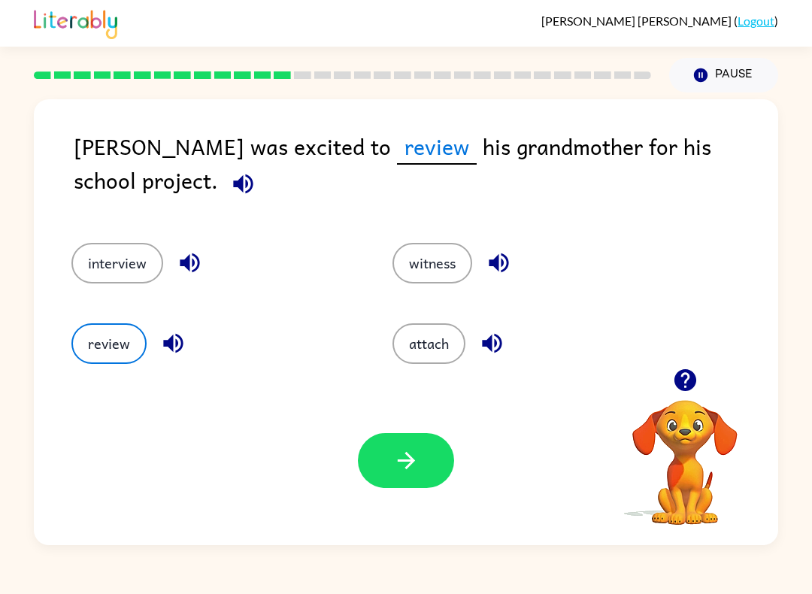
click at [410, 453] on icon "button" at bounding box center [406, 460] width 26 height 26
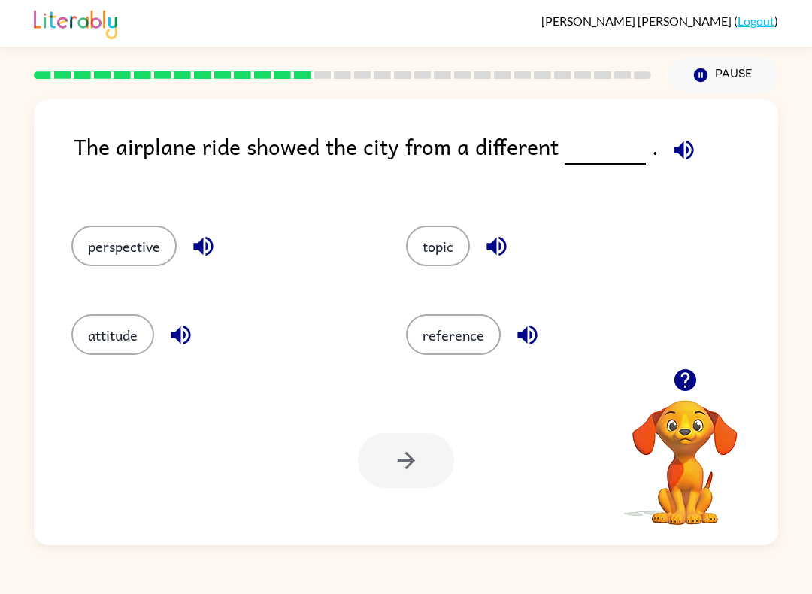
click at [100, 243] on button "perspective" at bounding box center [123, 246] width 105 height 41
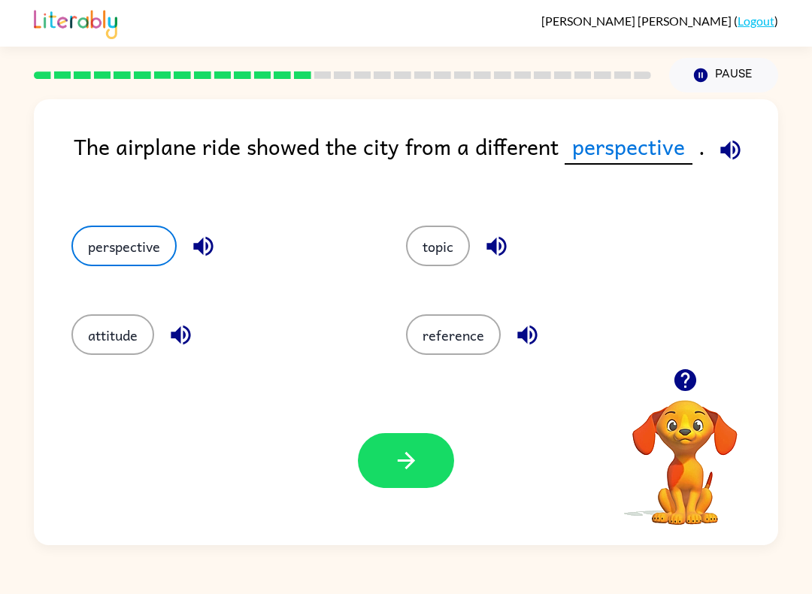
click at [379, 460] on button "button" at bounding box center [406, 460] width 96 height 55
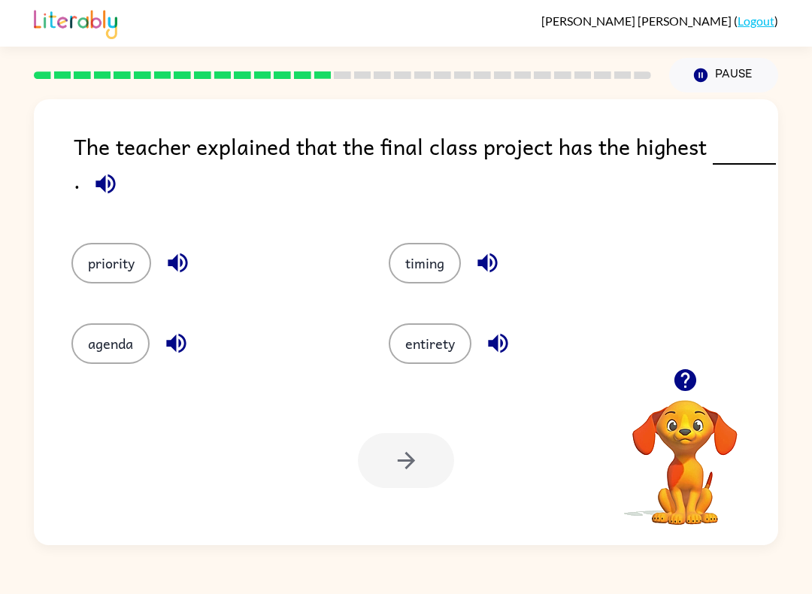
click at [430, 253] on button "timing" at bounding box center [425, 263] width 72 height 41
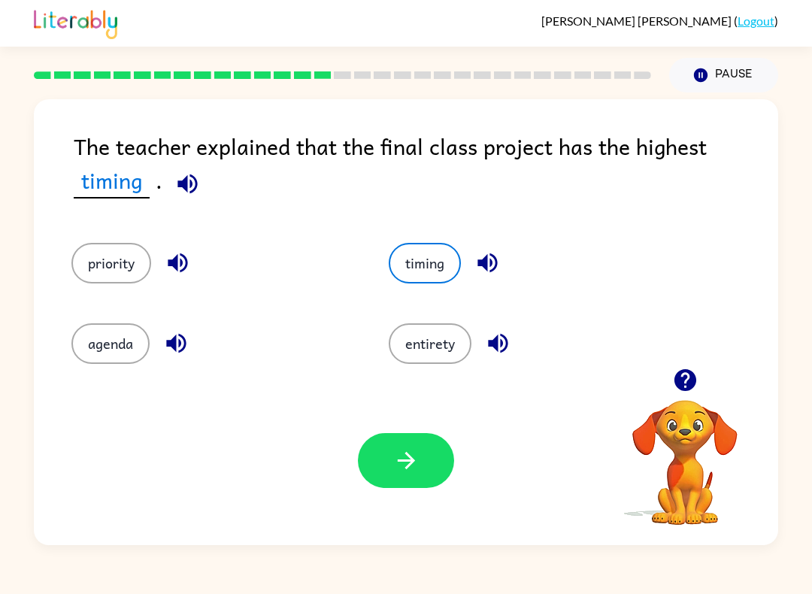
click at [393, 471] on icon "button" at bounding box center [406, 460] width 26 height 26
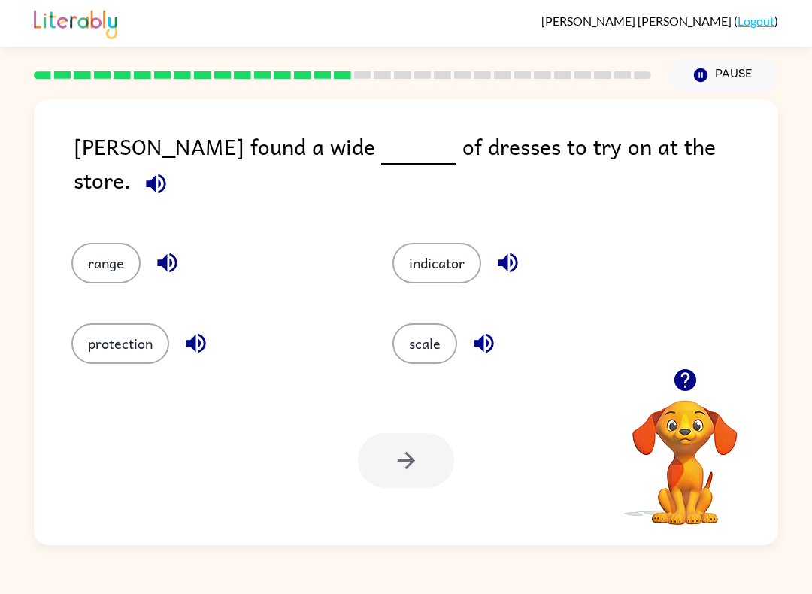
click at [452, 243] on button "indicator" at bounding box center [436, 263] width 89 height 41
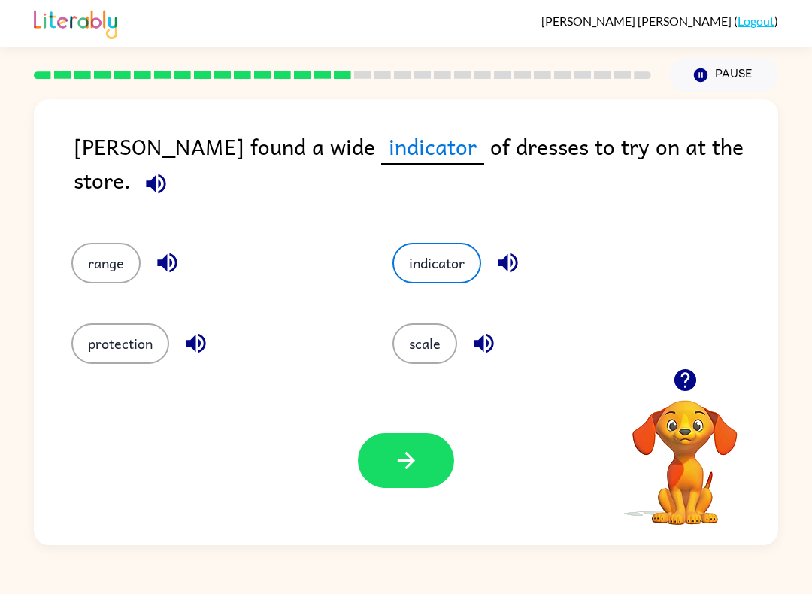
click at [398, 471] on icon "button" at bounding box center [406, 460] width 26 height 26
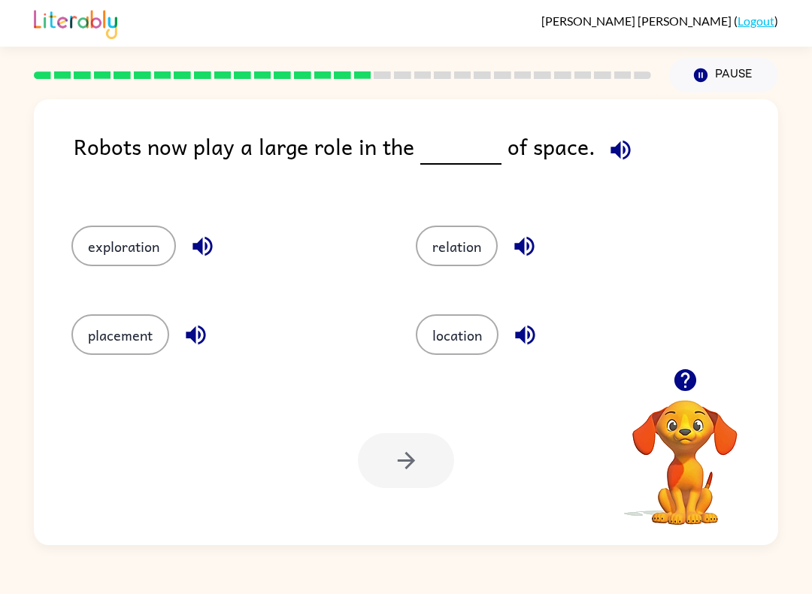
click at [468, 247] on button "relation" at bounding box center [457, 246] width 82 height 41
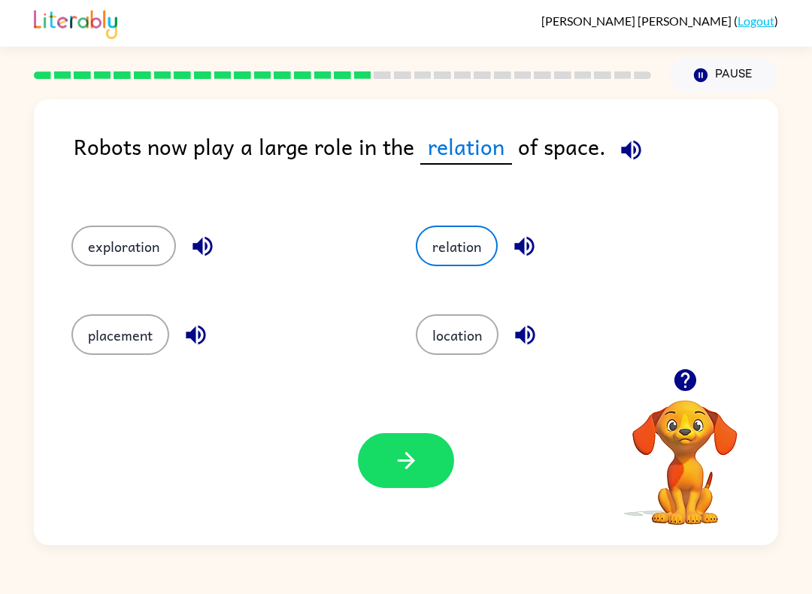
click at [108, 241] on button "exploration" at bounding box center [123, 246] width 105 height 41
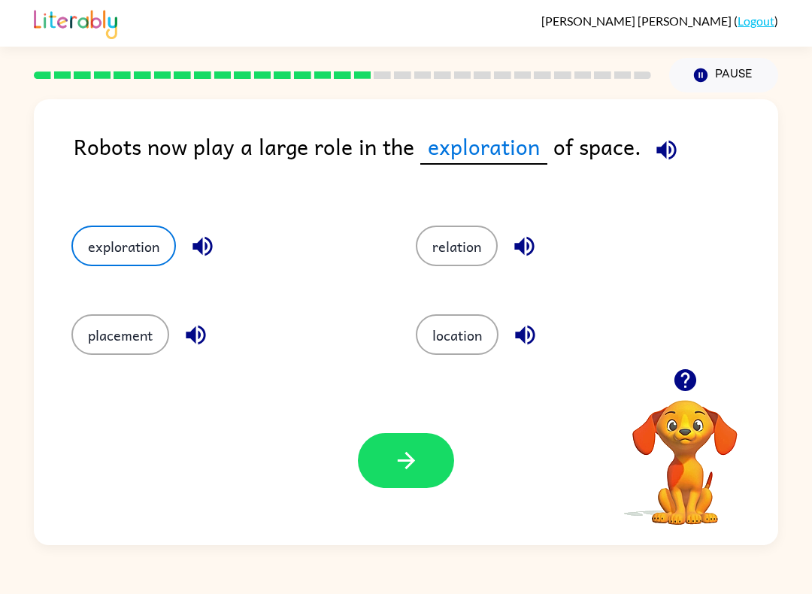
click at [417, 456] on icon "button" at bounding box center [406, 460] width 26 height 26
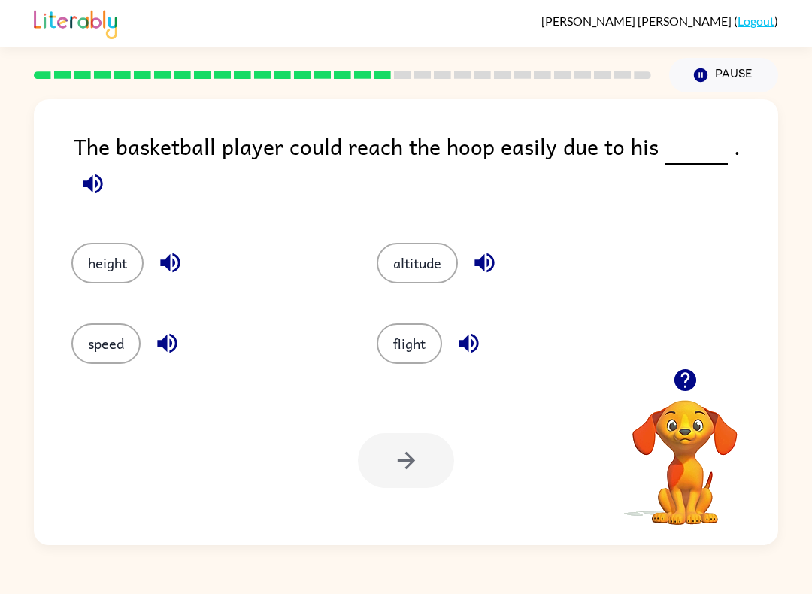
click at [105, 253] on button "height" at bounding box center [107, 263] width 72 height 41
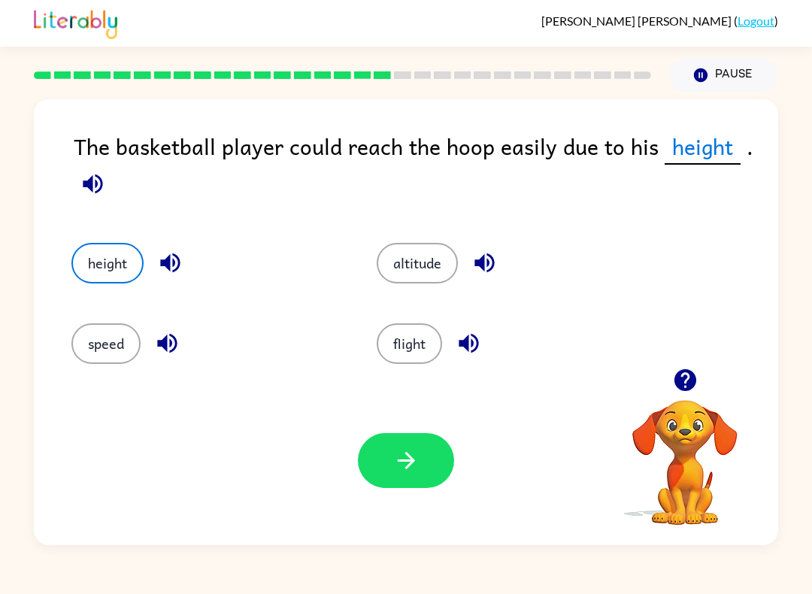
click at [382, 488] on button "button" at bounding box center [406, 460] width 96 height 55
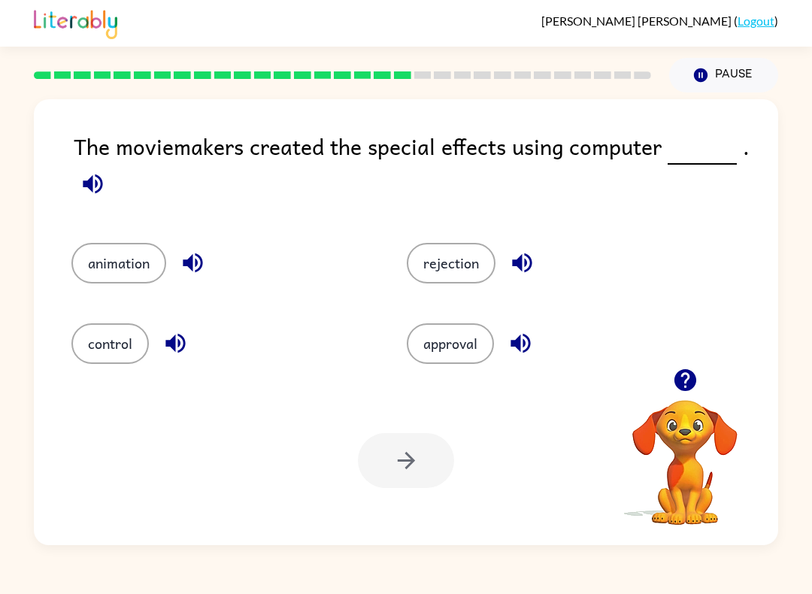
click at [688, 378] on icon "button" at bounding box center [685, 380] width 26 height 26
click at [116, 250] on button "animation" at bounding box center [118, 263] width 95 height 41
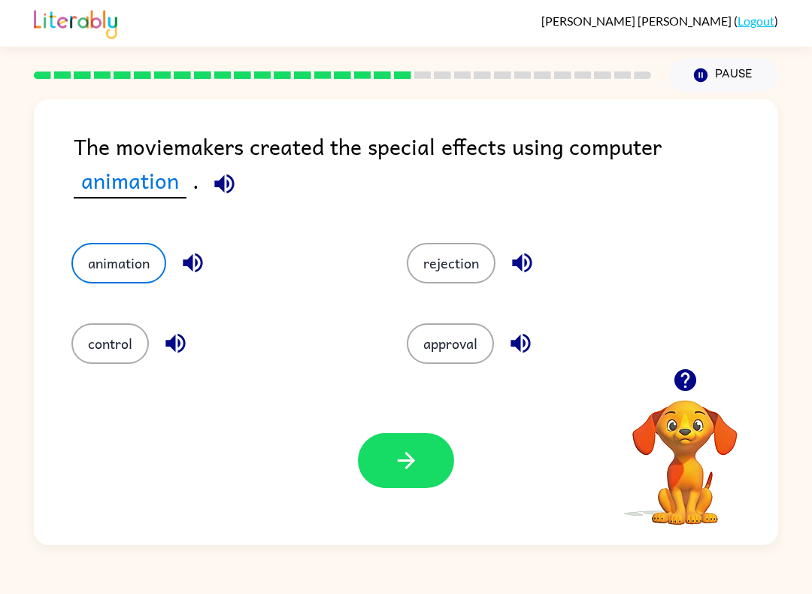
click at [430, 450] on button "button" at bounding box center [406, 460] width 96 height 55
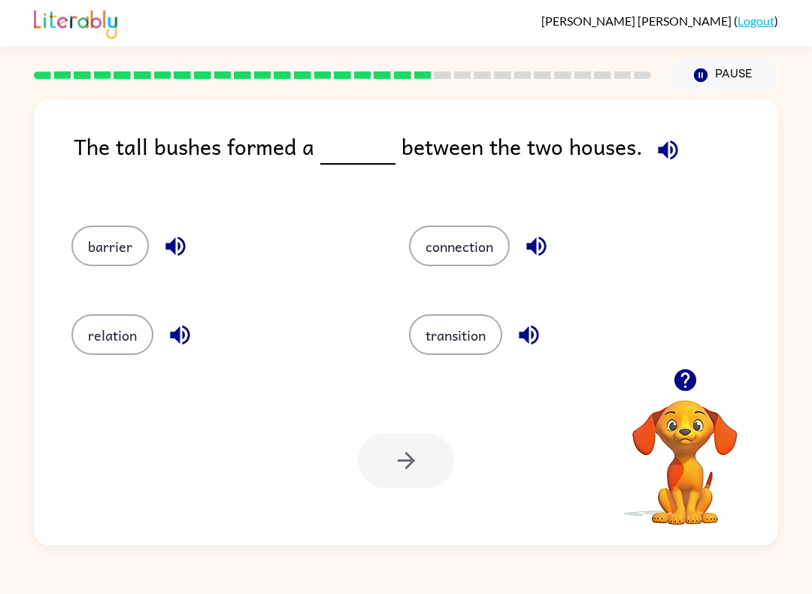
click at [83, 247] on button "barrier" at bounding box center [109, 246] width 77 height 41
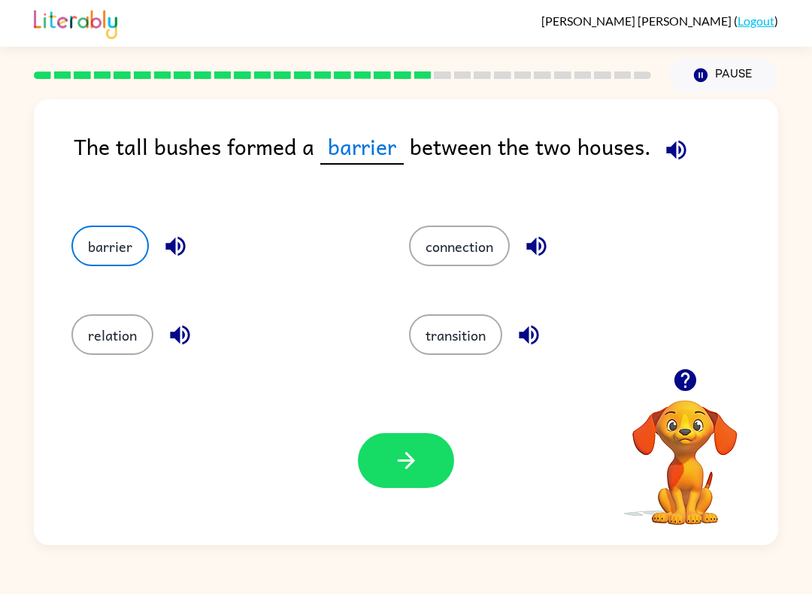
click at [401, 456] on icon "button" at bounding box center [406, 460] width 26 height 26
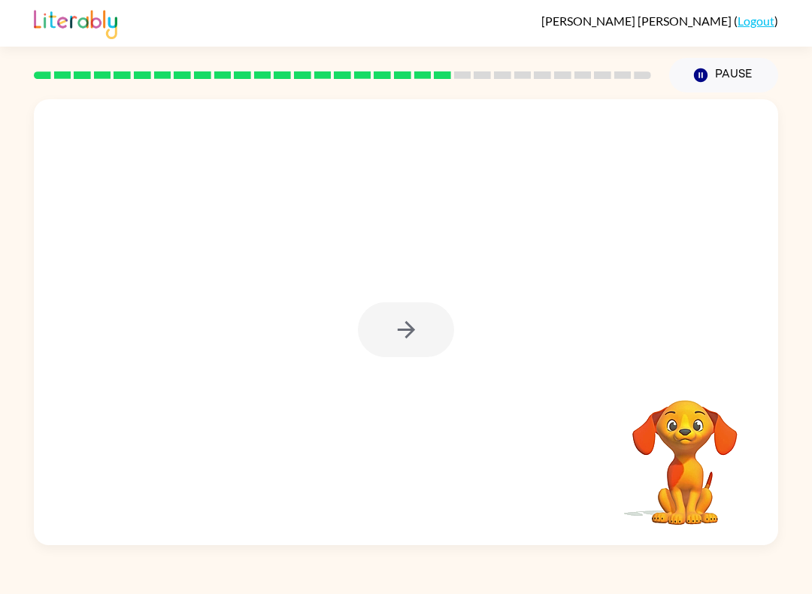
click at [382, 324] on div at bounding box center [406, 329] width 96 height 55
click at [396, 316] on div at bounding box center [406, 329] width 96 height 55
click at [379, 333] on div at bounding box center [406, 329] width 96 height 55
click at [392, 302] on div at bounding box center [406, 322] width 744 height 446
click at [398, 352] on button "button" at bounding box center [406, 329] width 96 height 55
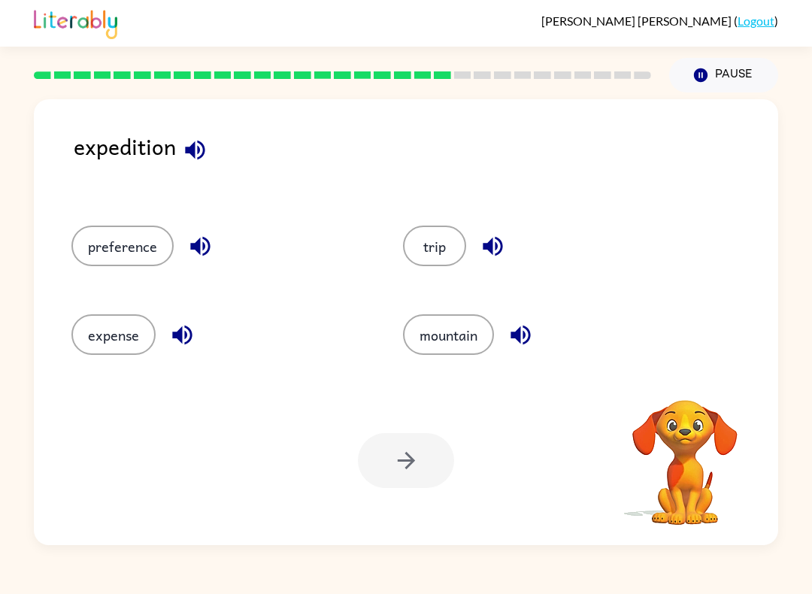
click at [191, 141] on icon "button" at bounding box center [195, 150] width 26 height 26
click at [196, 244] on icon "button" at bounding box center [200, 247] width 20 height 20
click at [179, 329] on icon "button" at bounding box center [182, 335] width 26 height 26
click at [487, 238] on icon "button" at bounding box center [493, 246] width 26 height 26
click at [211, 232] on button "button" at bounding box center [200, 246] width 38 height 38
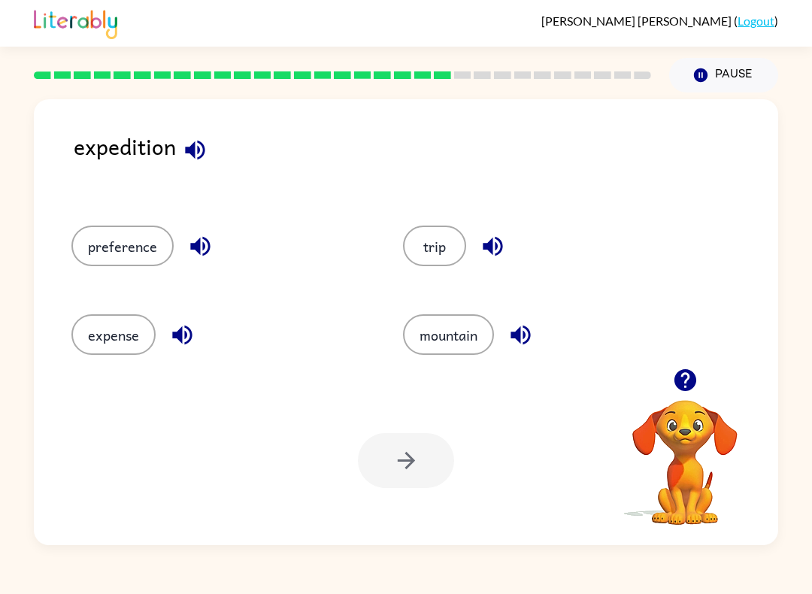
click at [194, 233] on button "button" at bounding box center [200, 246] width 38 height 38
click at [195, 251] on icon "button" at bounding box center [200, 247] width 20 height 20
click at [190, 241] on icon "button" at bounding box center [200, 246] width 26 height 26
click at [182, 244] on button "button" at bounding box center [200, 246] width 38 height 38
click at [192, 238] on icon "button" at bounding box center [200, 246] width 26 height 26
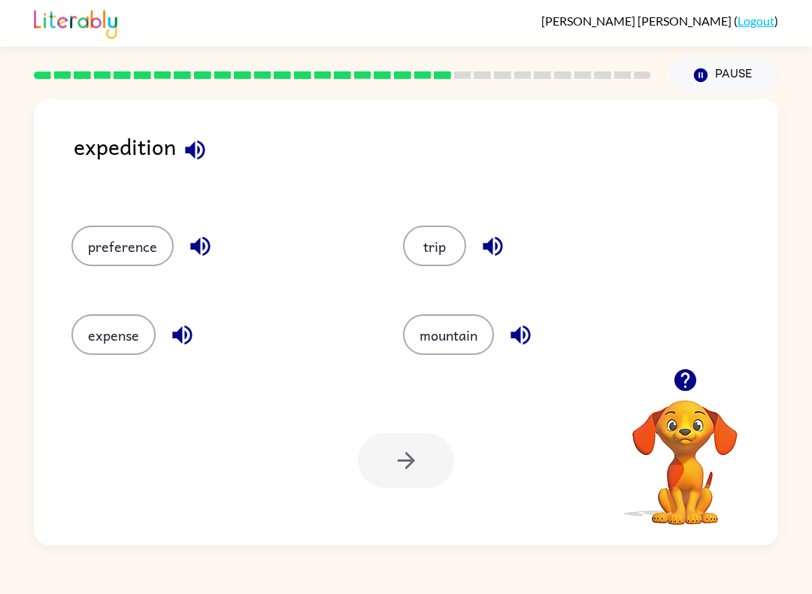
click at [90, 245] on button "preference" at bounding box center [122, 246] width 102 height 41
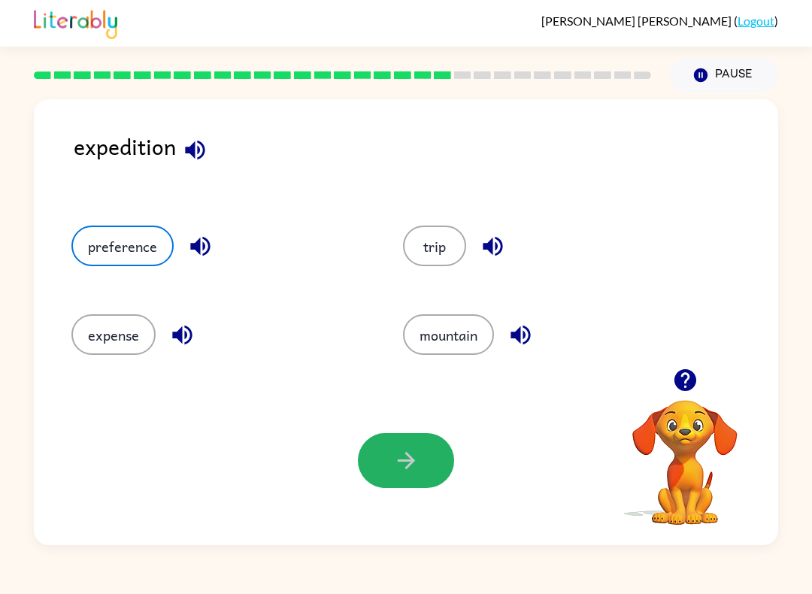
click at [411, 457] on icon "button" at bounding box center [406, 460] width 26 height 26
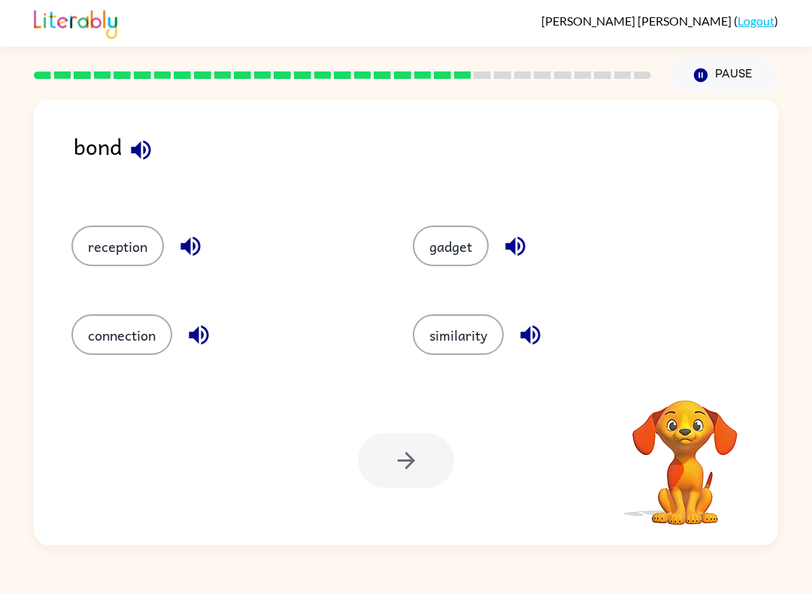
click at [432, 244] on button "gadget" at bounding box center [451, 246] width 76 height 41
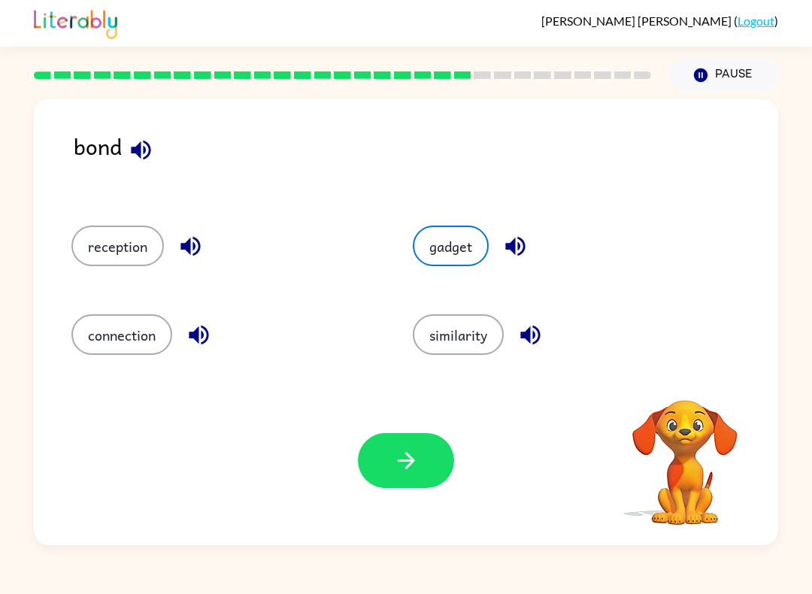
click at [374, 464] on button "button" at bounding box center [406, 460] width 96 height 55
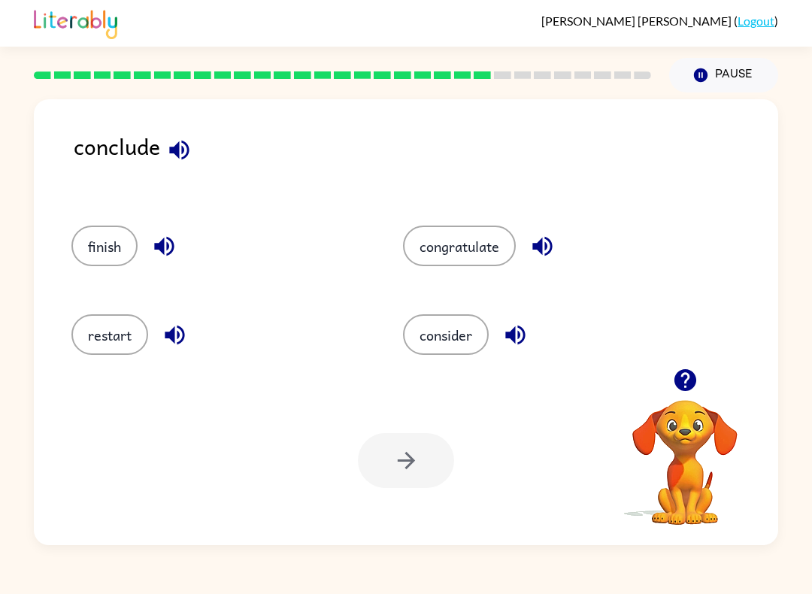
click at [446, 351] on button "consider" at bounding box center [446, 334] width 86 height 41
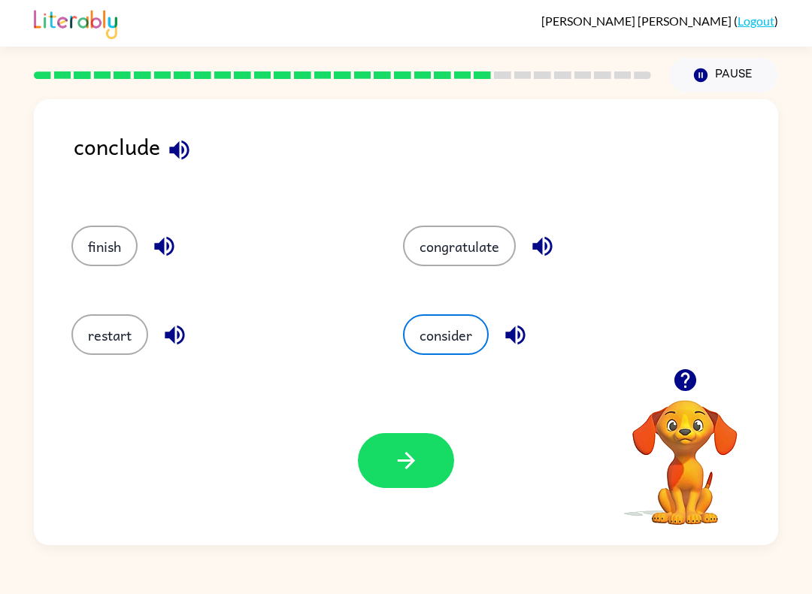
click at [393, 467] on icon "button" at bounding box center [406, 460] width 26 height 26
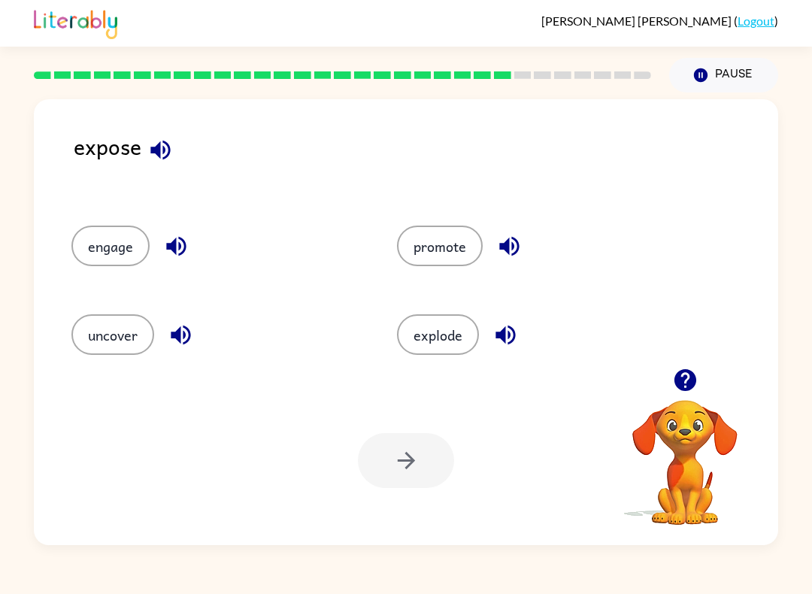
click at [110, 334] on button "uncover" at bounding box center [112, 334] width 83 height 41
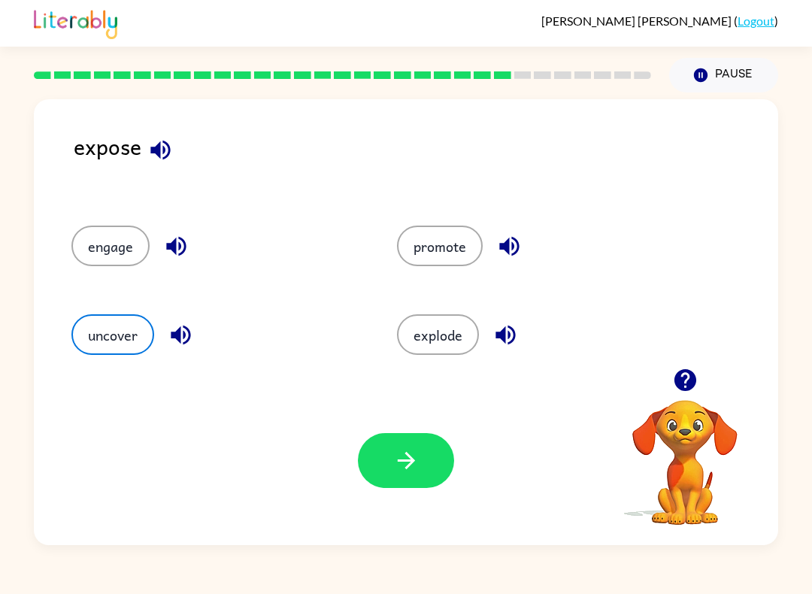
click at [445, 455] on button "button" at bounding box center [406, 460] width 96 height 55
click at [444, 454] on div at bounding box center [406, 460] width 96 height 55
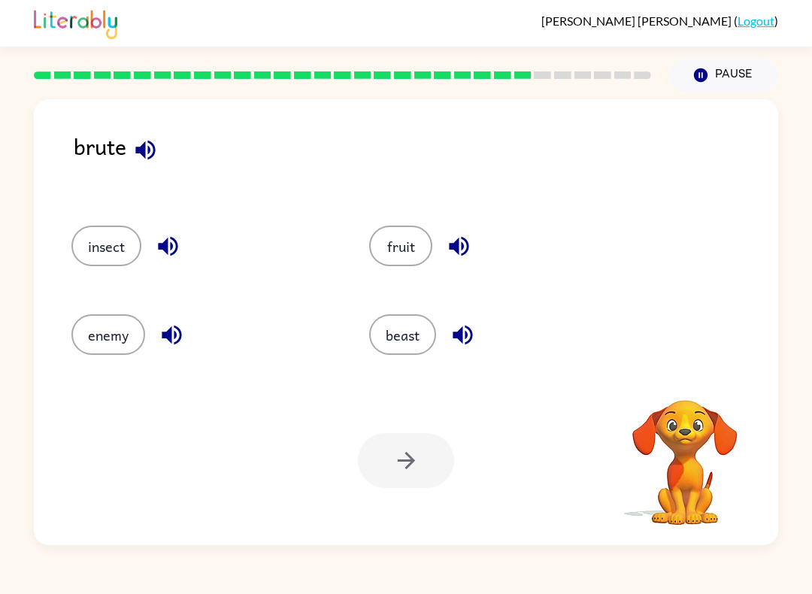
click at [102, 338] on button "enemy" at bounding box center [108, 334] width 74 height 41
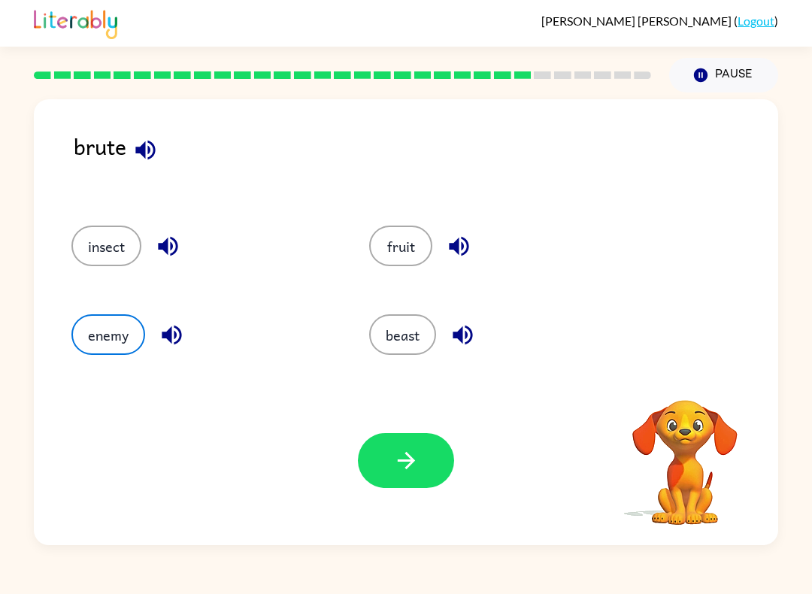
click at [379, 450] on button "button" at bounding box center [406, 460] width 96 height 55
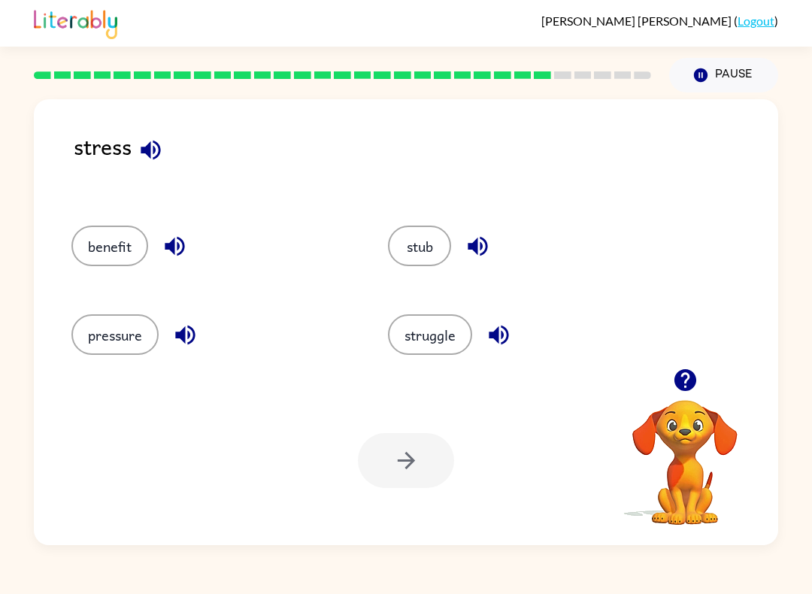
click at [405, 332] on button "struggle" at bounding box center [430, 334] width 84 height 41
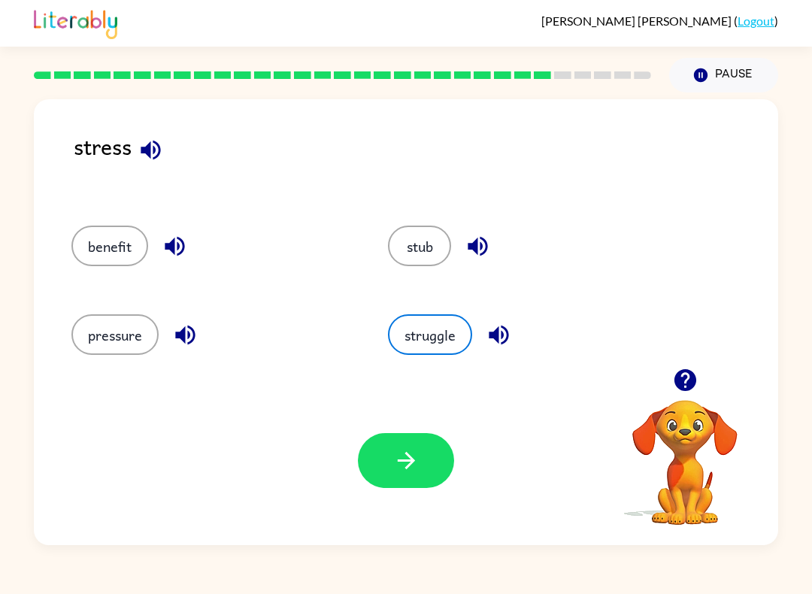
click at [379, 452] on button "button" at bounding box center [406, 460] width 96 height 55
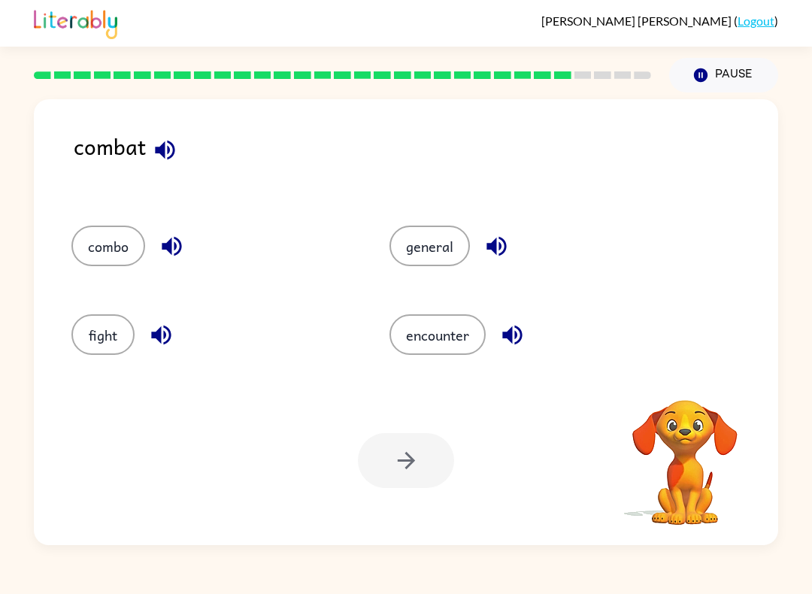
click at [82, 326] on button "fight" at bounding box center [102, 334] width 63 height 41
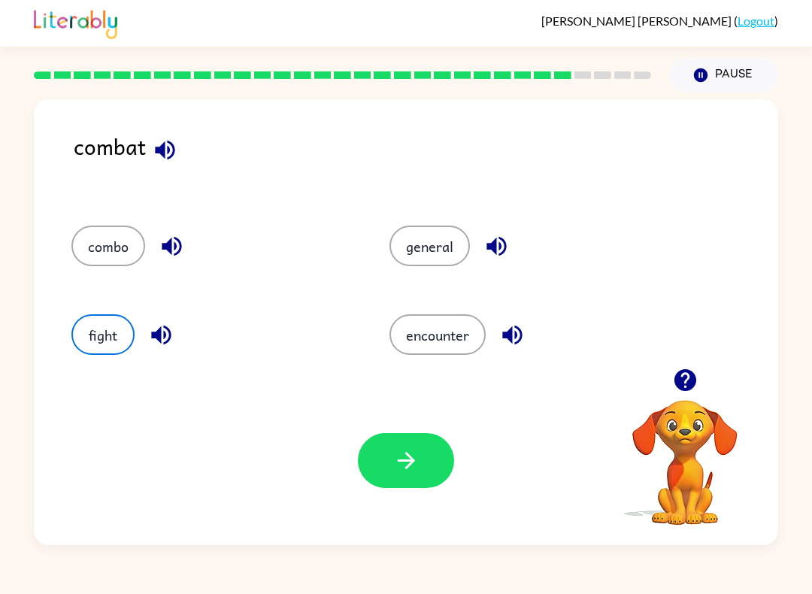
click at [381, 450] on button "button" at bounding box center [406, 460] width 96 height 55
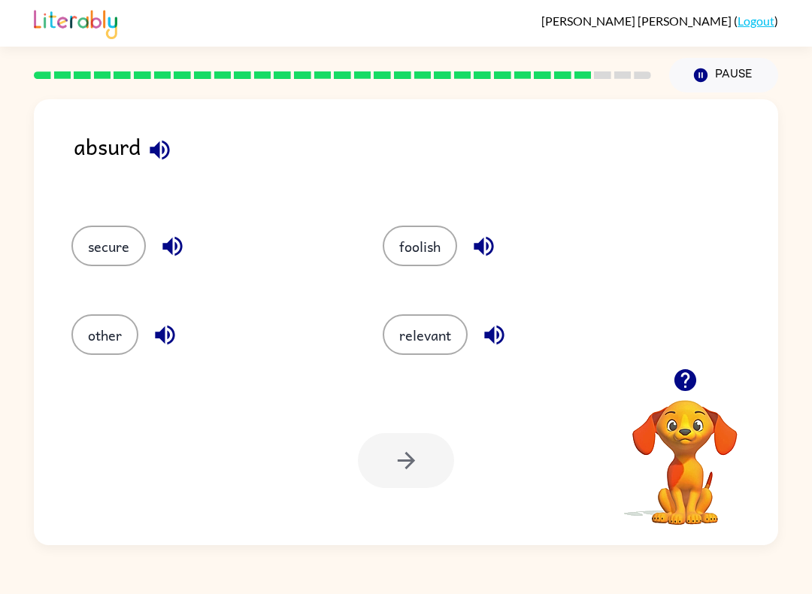
click at [432, 340] on button "relevant" at bounding box center [425, 334] width 85 height 41
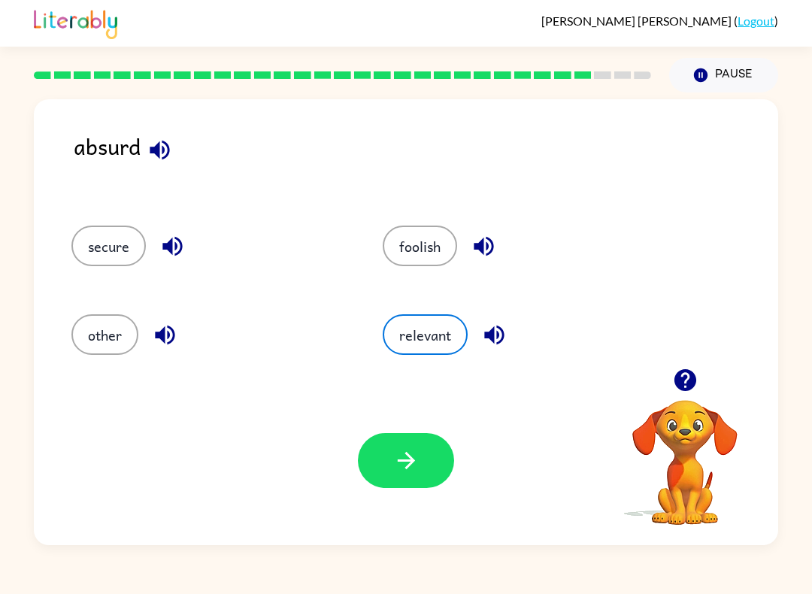
click at [392, 461] on button "button" at bounding box center [406, 460] width 96 height 55
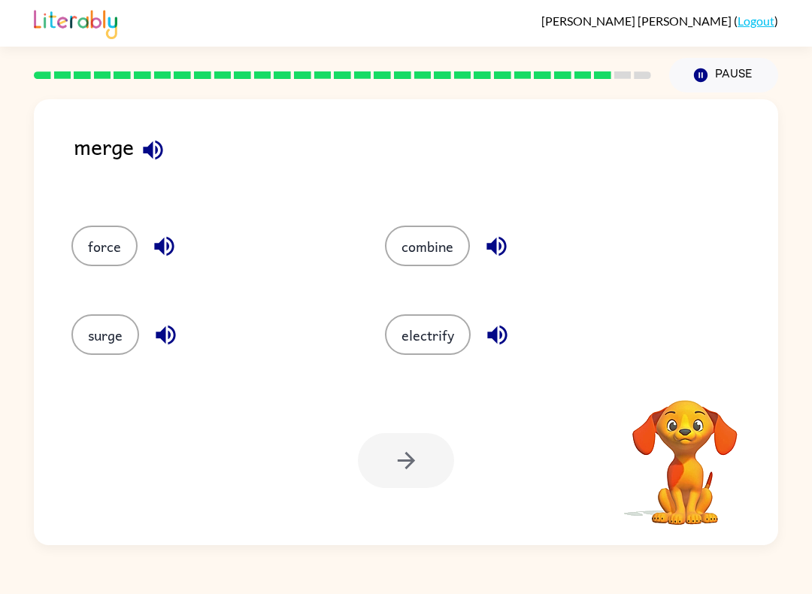
click at [408, 244] on button "combine" at bounding box center [427, 246] width 85 height 41
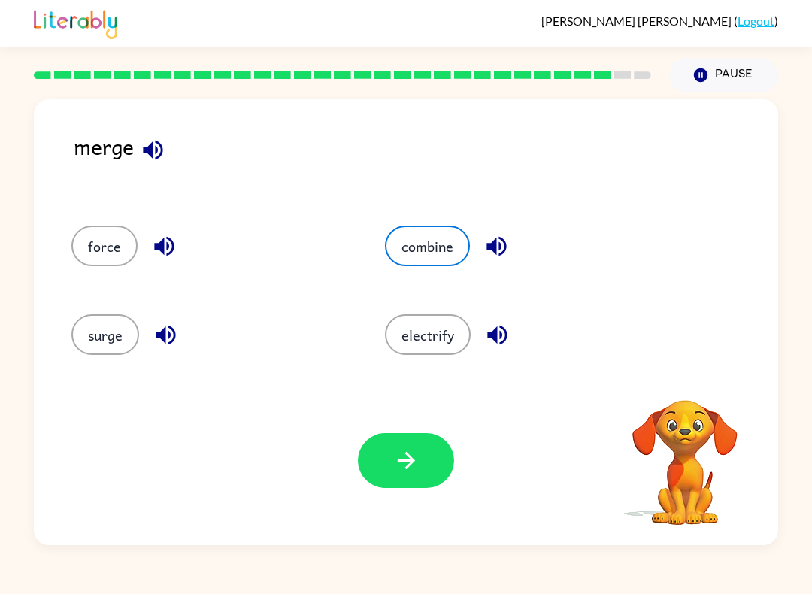
click at [409, 428] on div "Your browser must support playing .mp4 files to use Literably. Please try using…" at bounding box center [406, 460] width 744 height 169
click at [409, 427] on div "Your browser must support playing .mp4 files to use Literably. Please try using…" at bounding box center [406, 460] width 744 height 169
click at [389, 459] on button "button" at bounding box center [406, 460] width 96 height 55
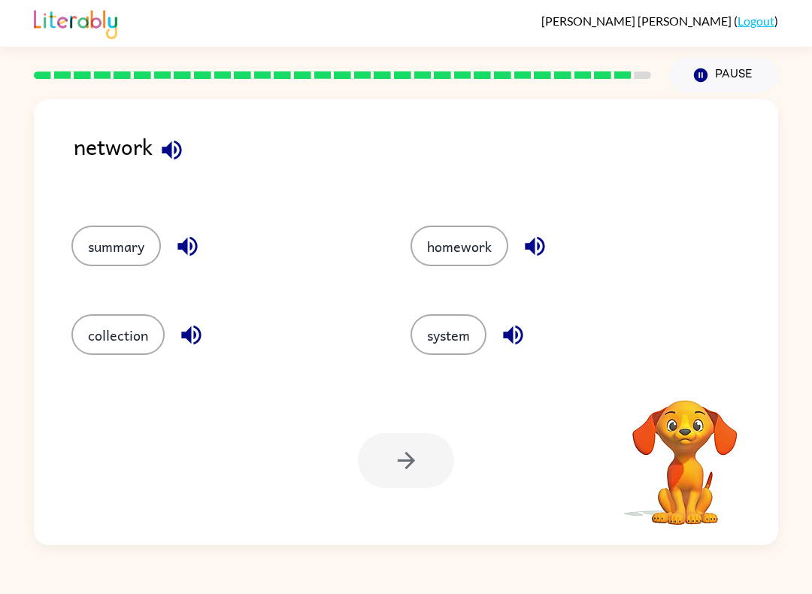
click at [463, 344] on button "system" at bounding box center [449, 334] width 76 height 41
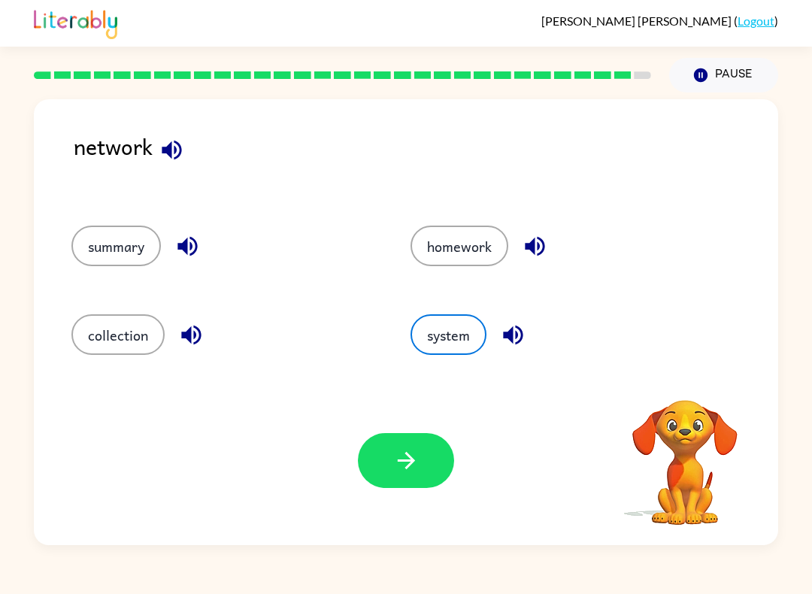
click at [406, 464] on icon "button" at bounding box center [406, 460] width 26 height 26
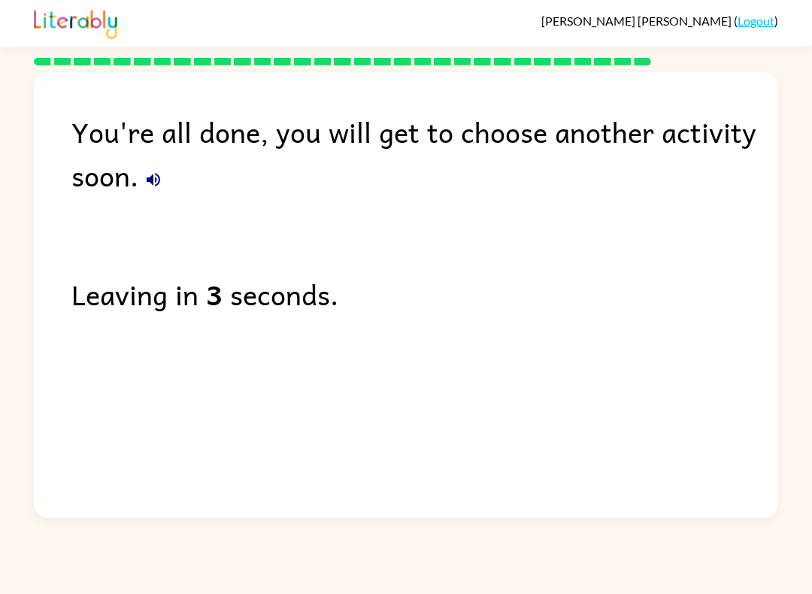
click at [804, 83] on div "You're all done, you will get to choose another activity soon. Leaving in 3 sec…" at bounding box center [406, 291] width 812 height 453
